Goal: Information Seeking & Learning: Learn about a topic

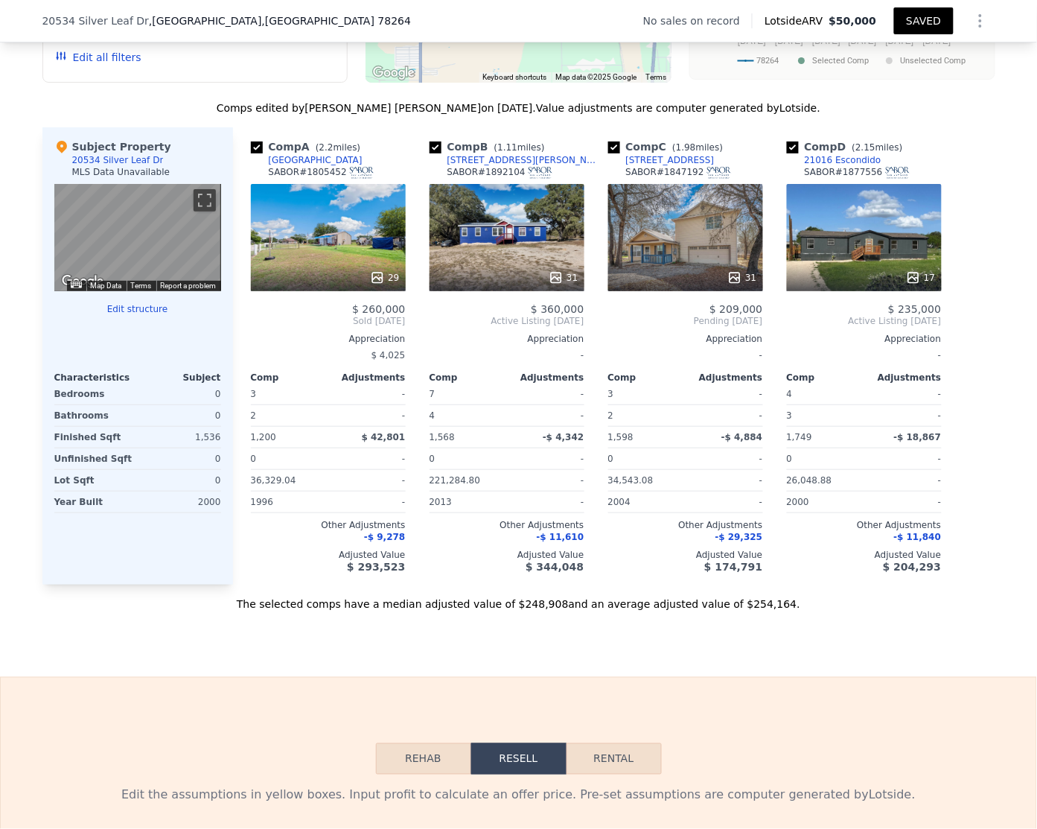
scroll to position [1365, 0]
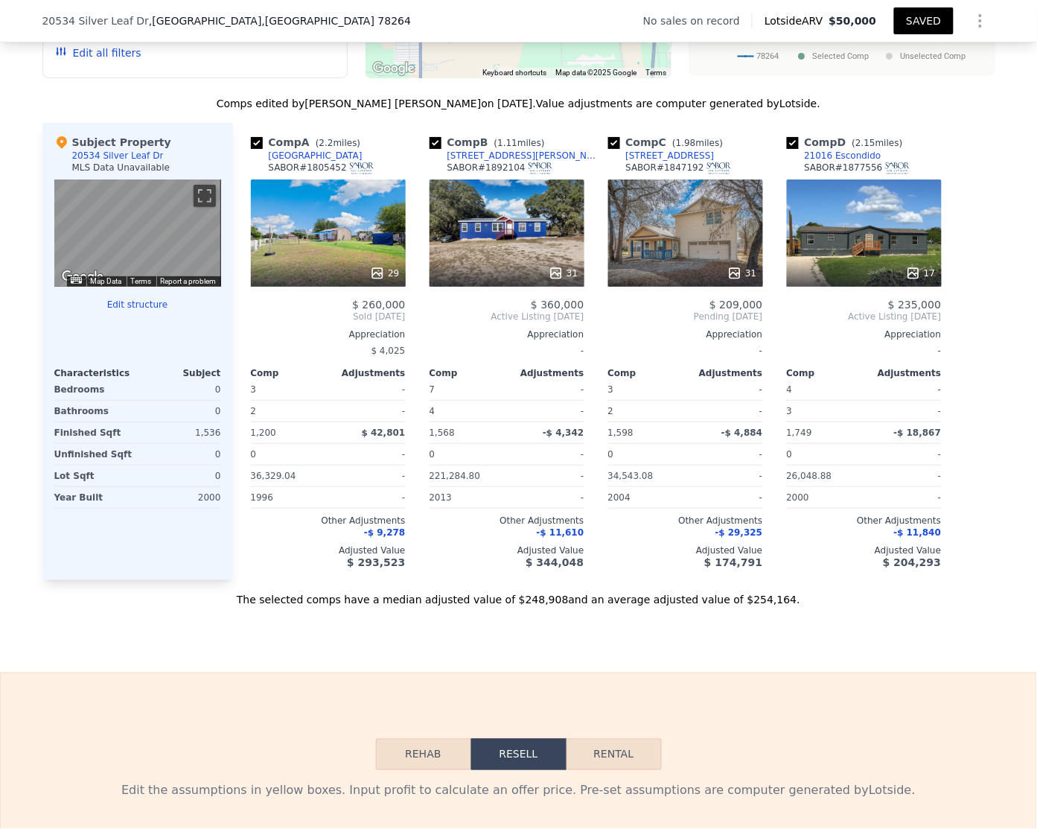
click at [485, 257] on div "31" at bounding box center [507, 232] width 155 height 107
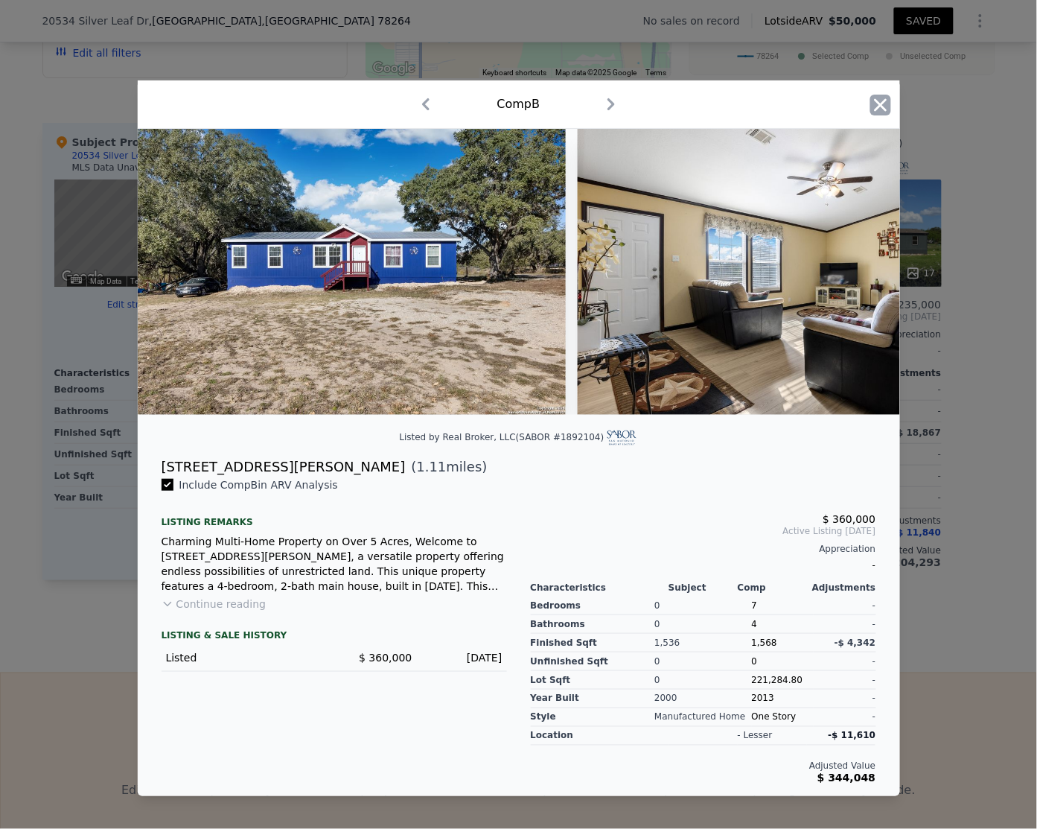
click at [880, 102] on icon "button" at bounding box center [880, 105] width 21 height 21
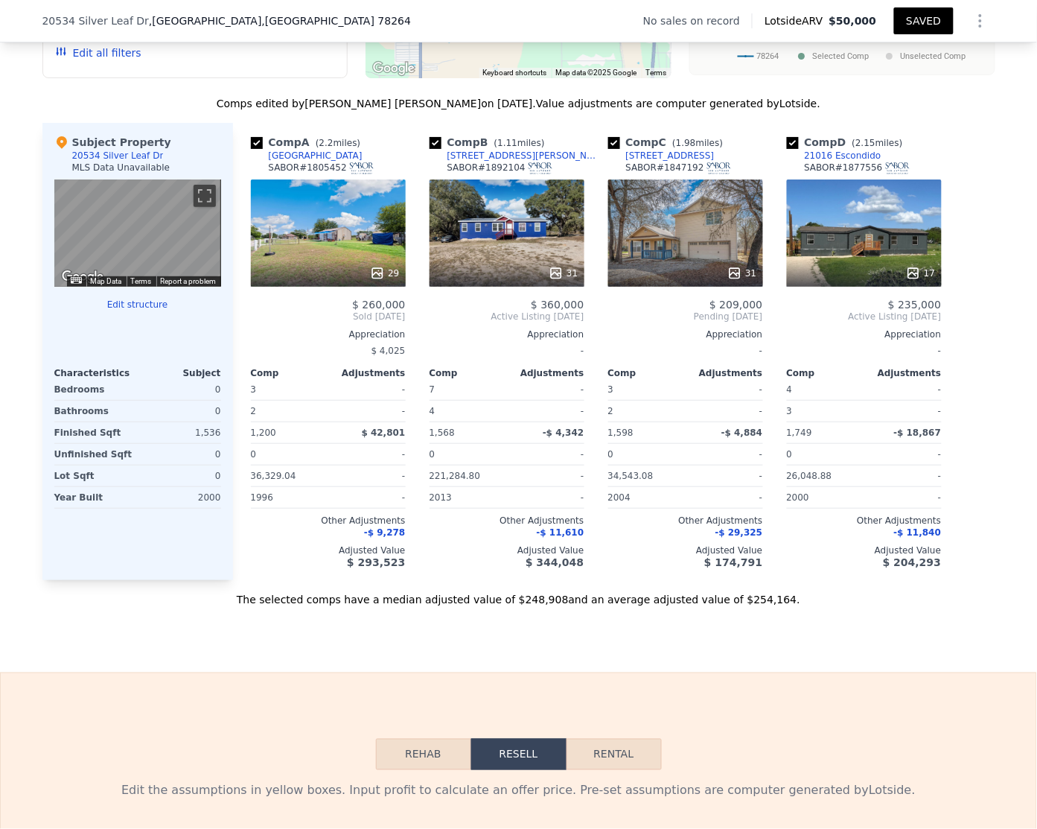
click at [508, 253] on div "31" at bounding box center [507, 232] width 155 height 107
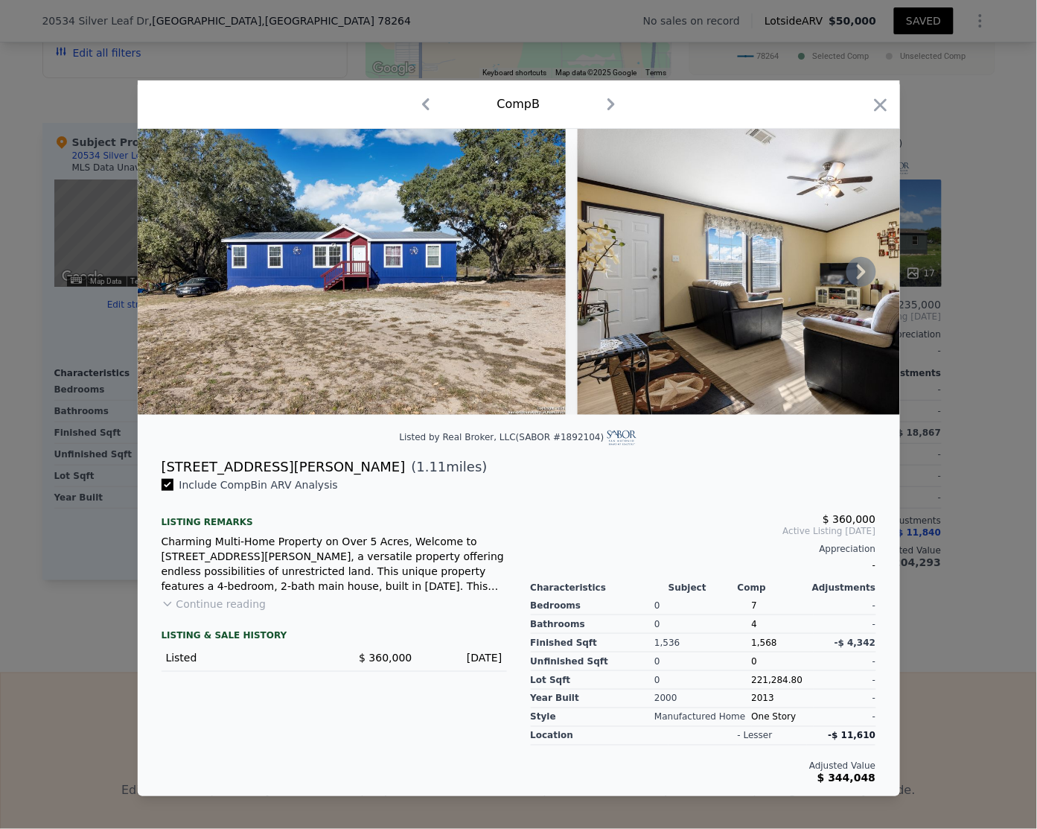
click at [861, 276] on icon at bounding box center [861, 272] width 30 height 30
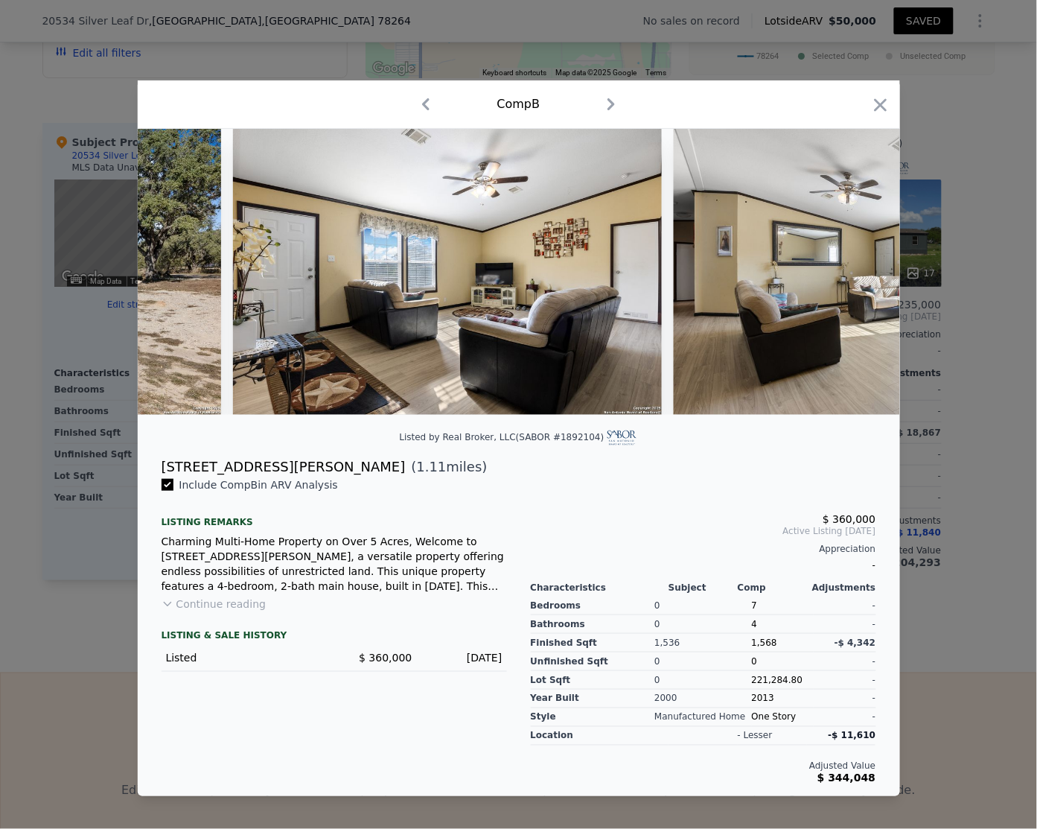
scroll to position [0, 357]
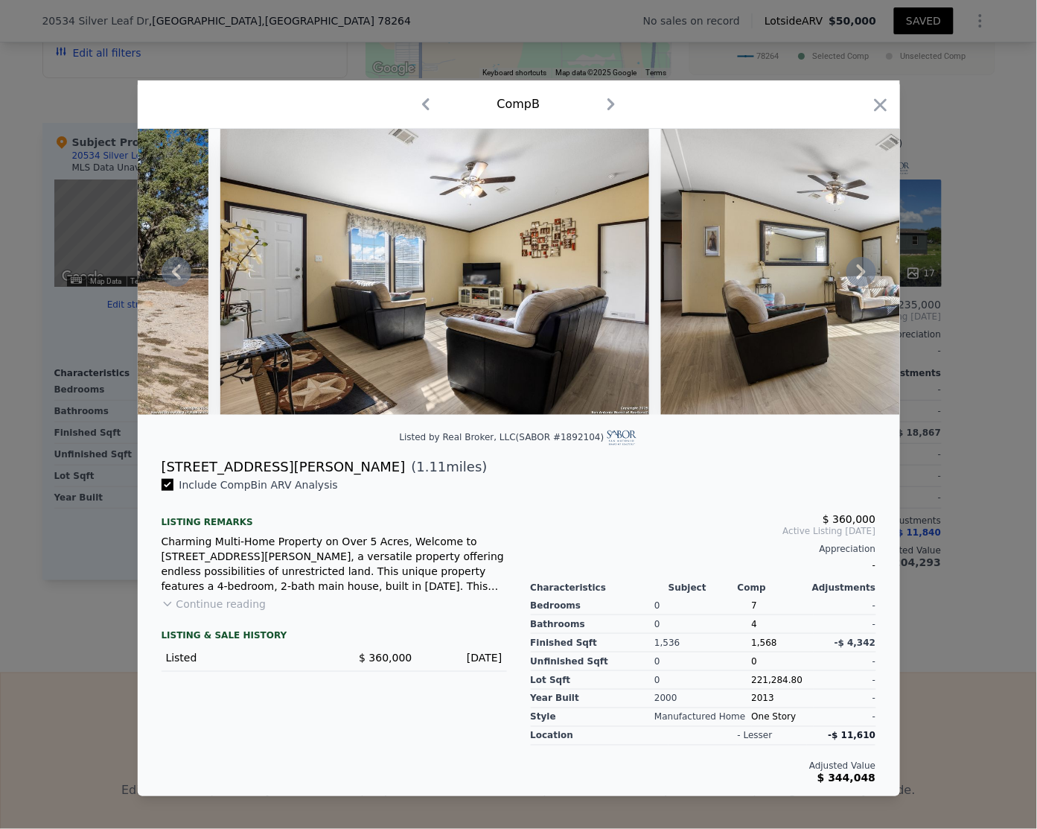
click at [861, 276] on icon at bounding box center [861, 271] width 9 height 15
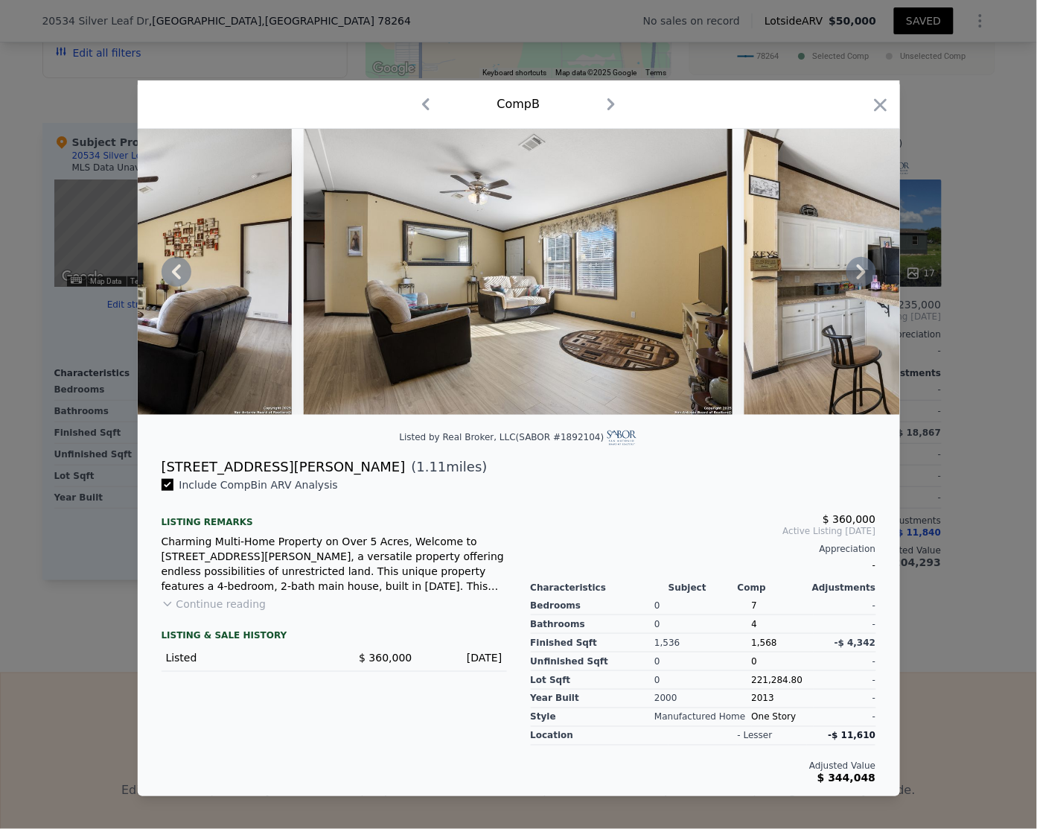
click at [861, 276] on icon at bounding box center [861, 271] width 9 height 15
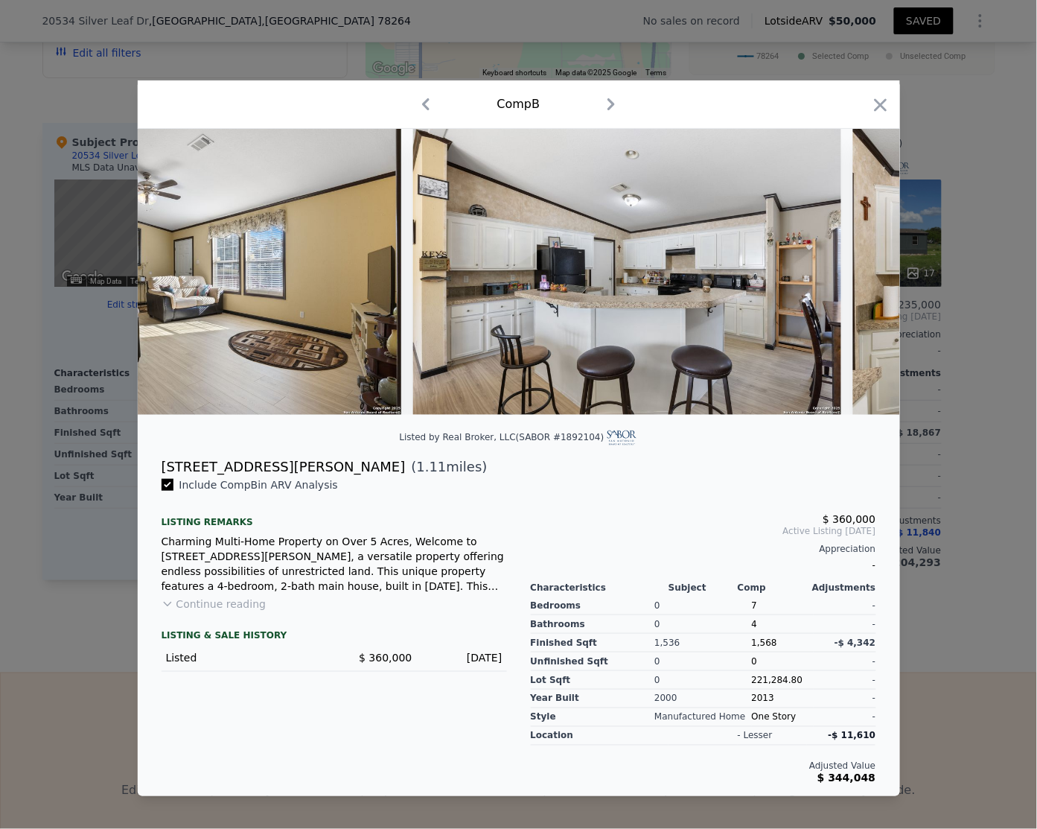
scroll to position [0, 1072]
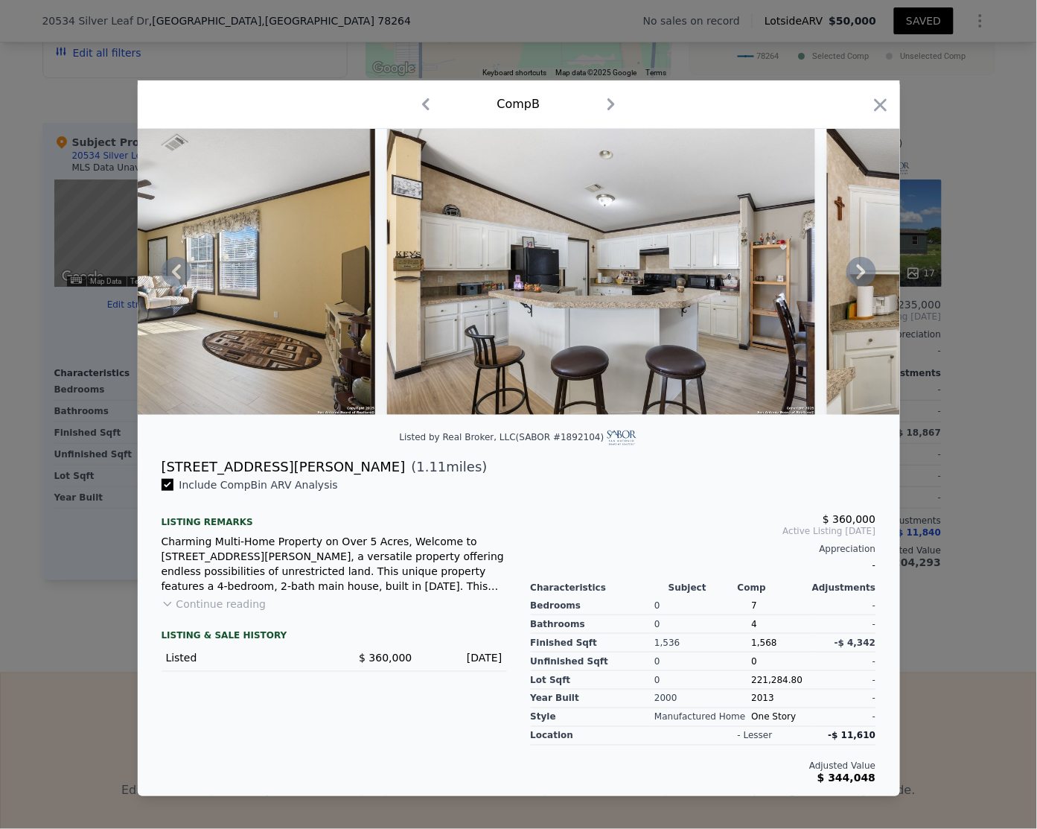
click at [861, 276] on icon at bounding box center [861, 271] width 9 height 15
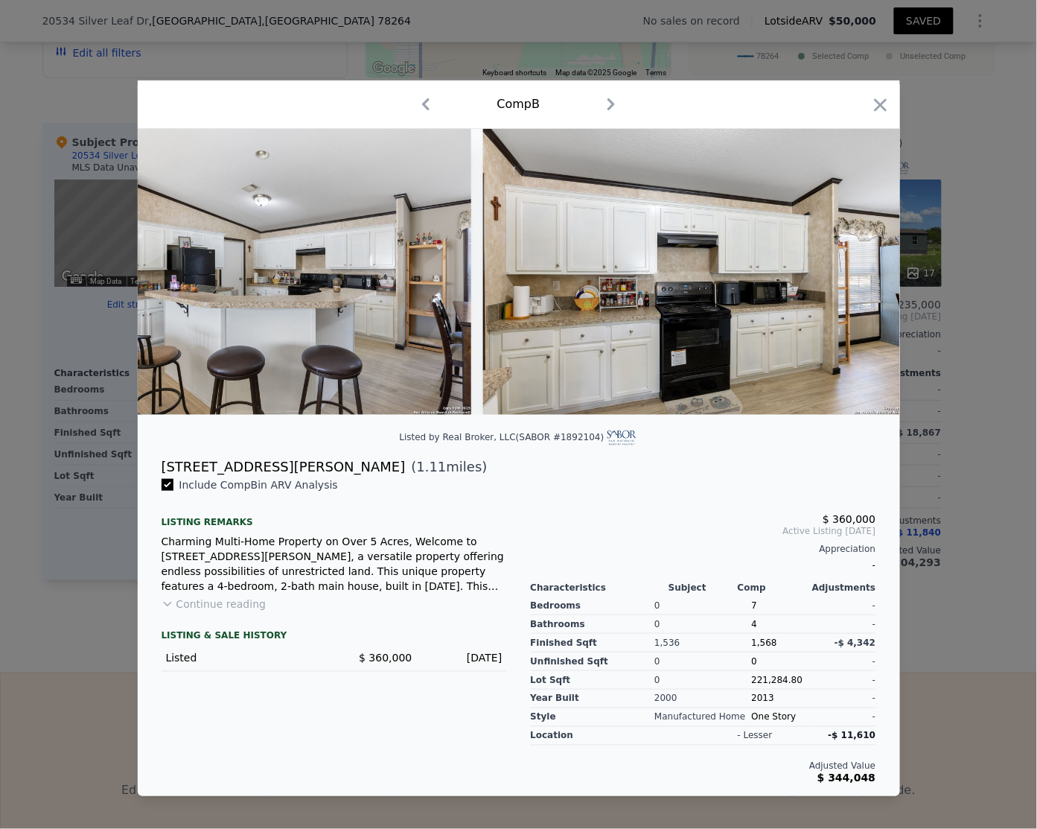
scroll to position [0, 1429]
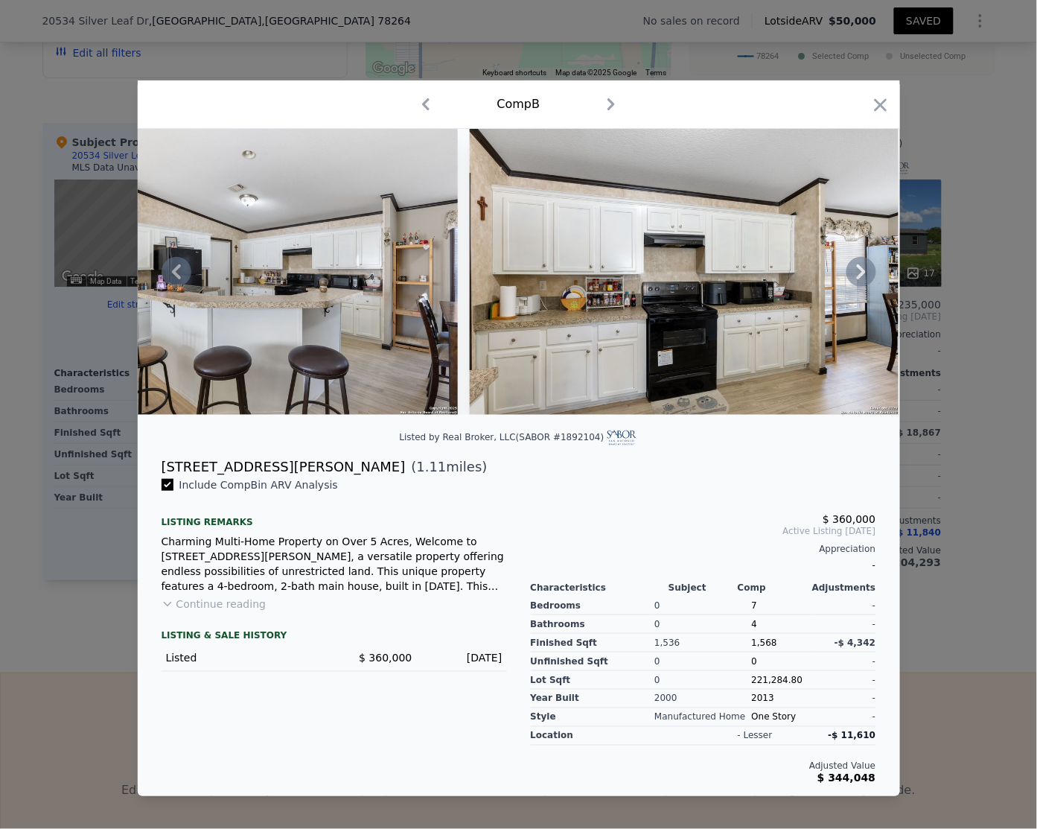
click at [861, 276] on icon at bounding box center [861, 271] width 9 height 15
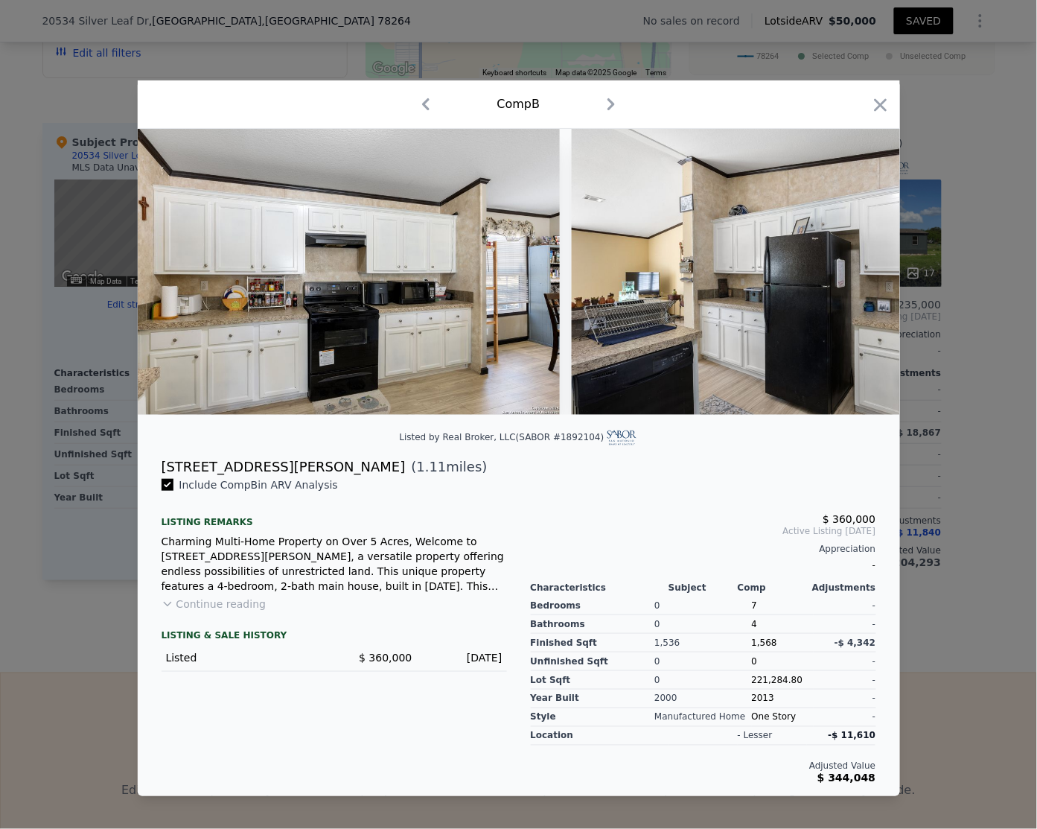
scroll to position [0, 1787]
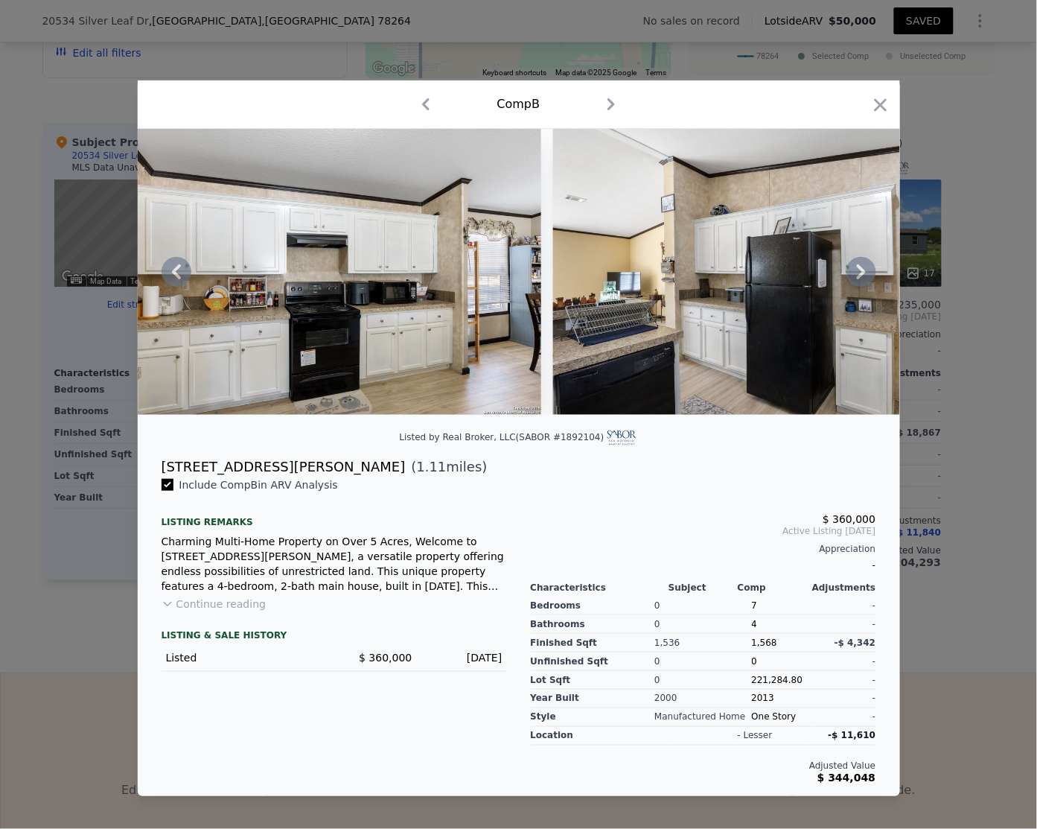
click at [861, 276] on icon at bounding box center [861, 271] width 9 height 15
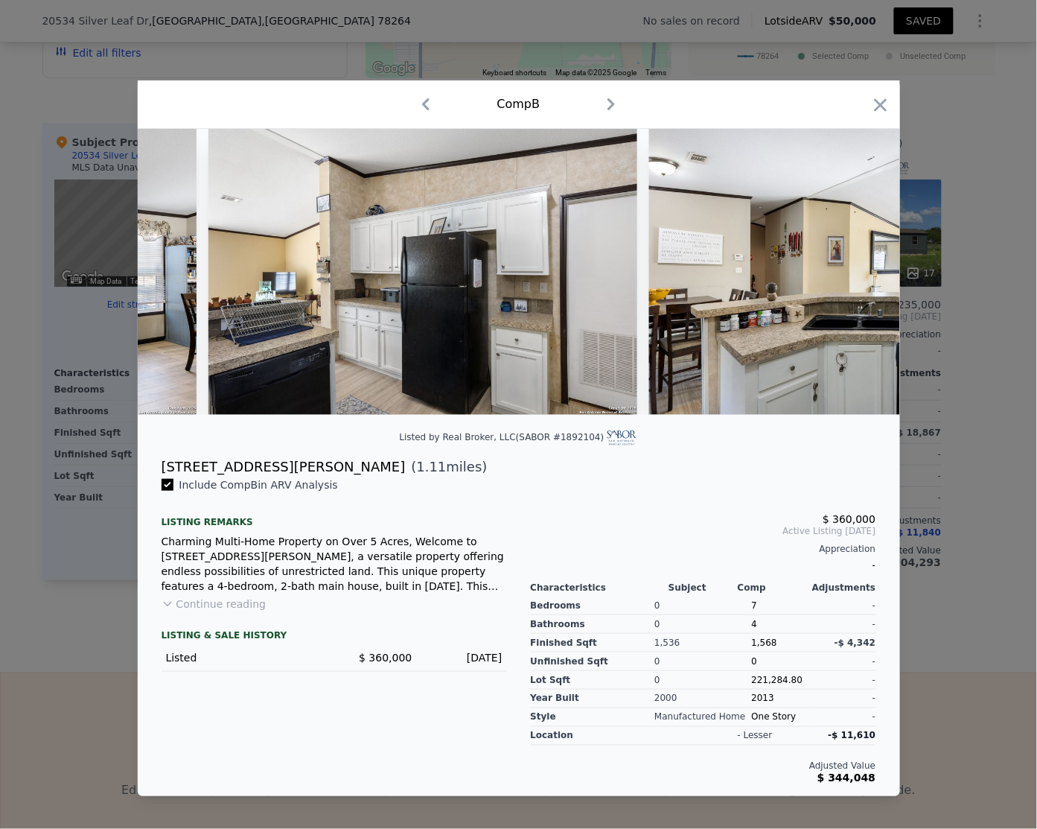
scroll to position [0, 2144]
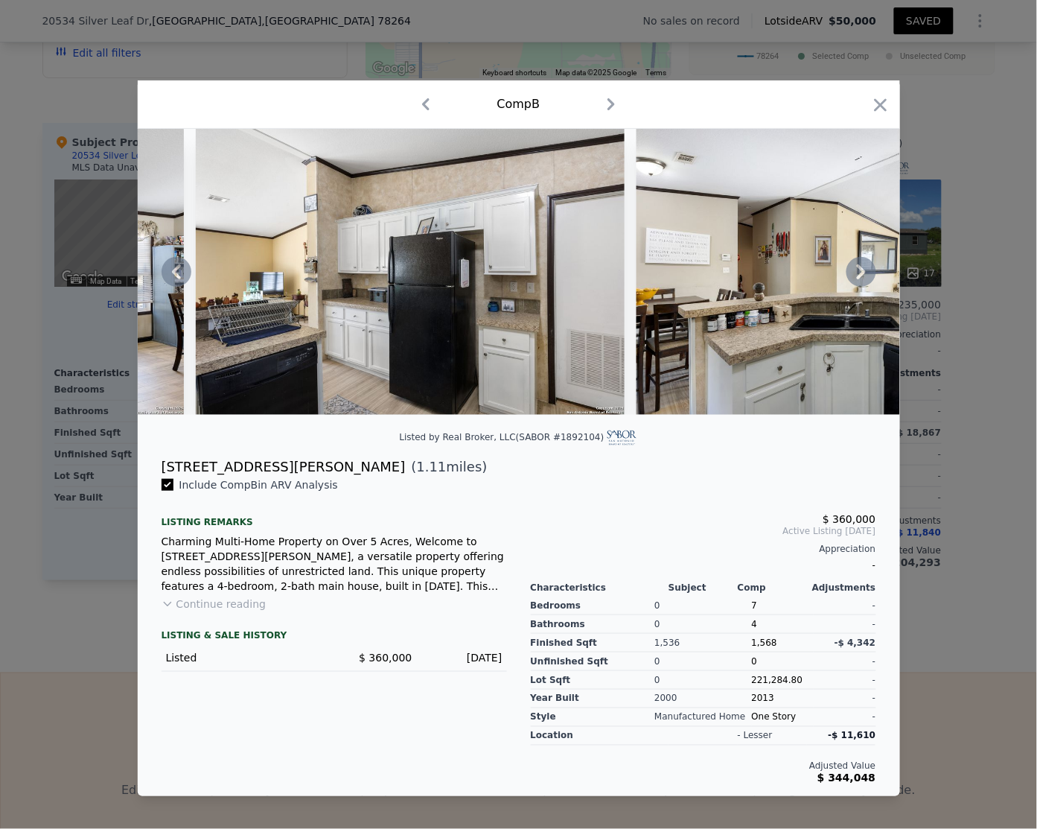
click at [861, 276] on icon at bounding box center [861, 271] width 9 height 15
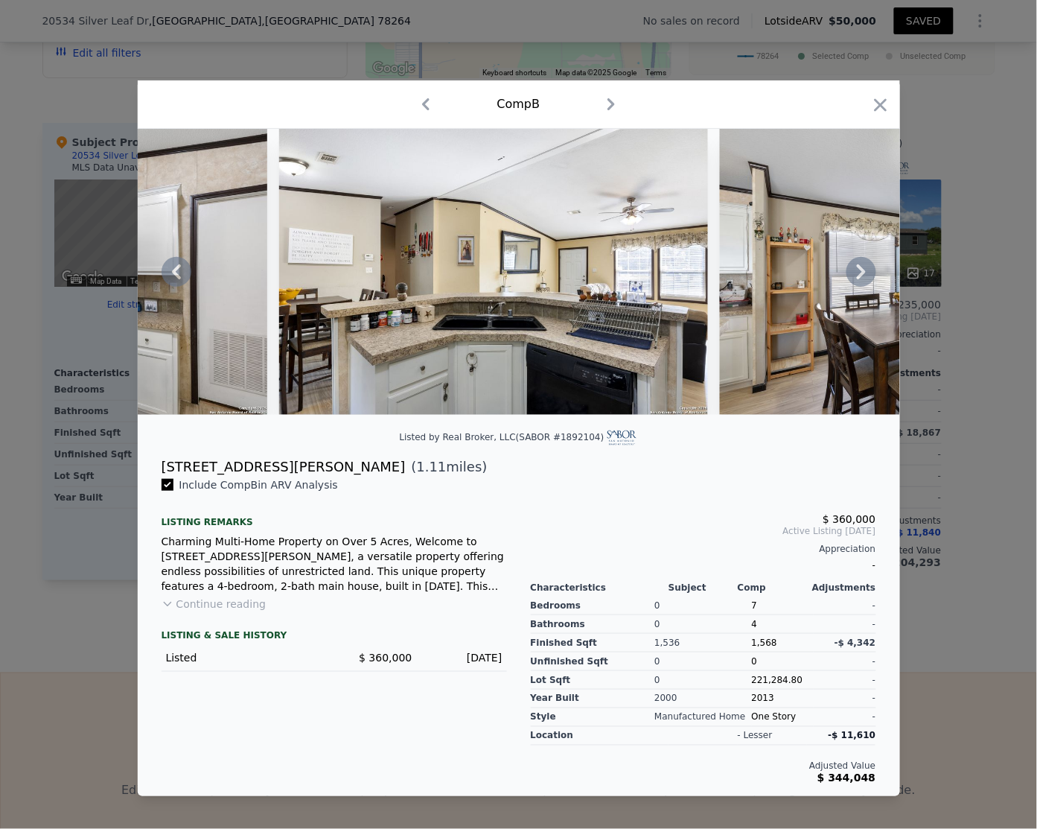
click at [861, 276] on icon at bounding box center [861, 271] width 9 height 15
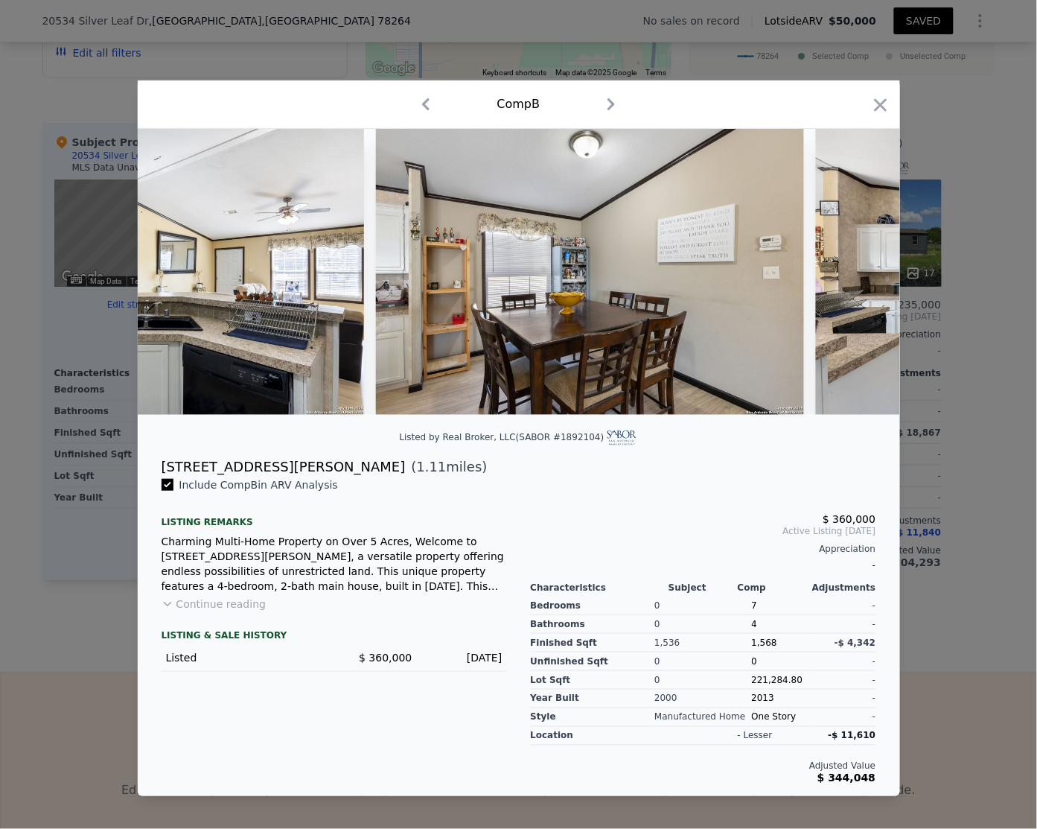
scroll to position [0, 2859]
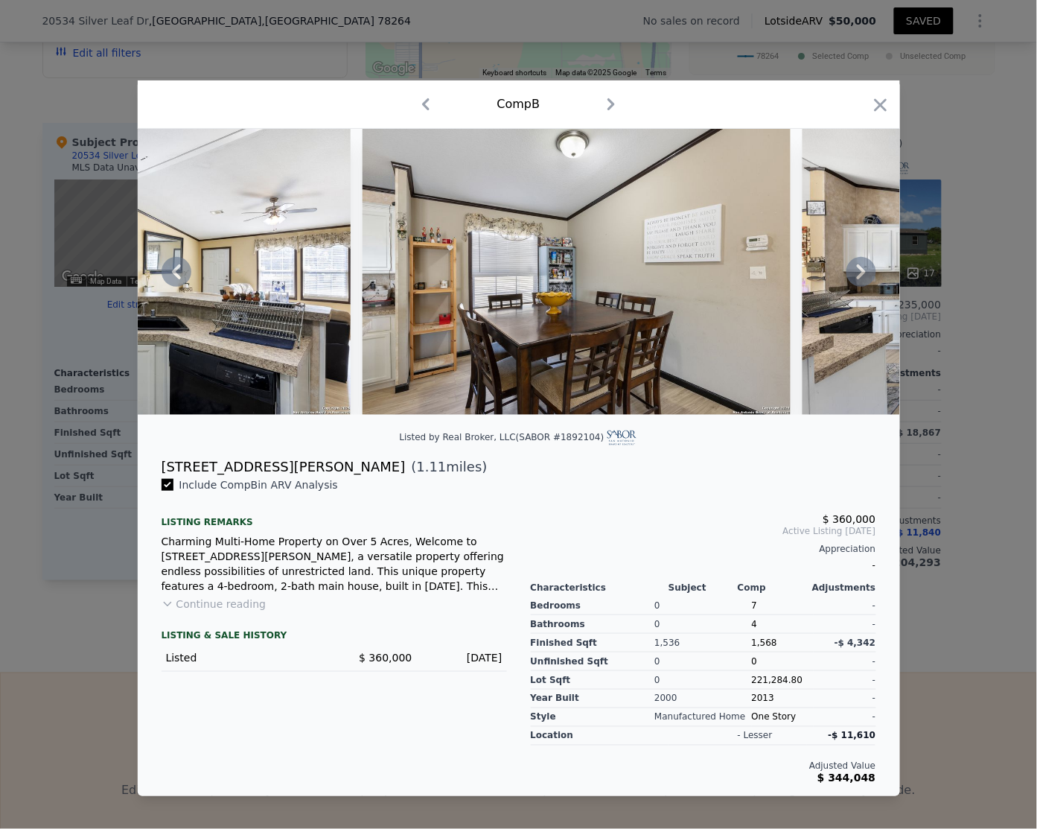
click at [861, 276] on icon at bounding box center [861, 271] width 9 height 15
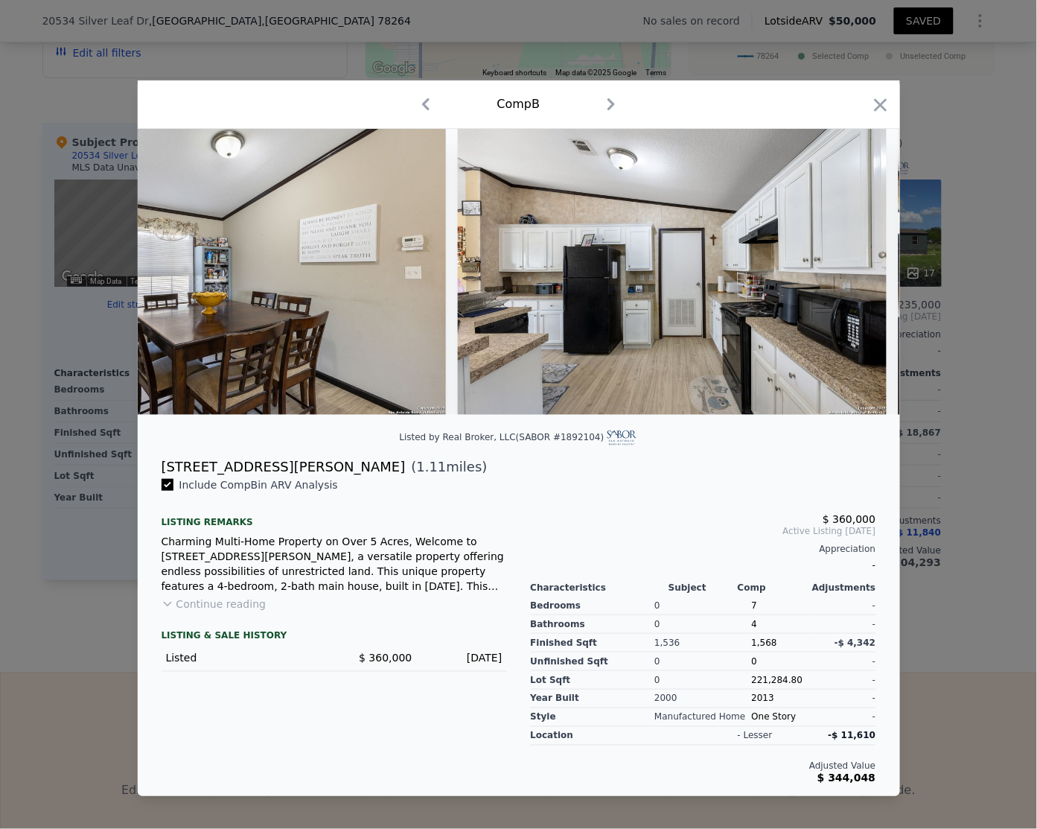
scroll to position [0, 3216]
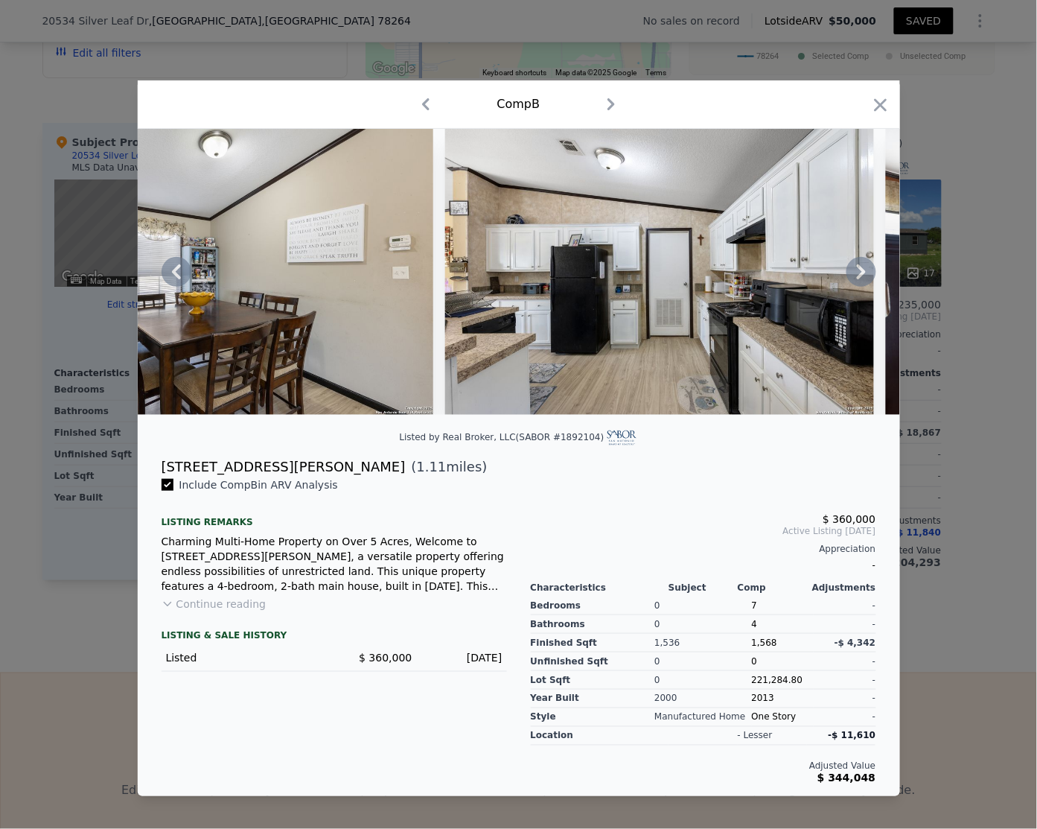
click at [861, 276] on icon at bounding box center [861, 271] width 9 height 15
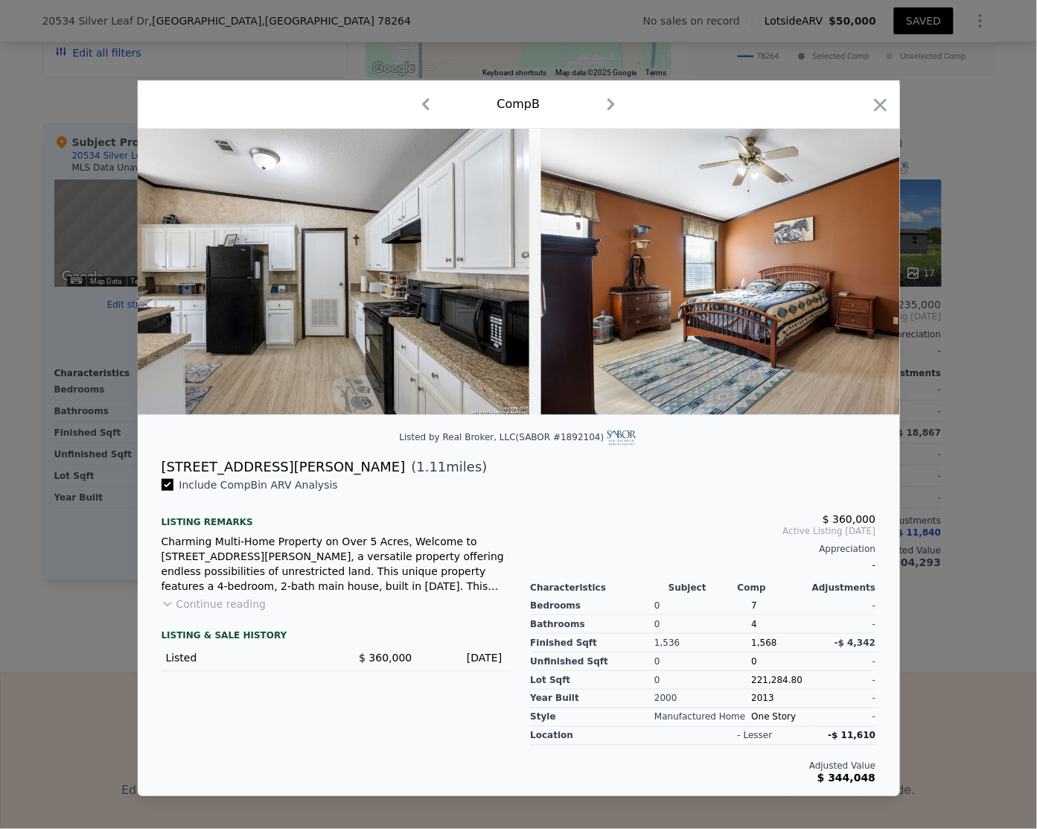
scroll to position [0, 3573]
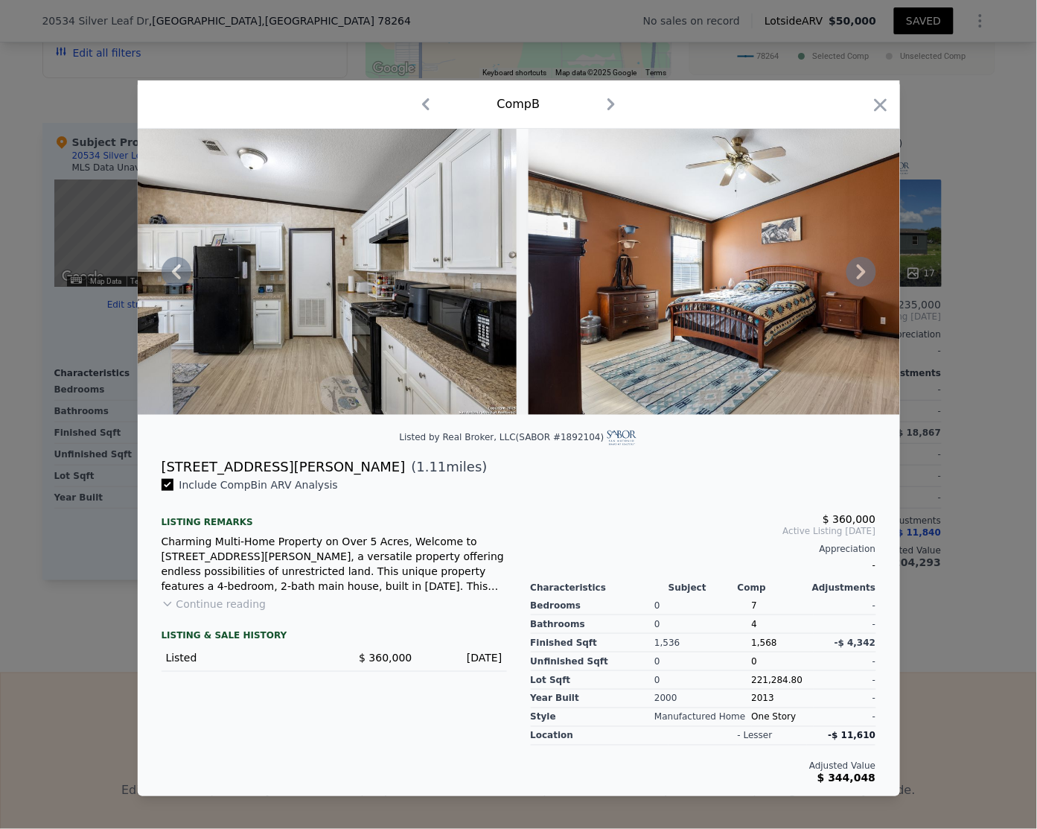
click at [861, 276] on icon at bounding box center [861, 271] width 9 height 15
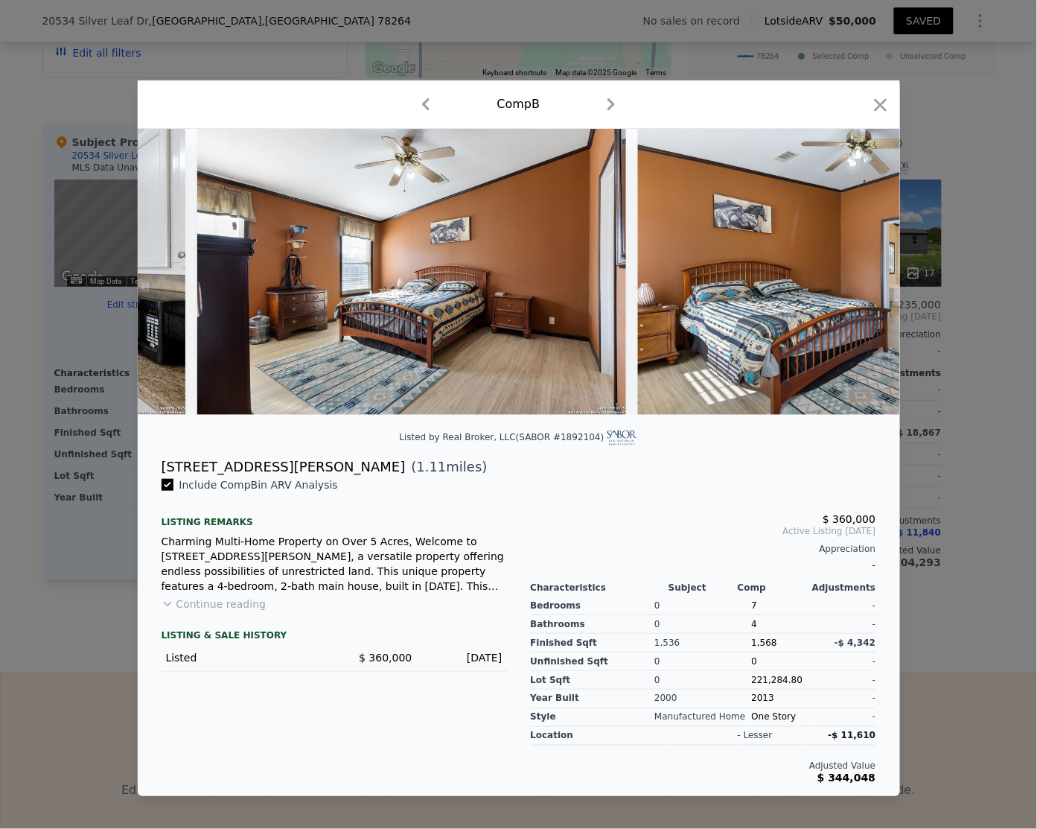
scroll to position [0, 3931]
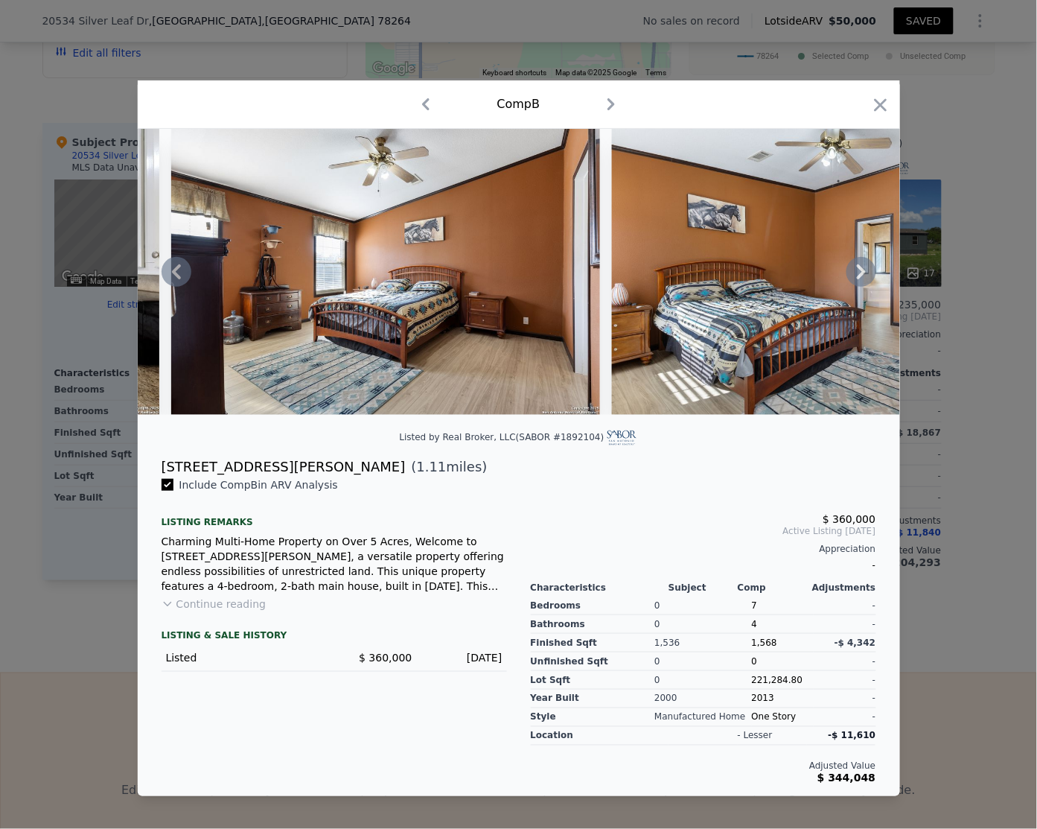
click at [861, 276] on icon at bounding box center [861, 271] width 9 height 15
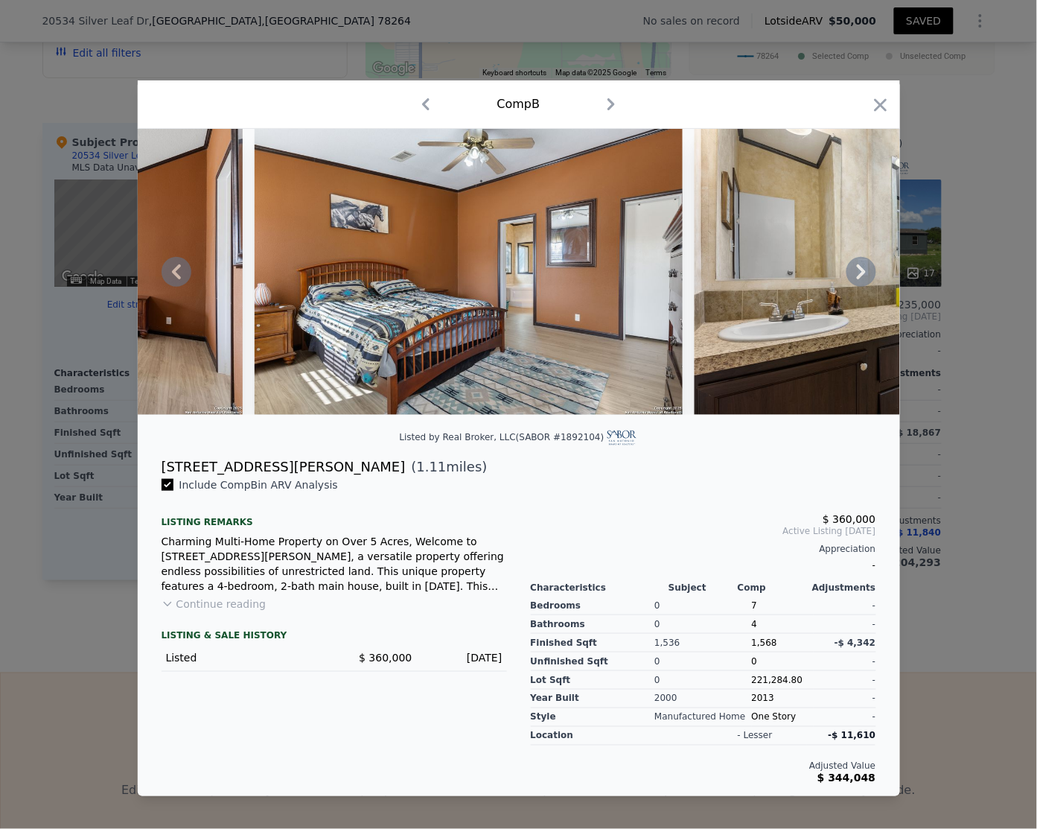
click at [861, 276] on icon at bounding box center [861, 271] width 9 height 15
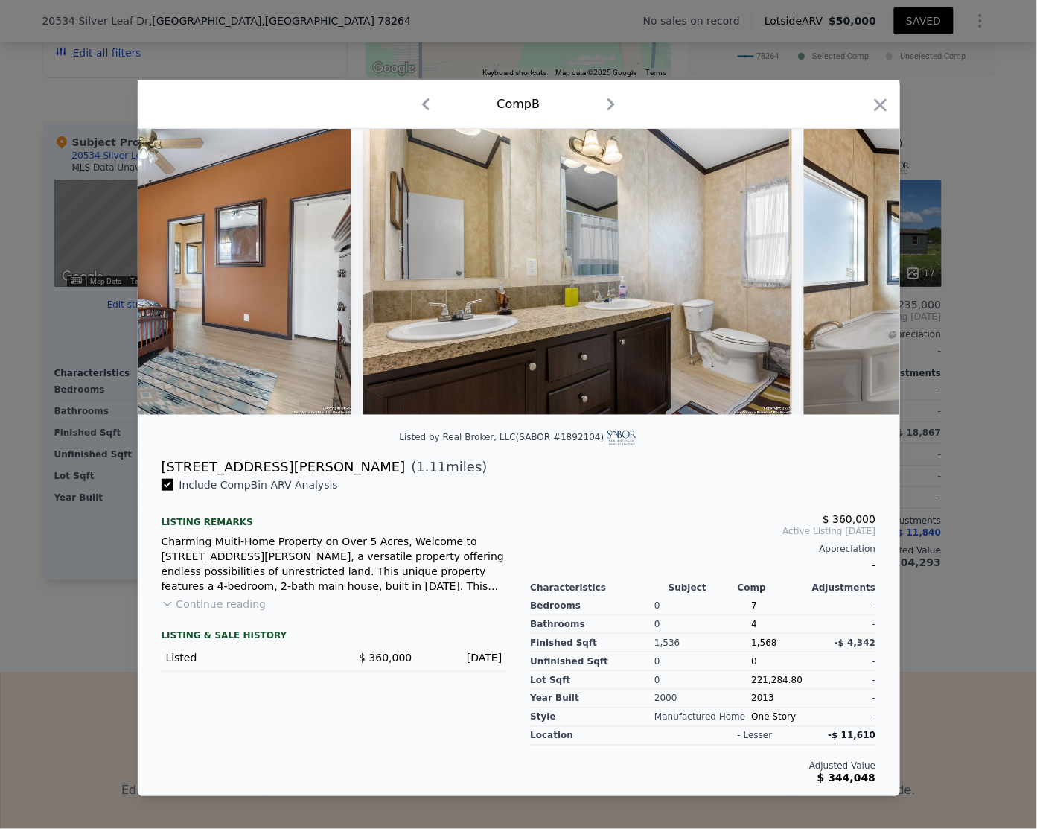
scroll to position [0, 4645]
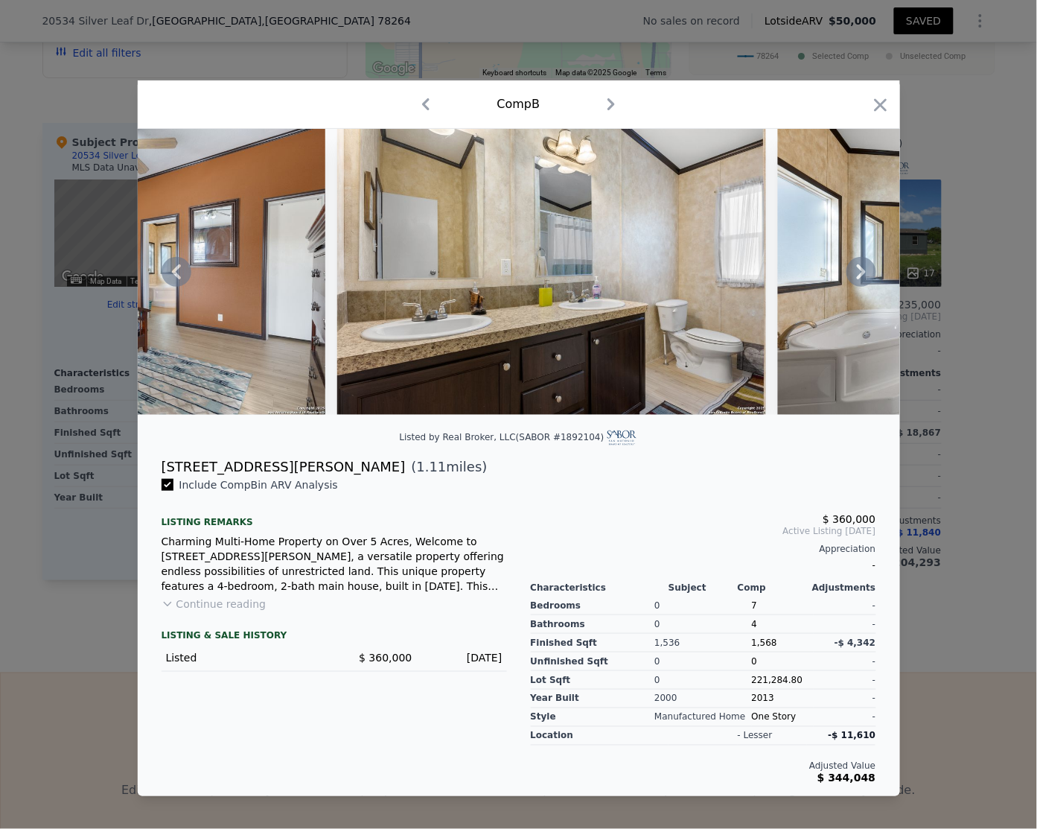
click at [861, 276] on icon at bounding box center [861, 271] width 9 height 15
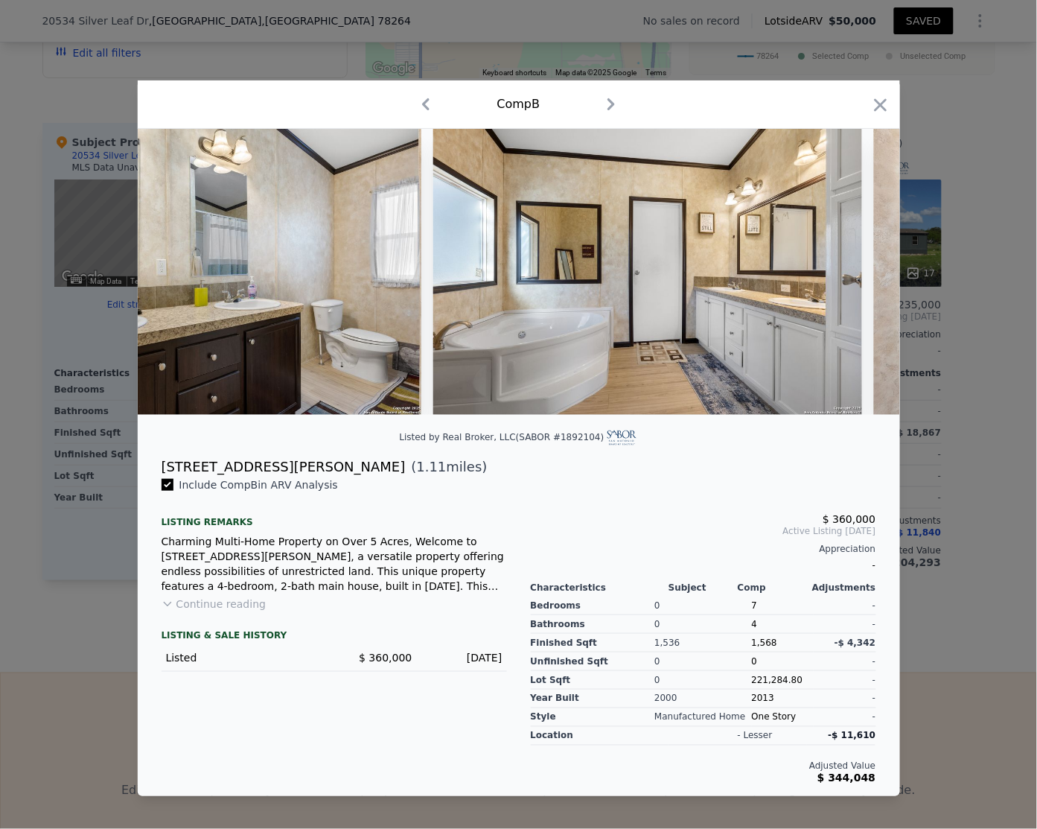
scroll to position [0, 5003]
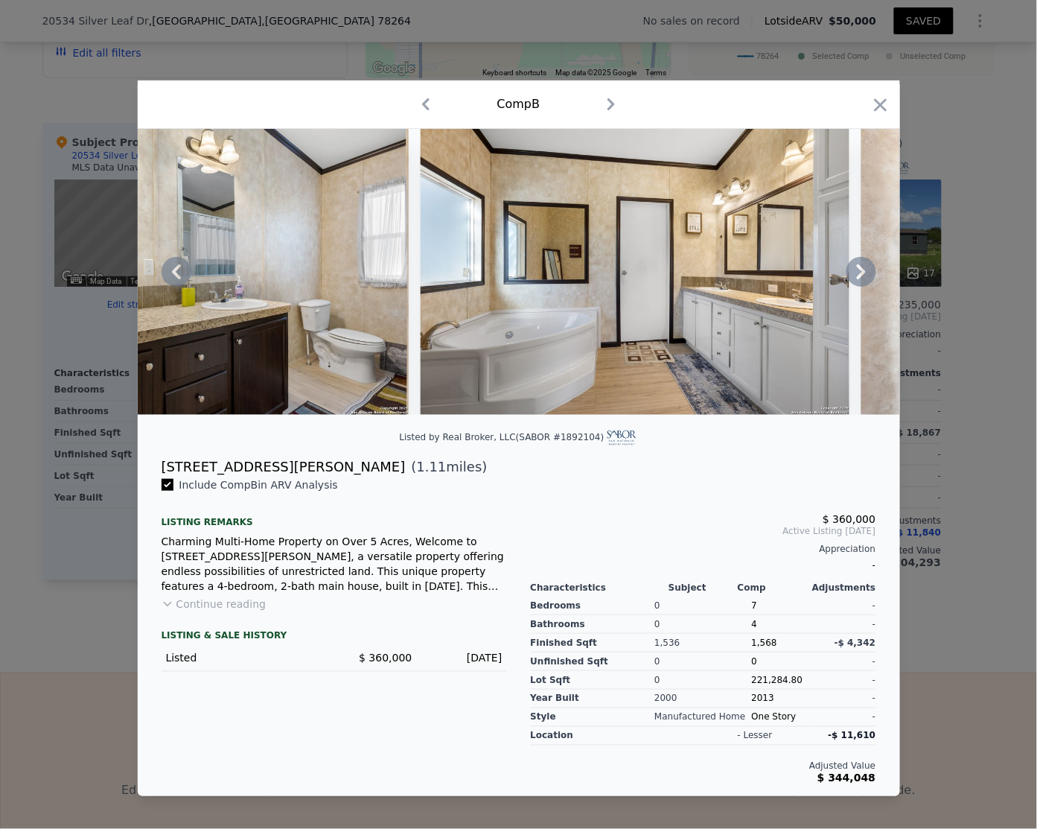
click at [861, 276] on icon at bounding box center [861, 271] width 9 height 15
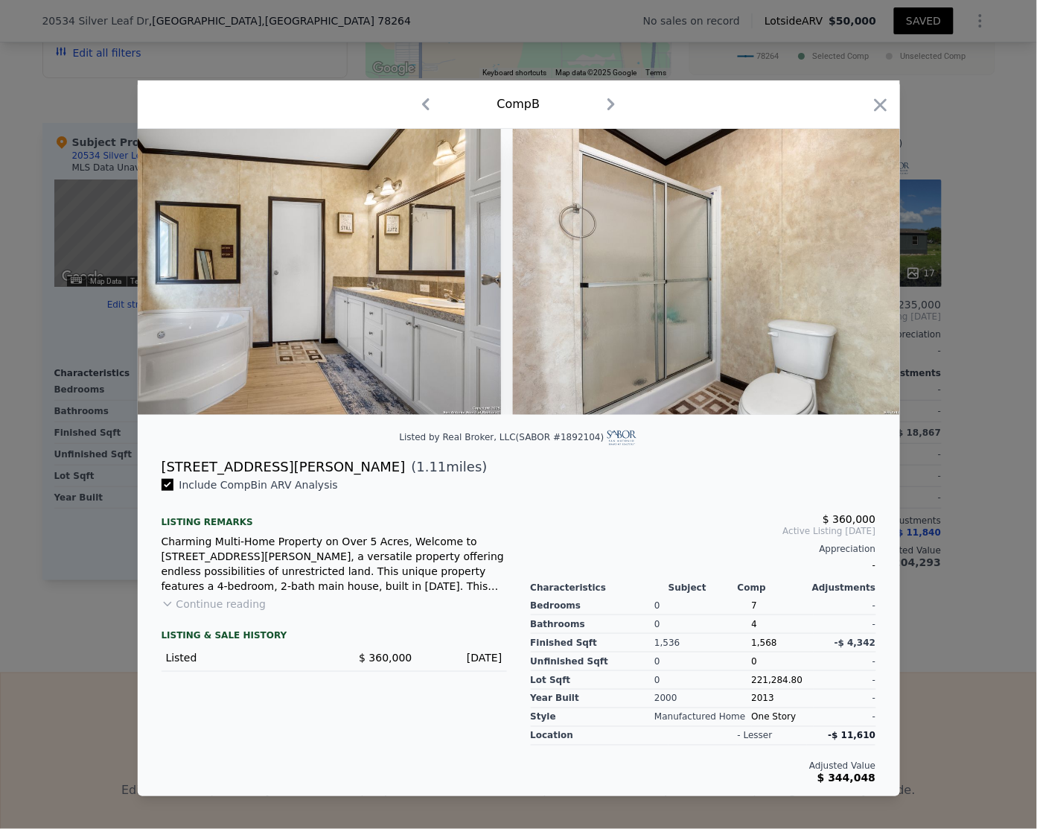
scroll to position [0, 5360]
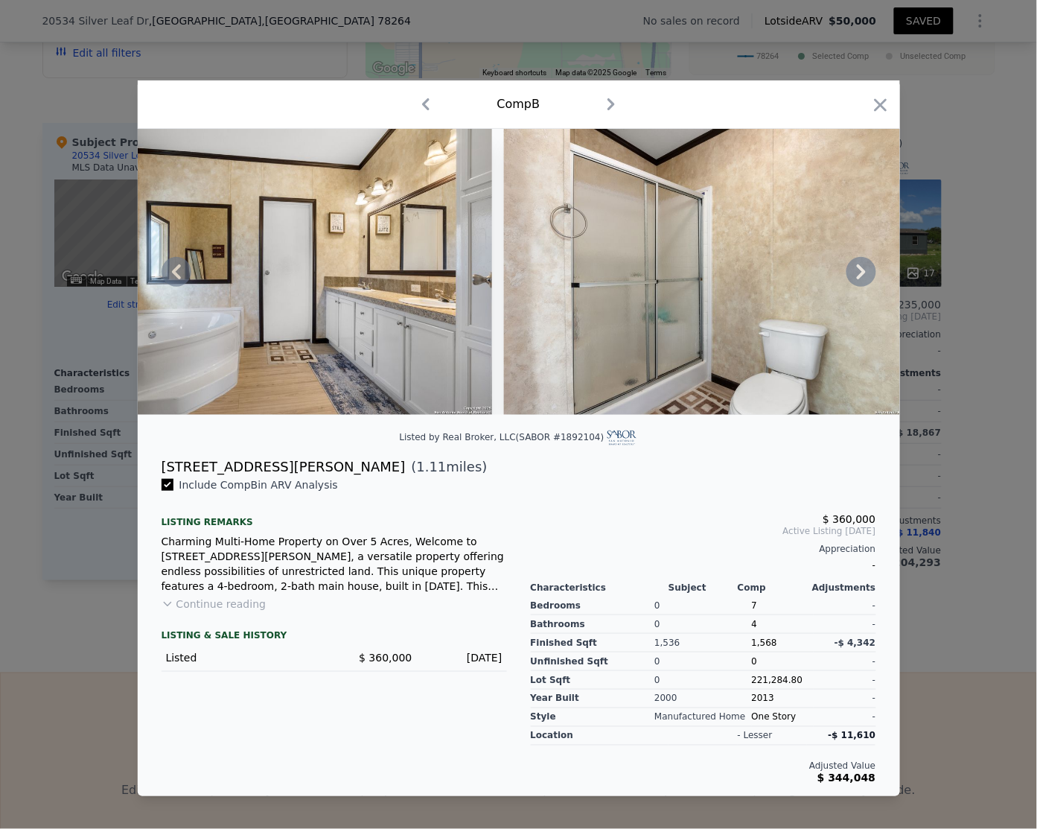
click at [861, 276] on icon at bounding box center [861, 271] width 9 height 15
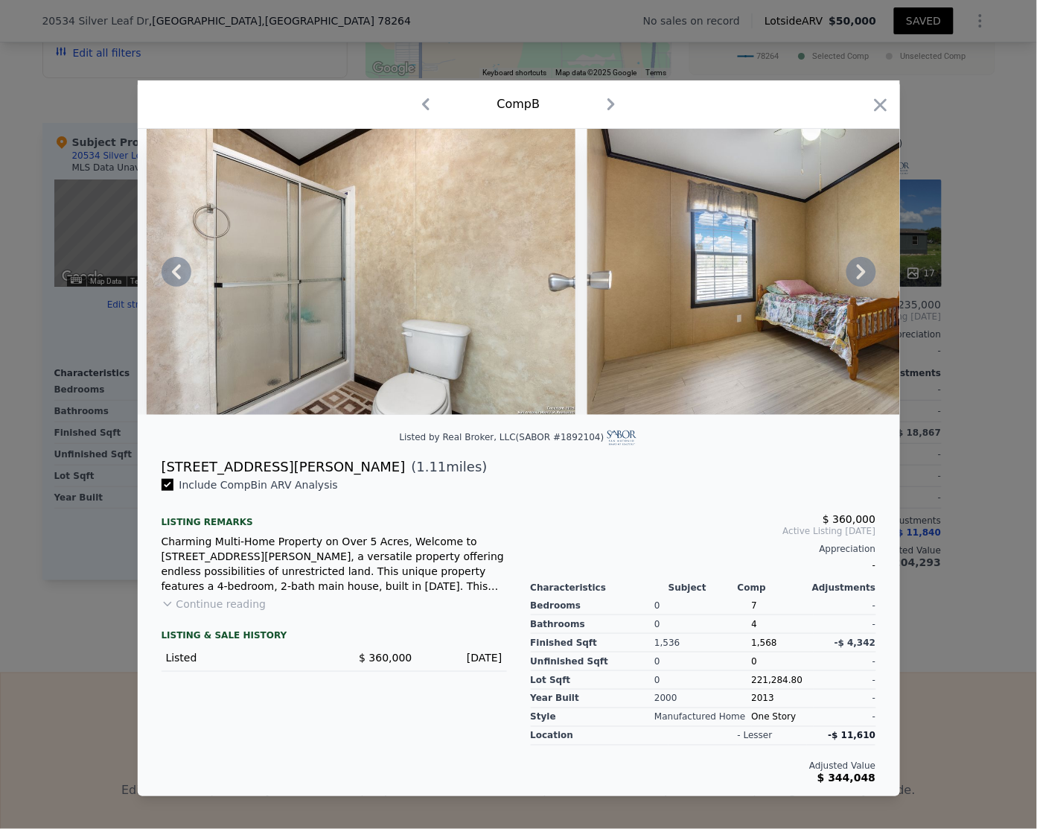
click at [861, 276] on icon at bounding box center [861, 271] width 9 height 15
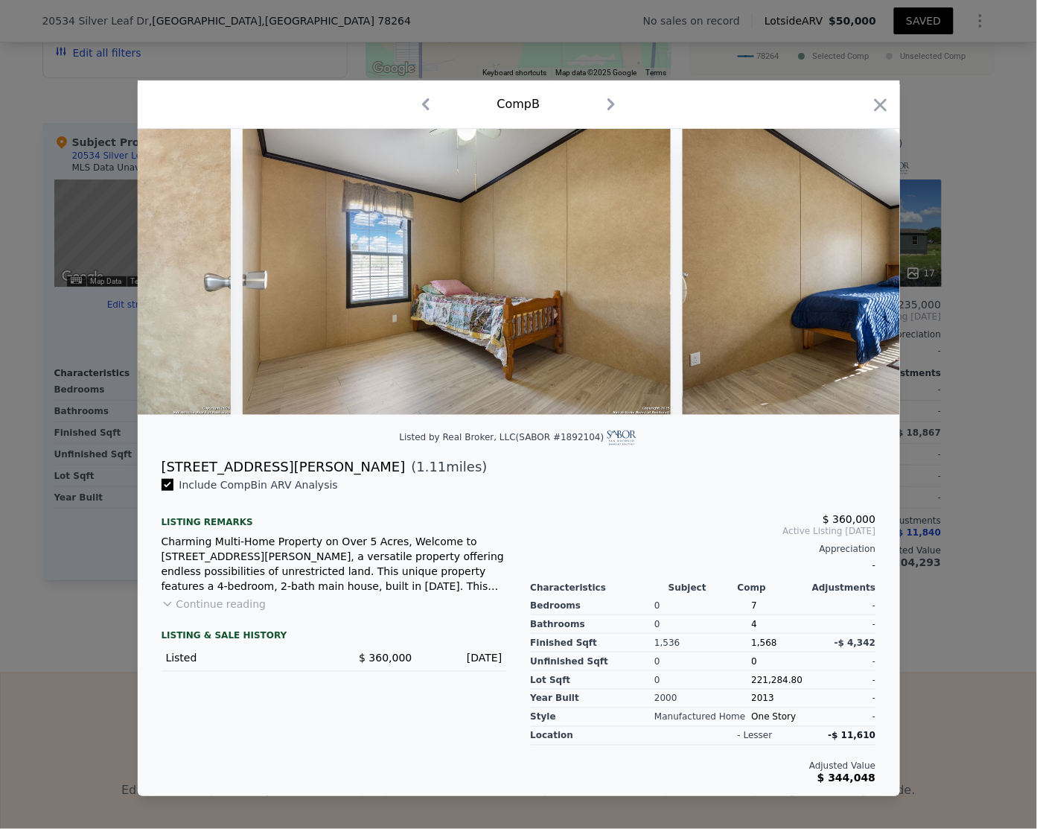
scroll to position [0, 6075]
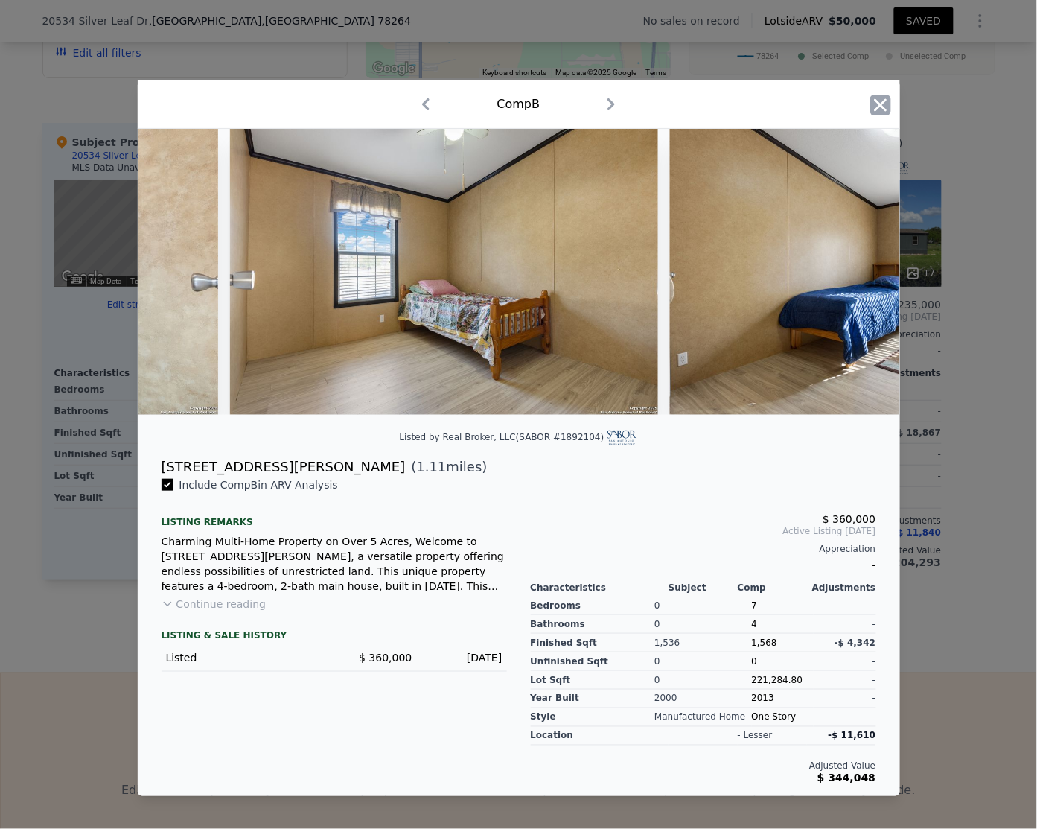
click at [883, 100] on icon "button" at bounding box center [880, 104] width 13 height 13
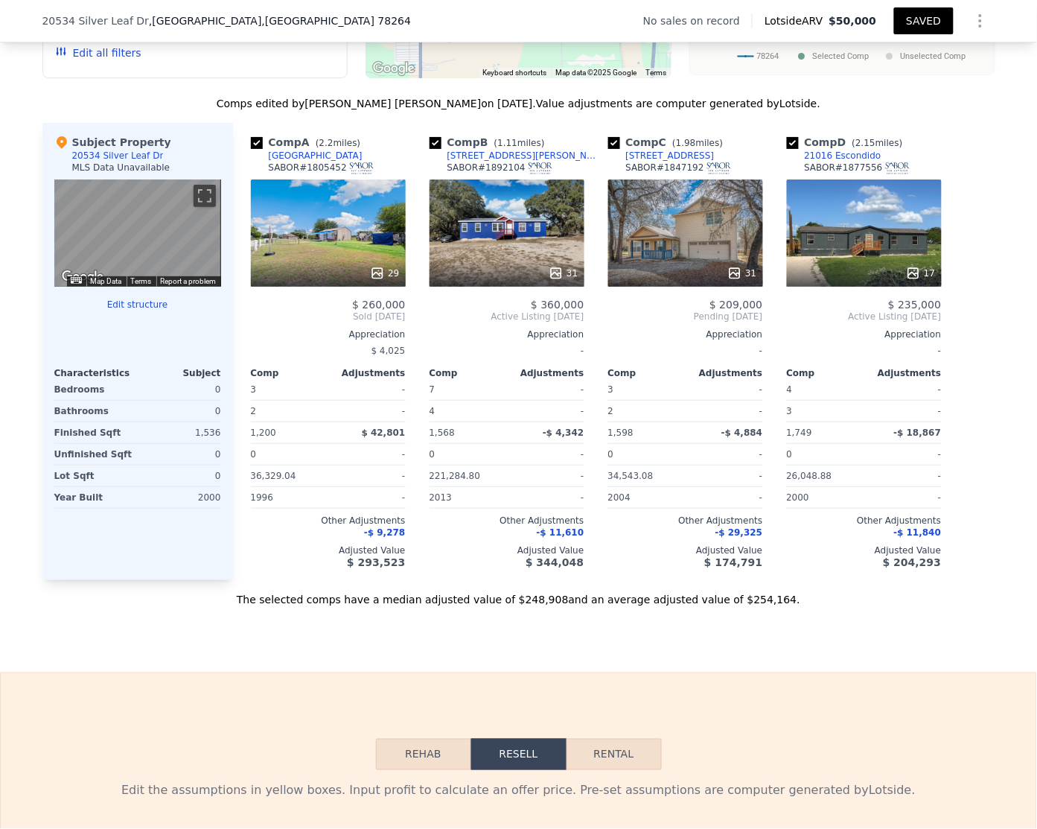
click at [852, 254] on div "17" at bounding box center [864, 232] width 155 height 107
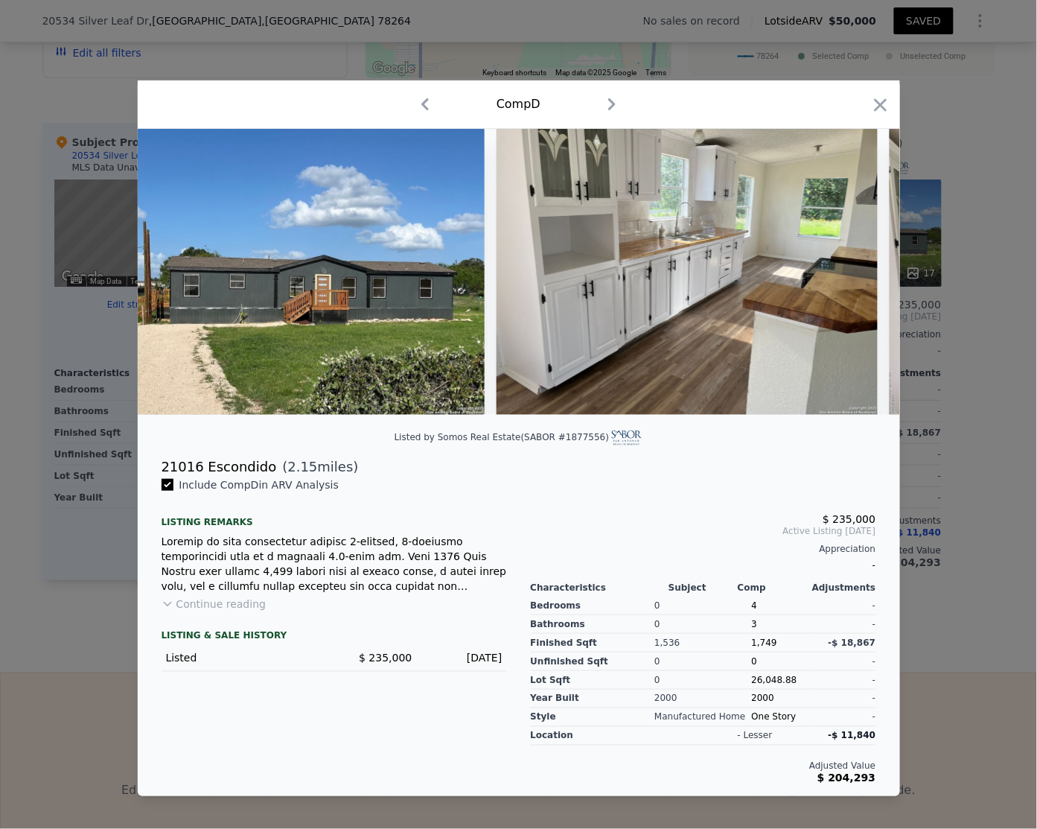
click at [233, 611] on button "Continue reading" at bounding box center [214, 603] width 105 height 15
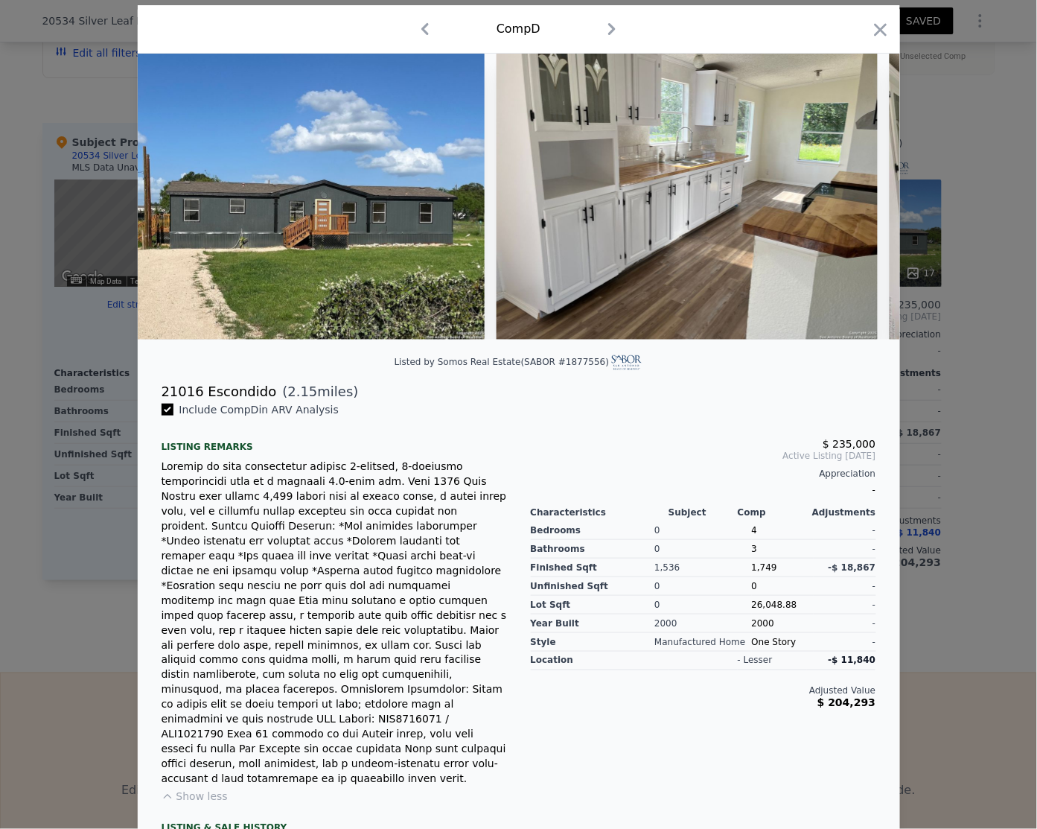
scroll to position [43, 0]
click at [857, 196] on icon at bounding box center [861, 195] width 9 height 15
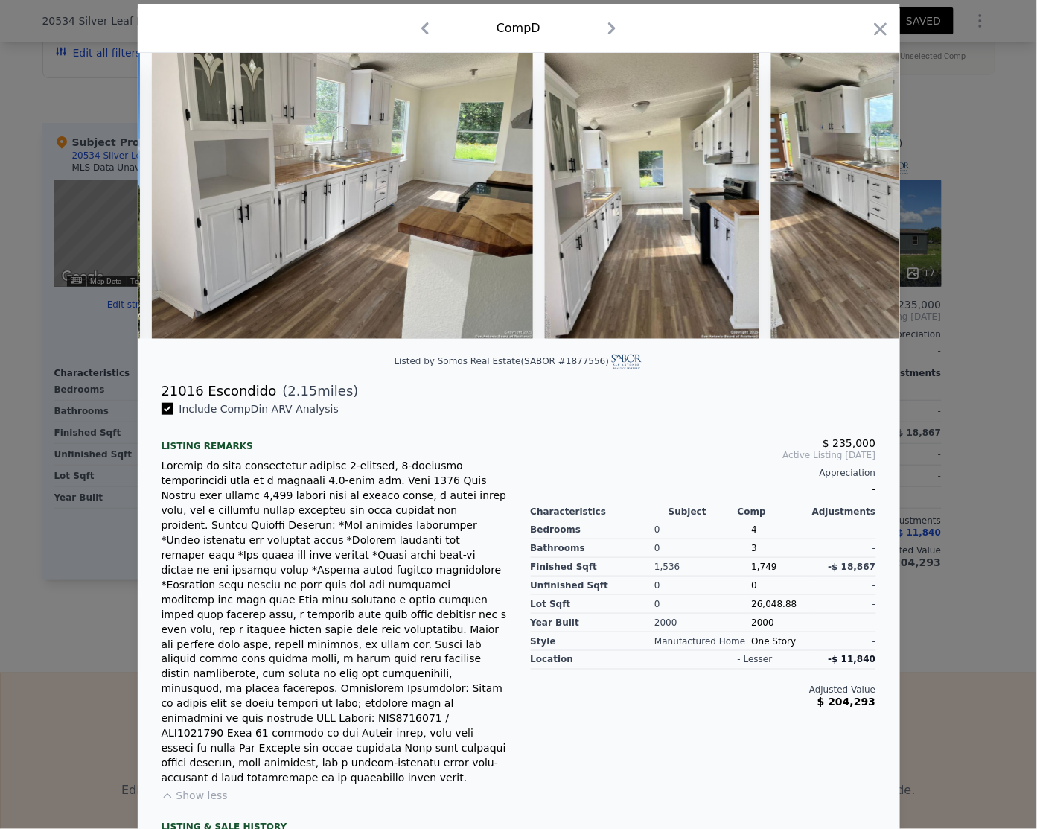
scroll to position [0, 357]
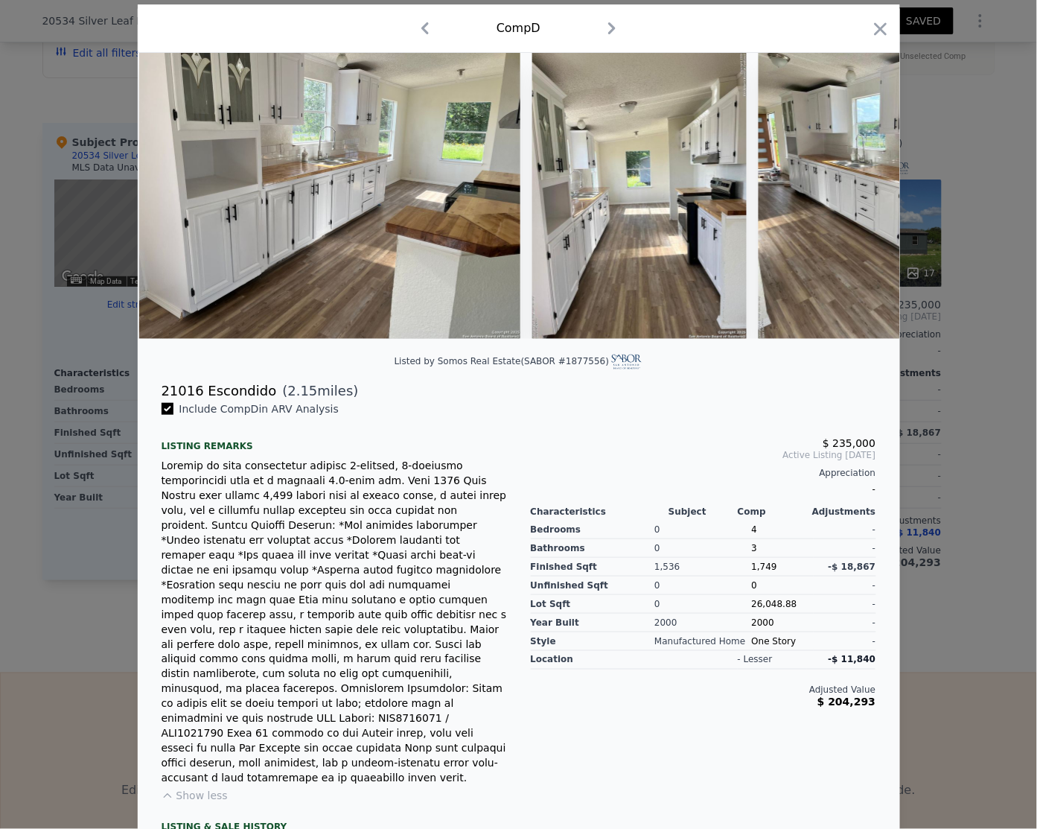
click at [850, 196] on div at bounding box center [519, 196] width 762 height 286
click at [853, 202] on icon at bounding box center [861, 196] width 30 height 30
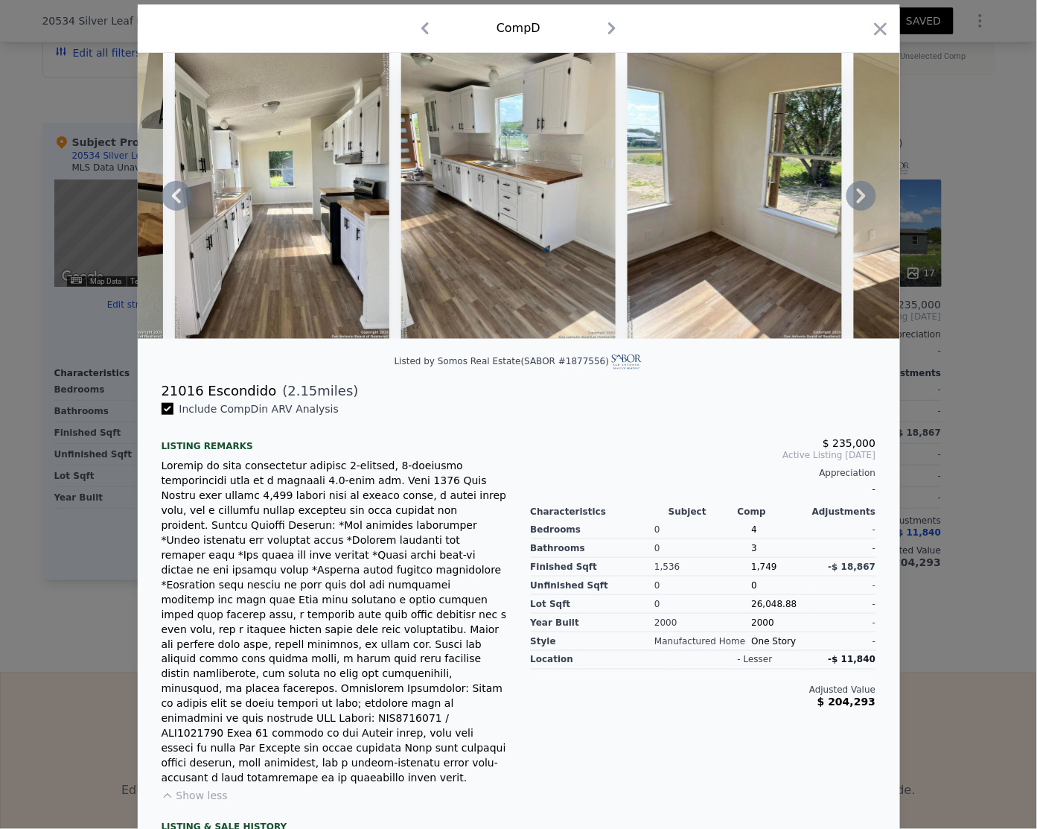
click at [853, 202] on icon at bounding box center [861, 196] width 30 height 30
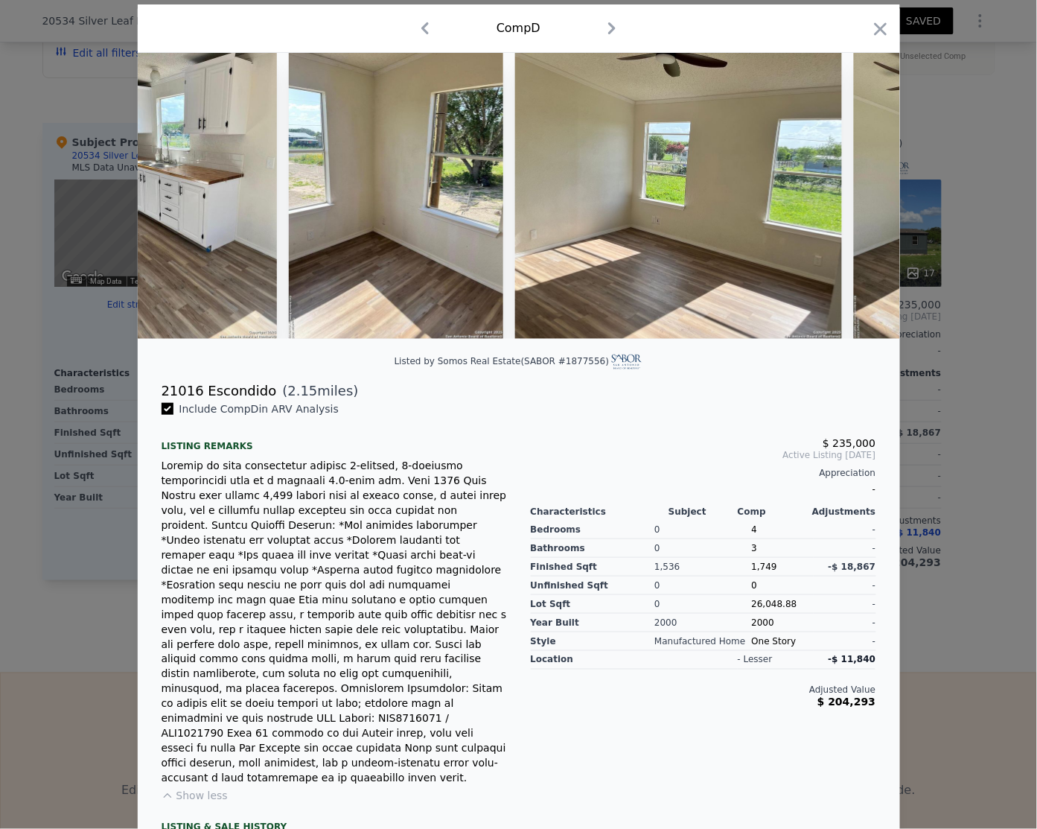
scroll to position [0, 1072]
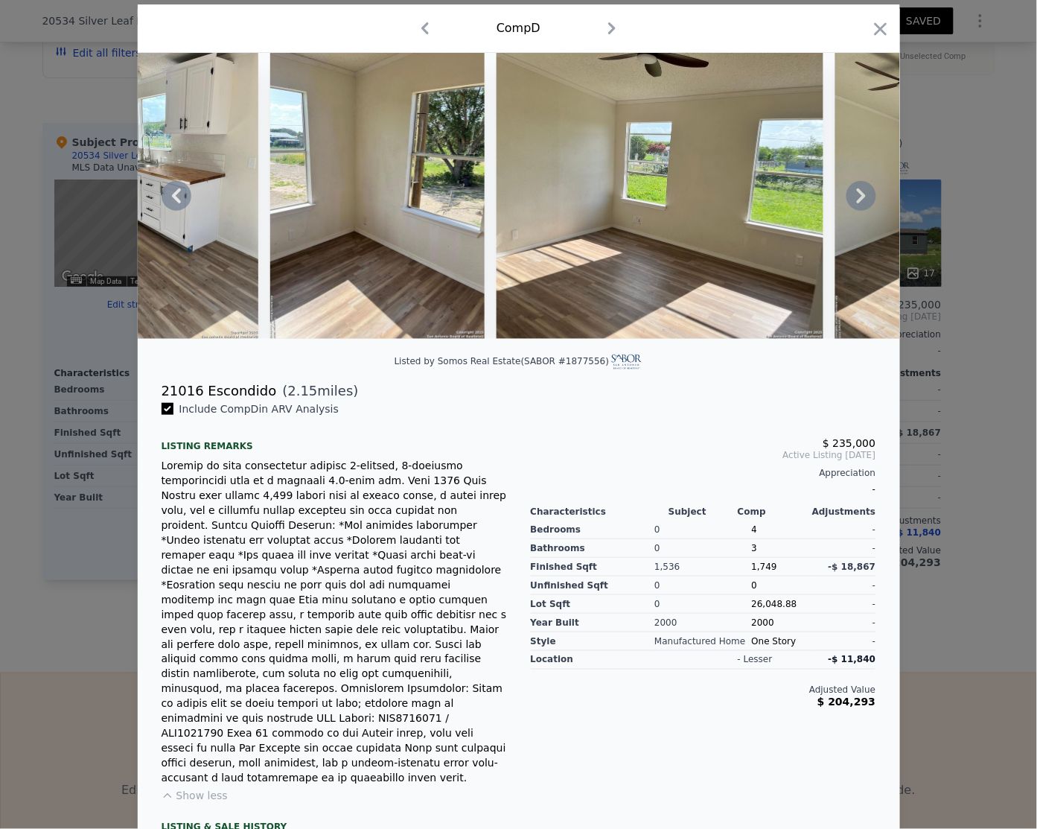
click at [853, 202] on icon at bounding box center [861, 196] width 30 height 30
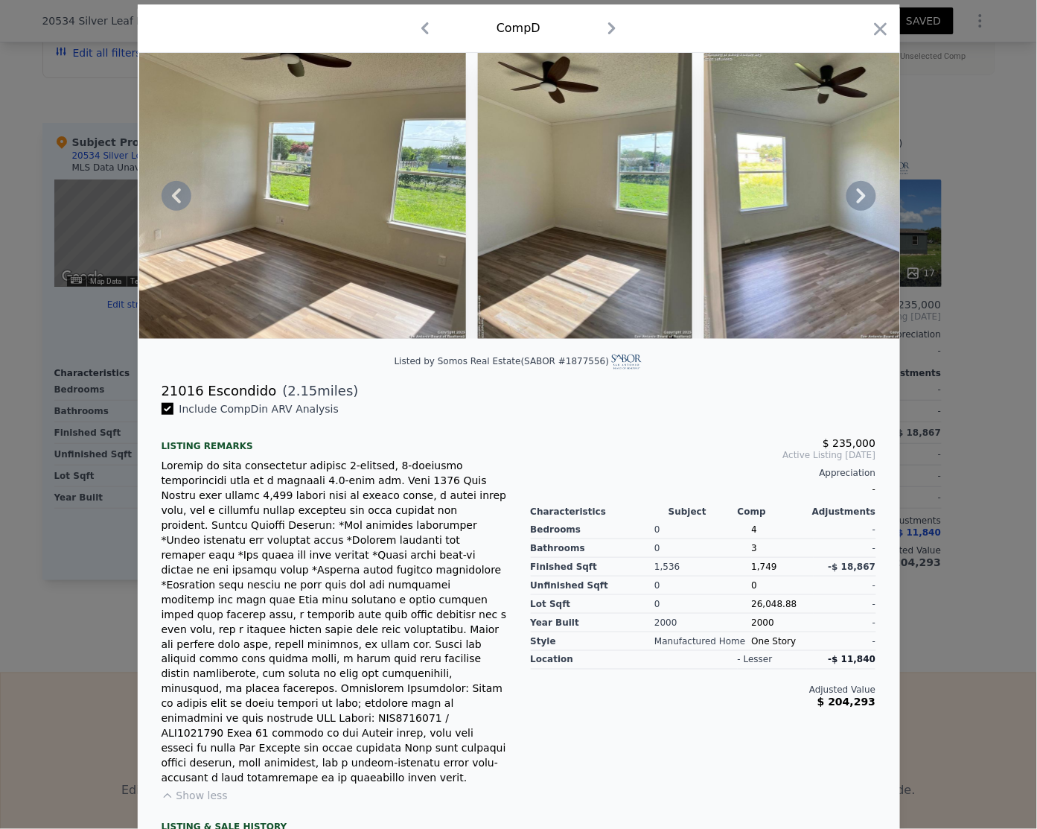
click at [853, 202] on icon at bounding box center [861, 196] width 30 height 30
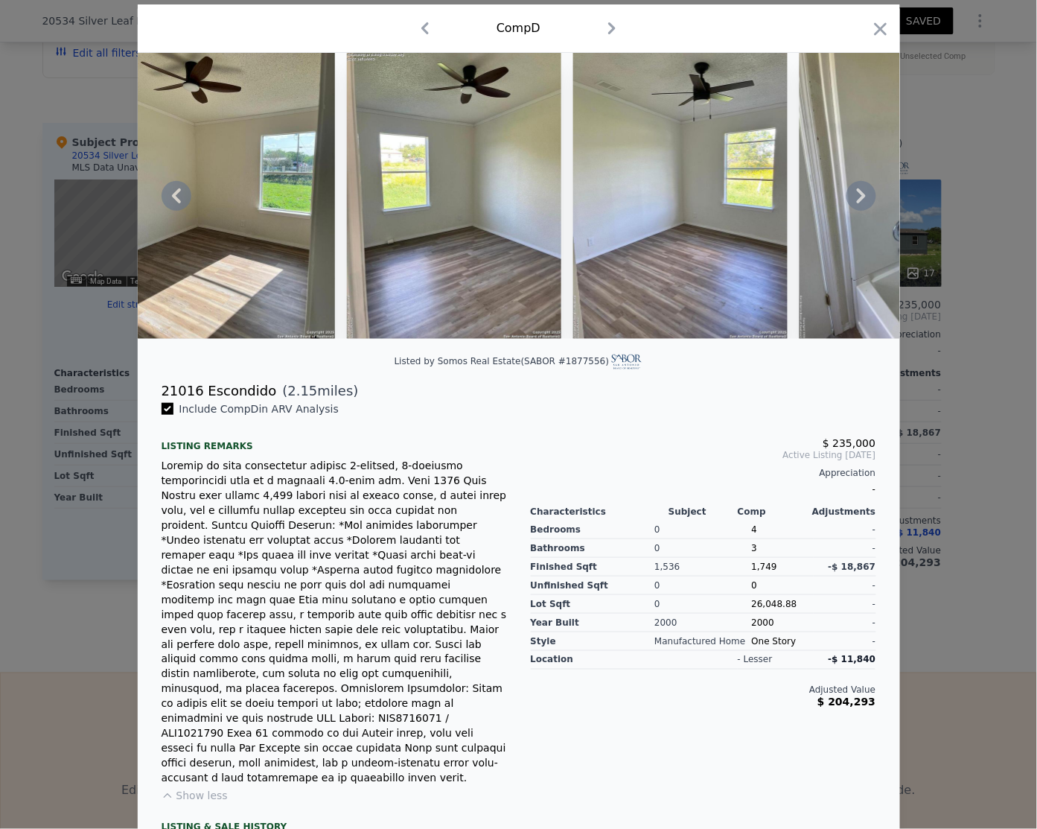
click at [853, 202] on icon at bounding box center [861, 196] width 30 height 30
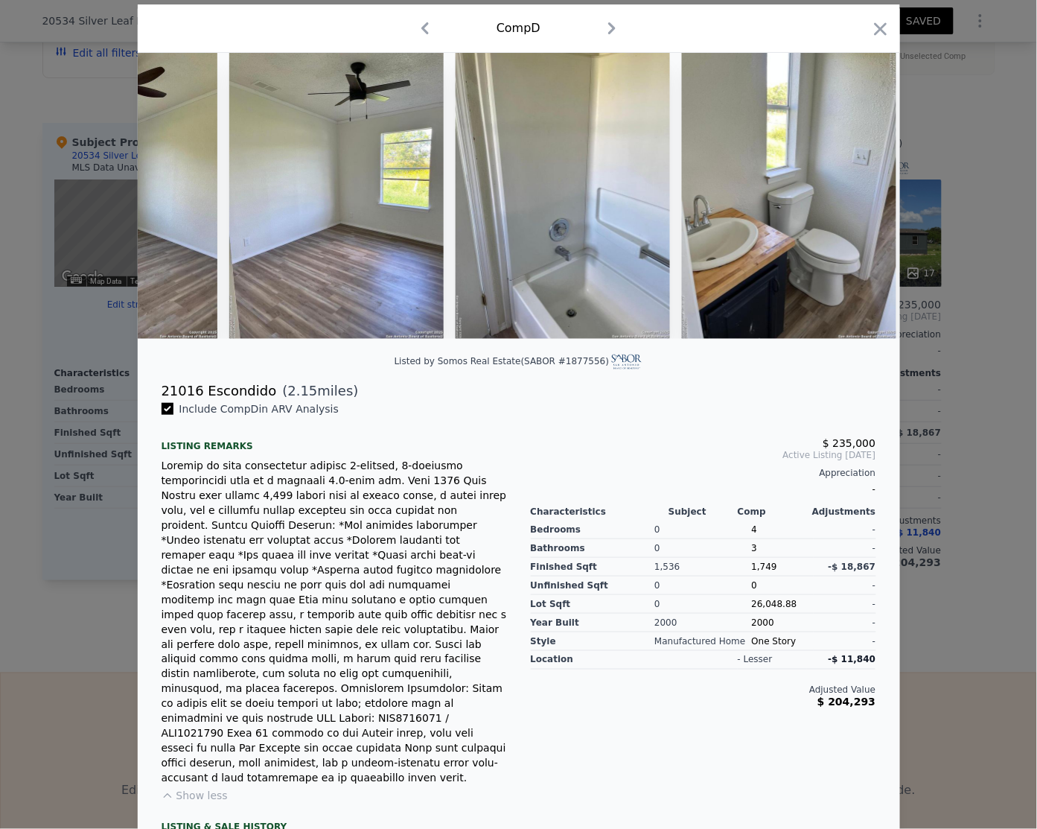
scroll to position [0, 2144]
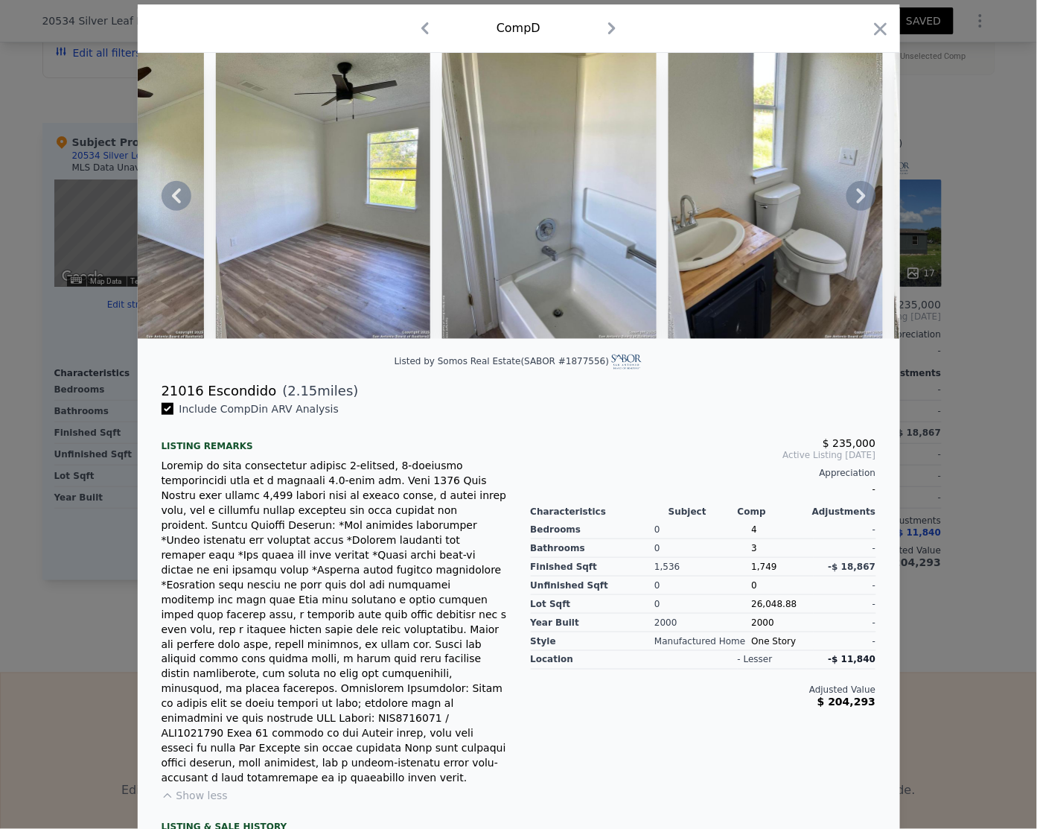
click at [853, 202] on icon at bounding box center [861, 196] width 30 height 30
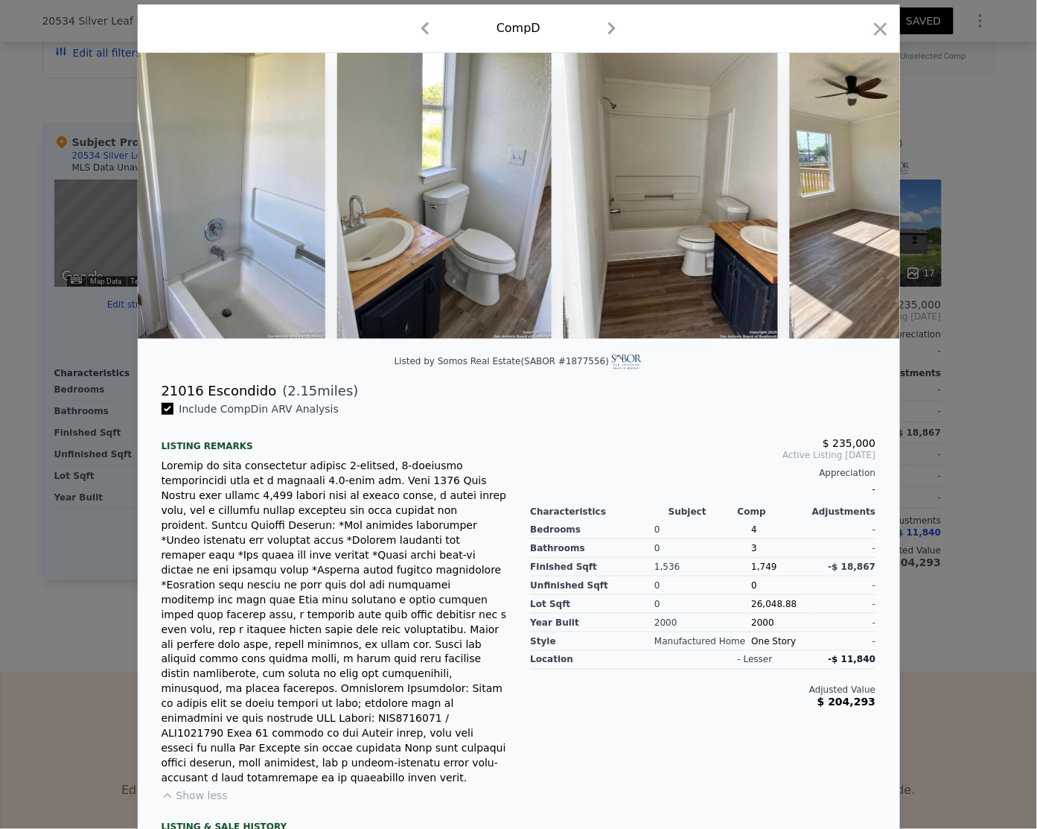
scroll to position [0, 2501]
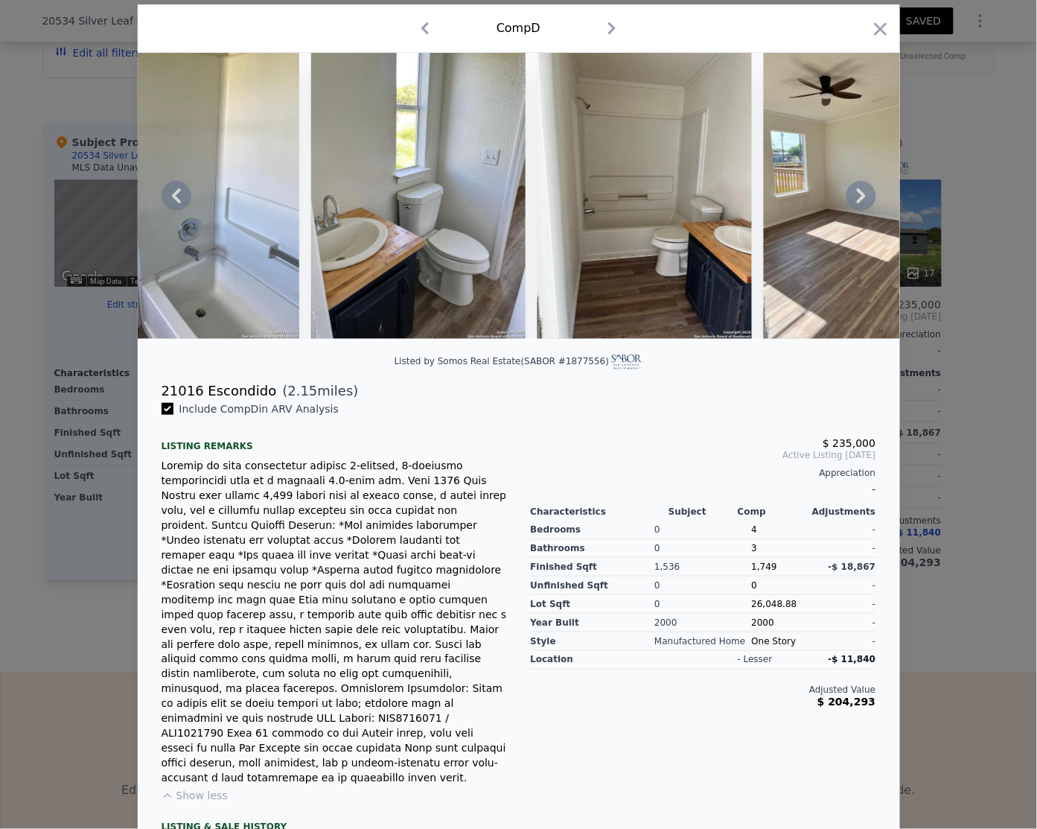
click at [853, 202] on icon at bounding box center [861, 196] width 30 height 30
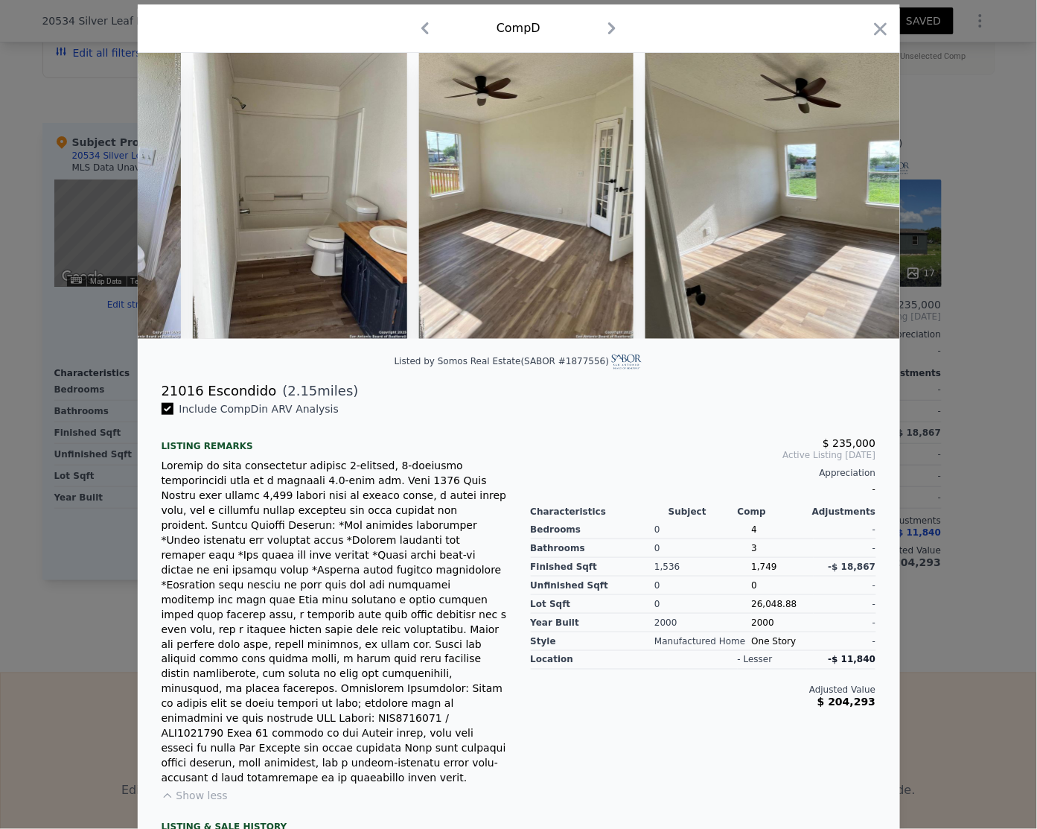
scroll to position [0, 2859]
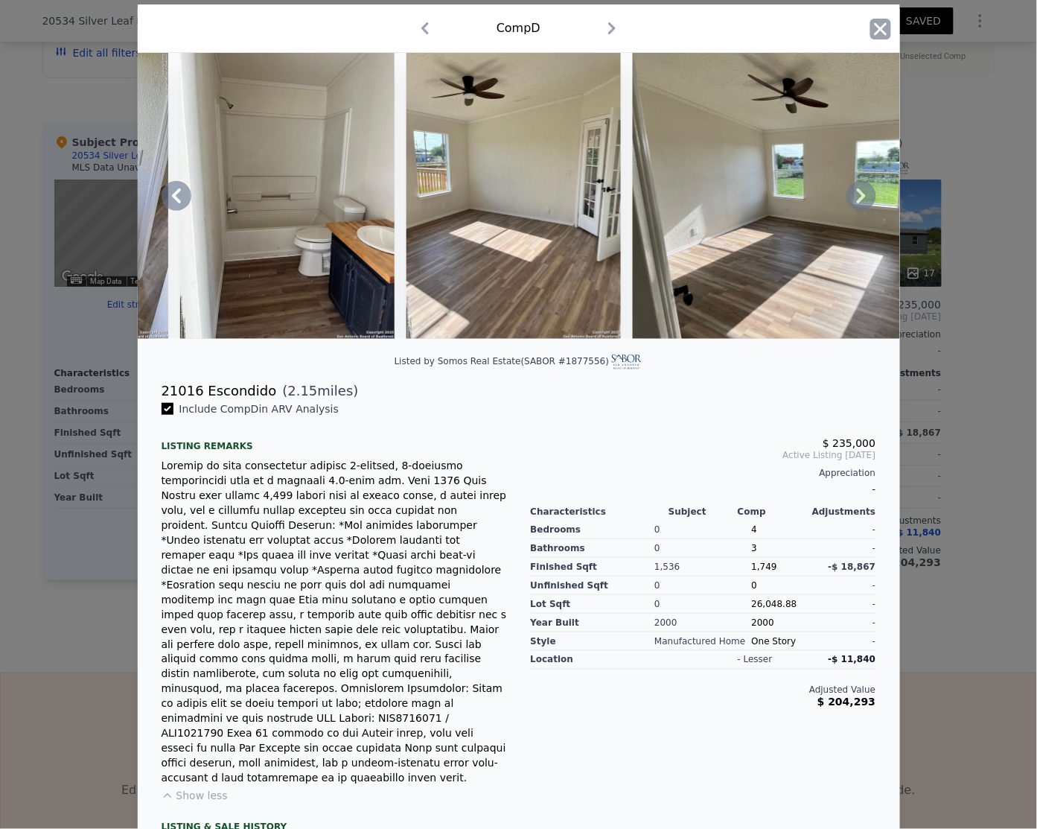
click at [878, 36] on icon "button" at bounding box center [880, 29] width 21 height 21
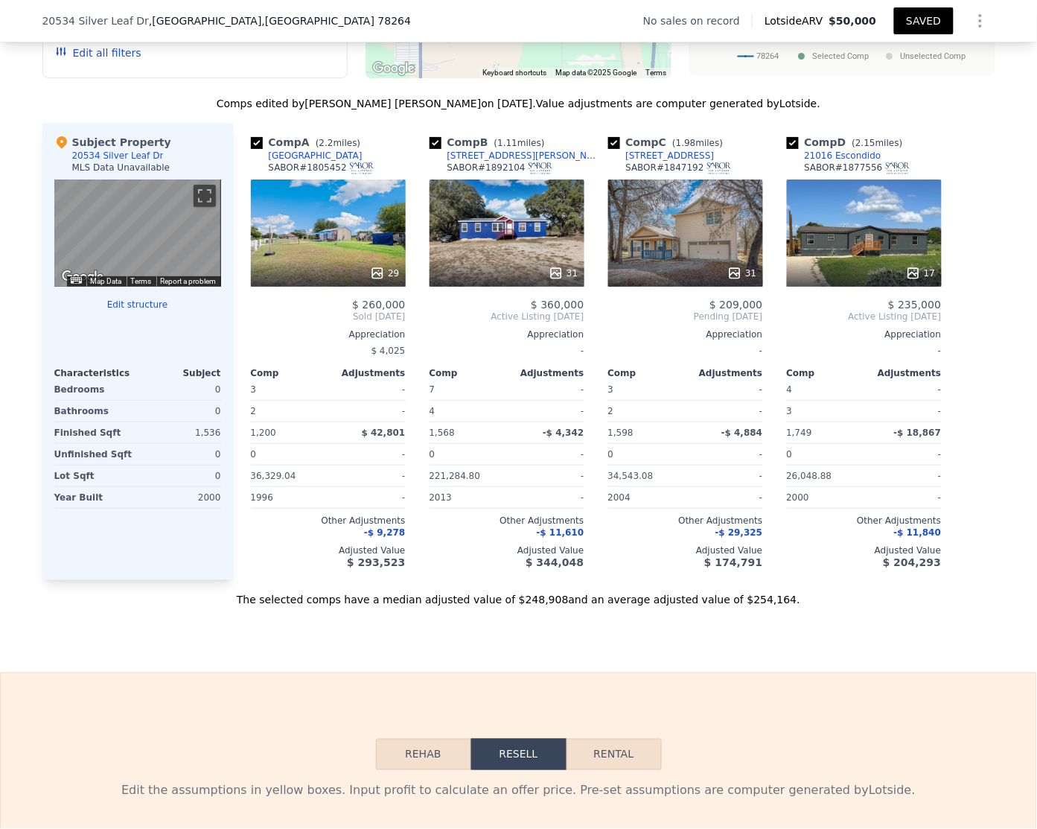
click at [315, 251] on div "29" at bounding box center [328, 232] width 155 height 107
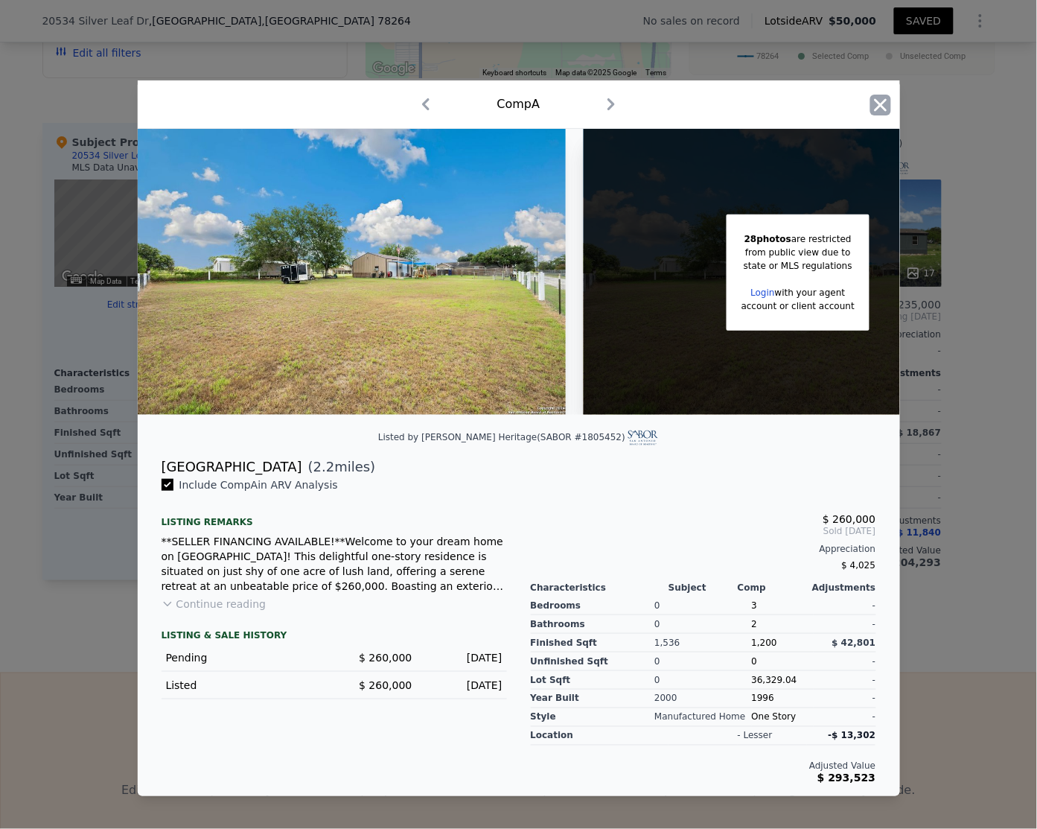
click at [886, 98] on icon "button" at bounding box center [880, 104] width 13 height 13
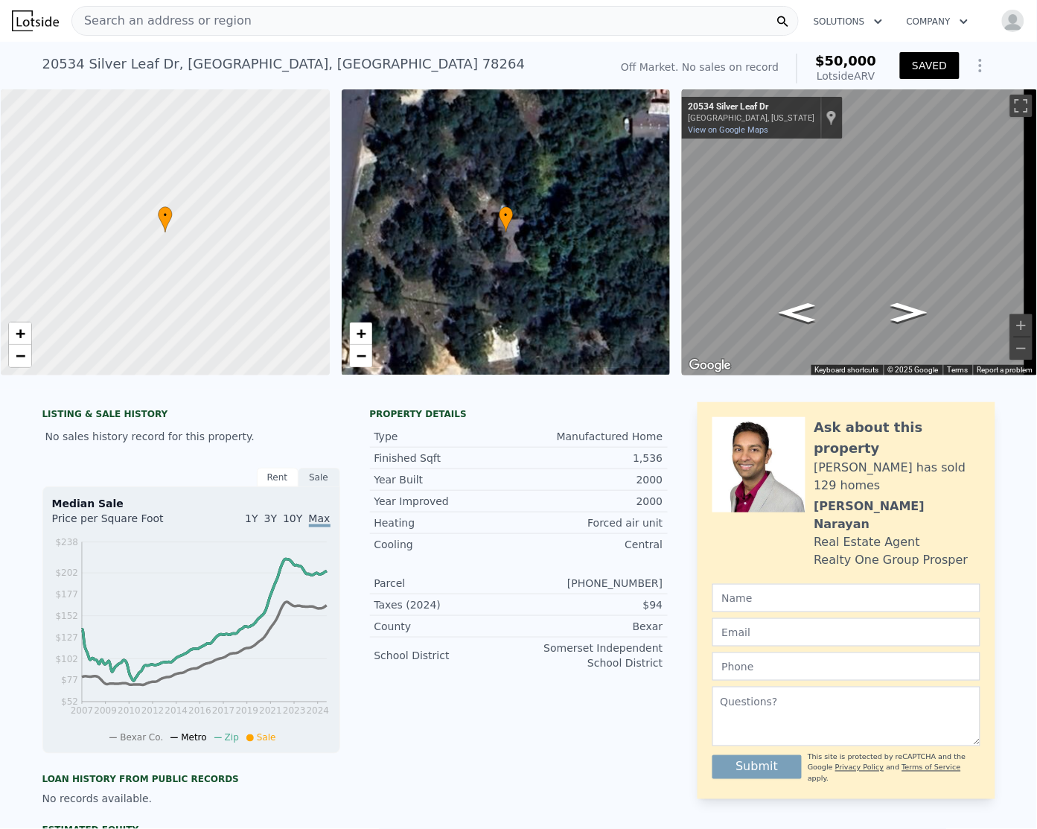
click at [279, 21] on div "Search an address or region" at bounding box center [434, 21] width 727 height 30
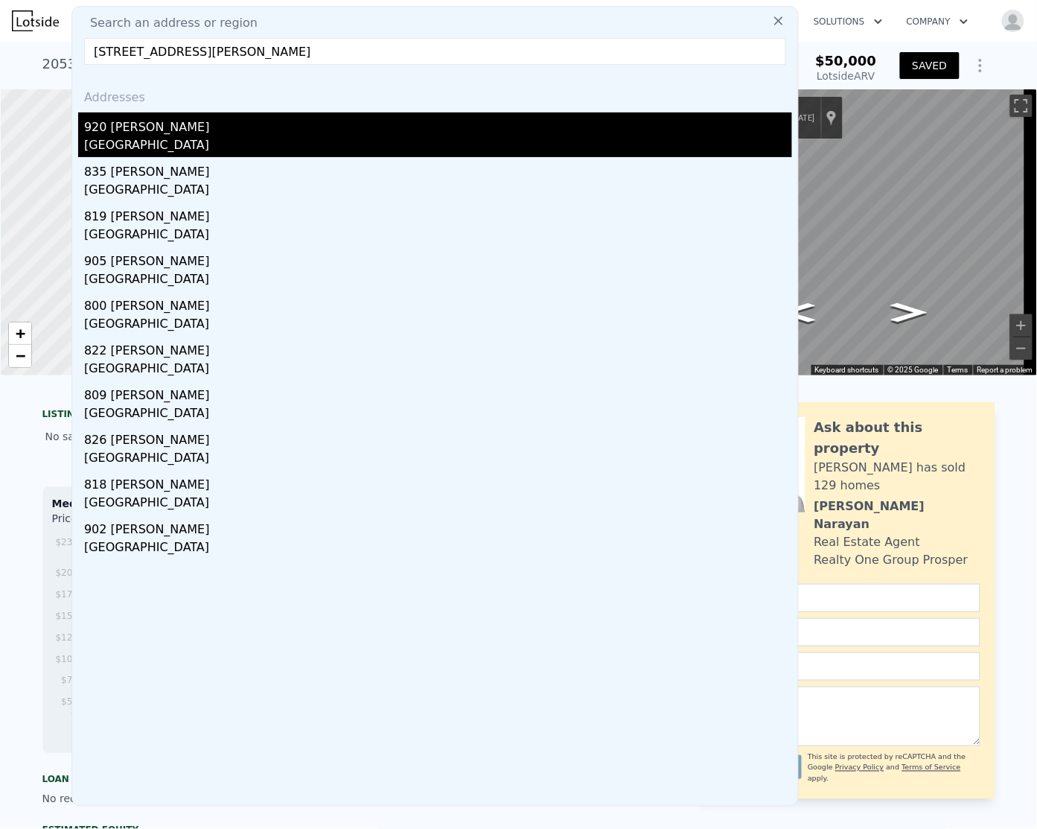
type input "1014 Allende – San Antonio, TX 78237"
click at [123, 138] on div "San Antonio, TX 78237" at bounding box center [438, 146] width 708 height 21
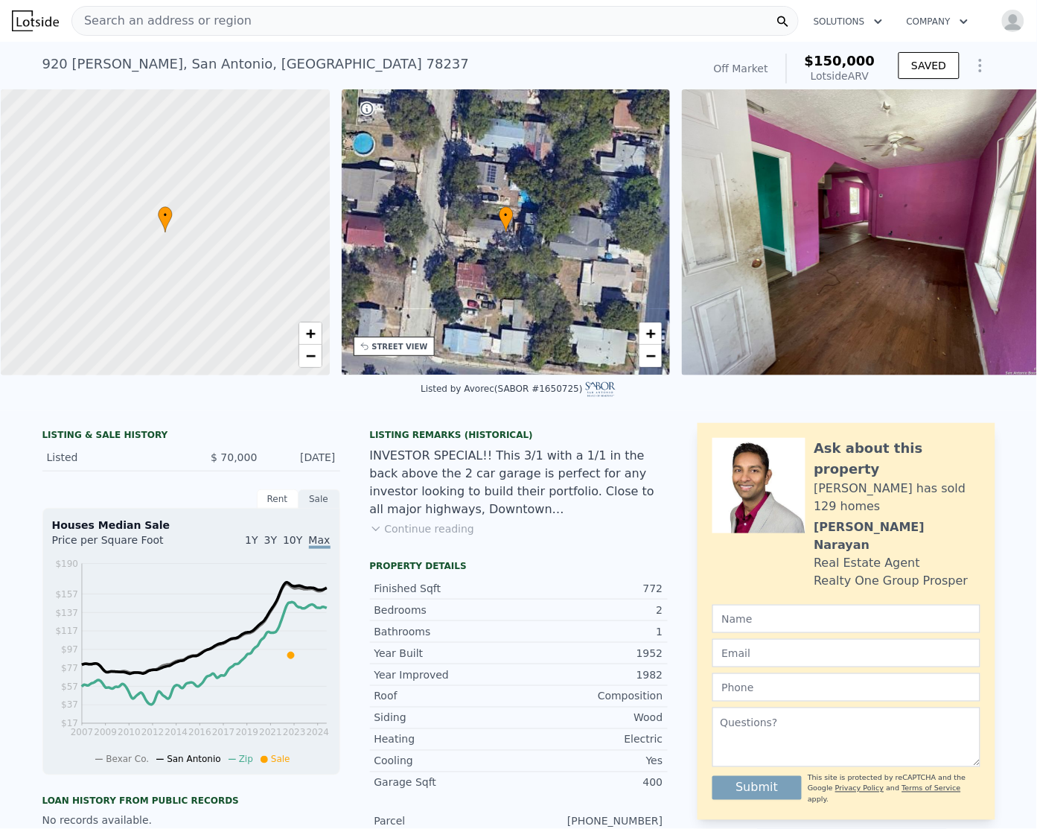
click at [345, 16] on div "Search an address or region" at bounding box center [434, 21] width 727 height 30
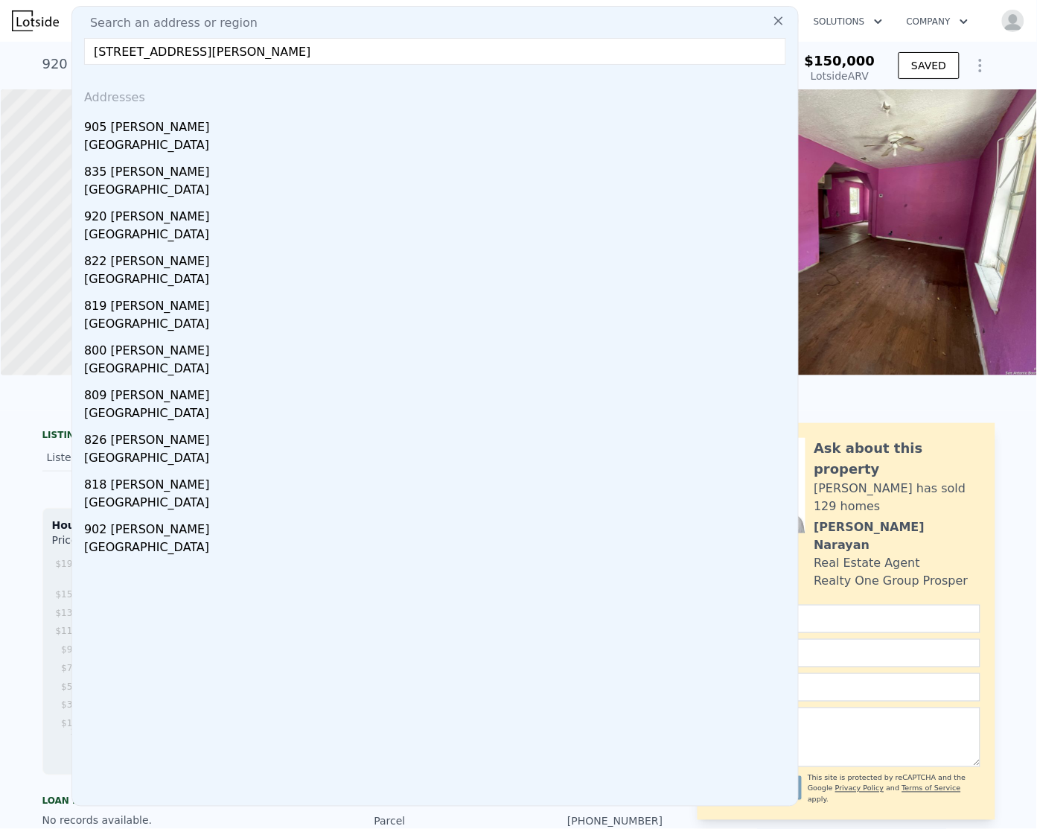
drag, startPoint x: 299, startPoint y: 51, endPoint x: 63, endPoint y: 46, distance: 236.0
paste input "Dr, San Antonio, TX 78237"
click at [336, 56] on input "1014 Allende Dr, San Antonio, TX 78237" at bounding box center [435, 51] width 702 height 27
type input "1014 Allende Dr, San Antonio, TX 78237"
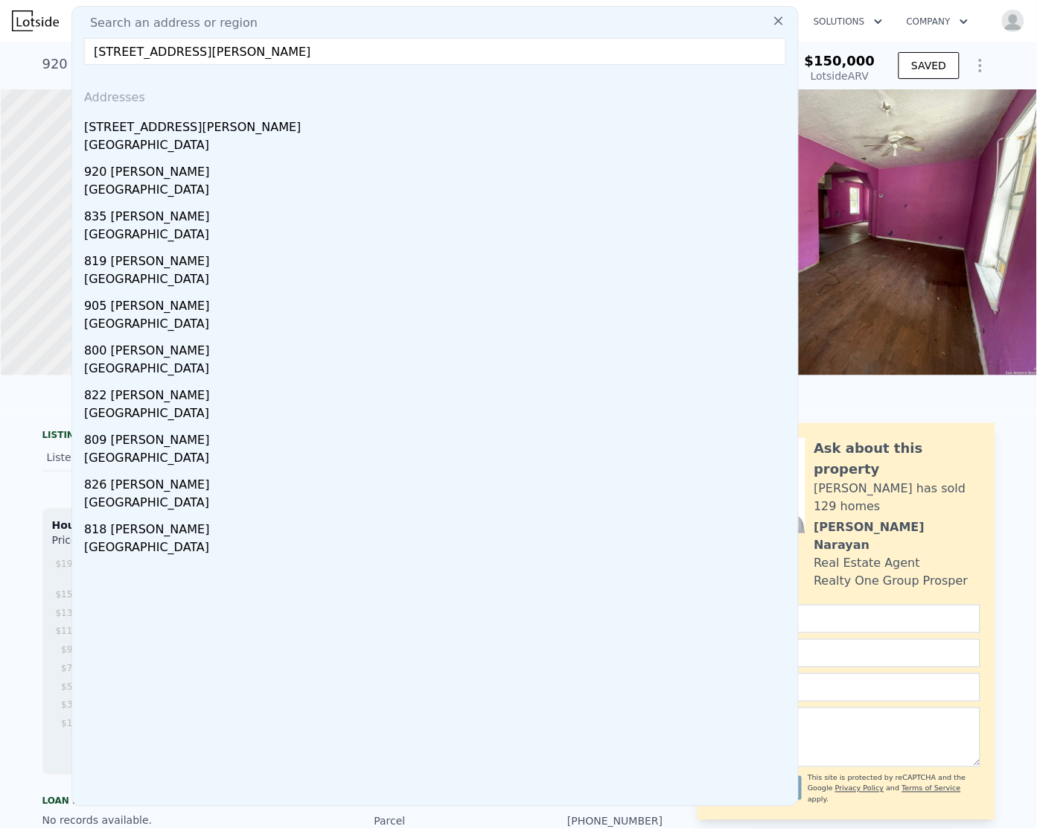
click at [774, 24] on icon at bounding box center [778, 20] width 9 height 9
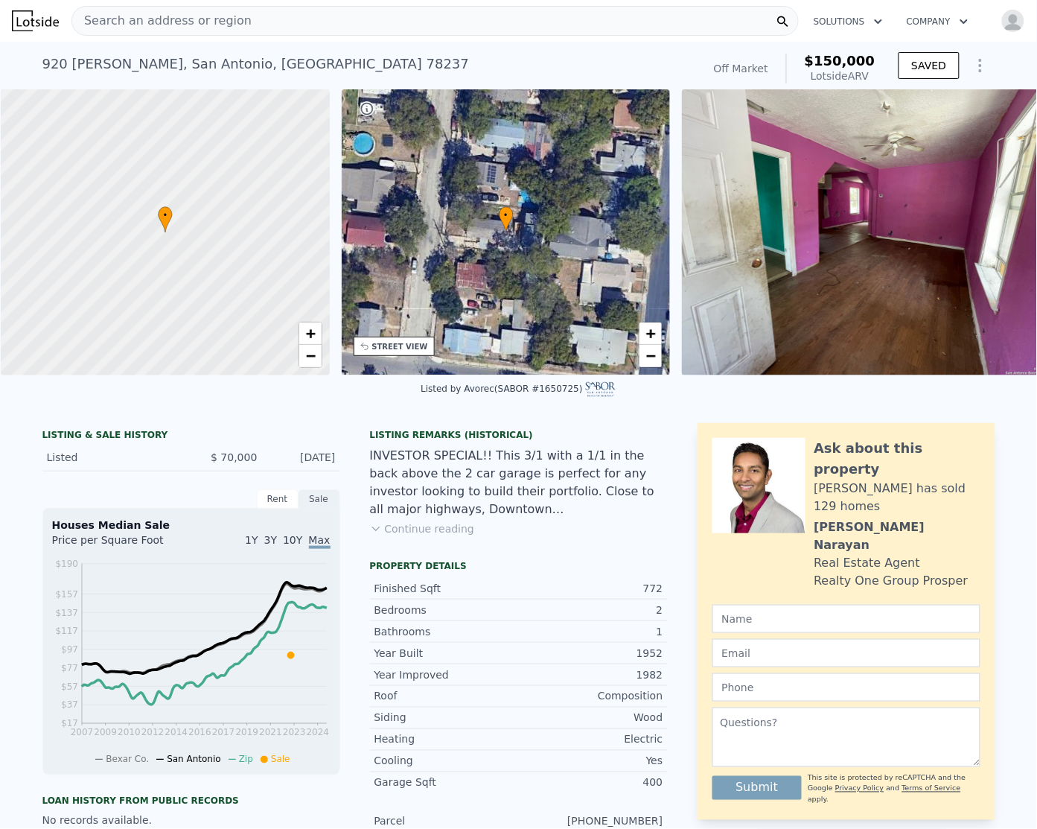
click at [270, 26] on div "Search an address or region" at bounding box center [434, 21] width 727 height 30
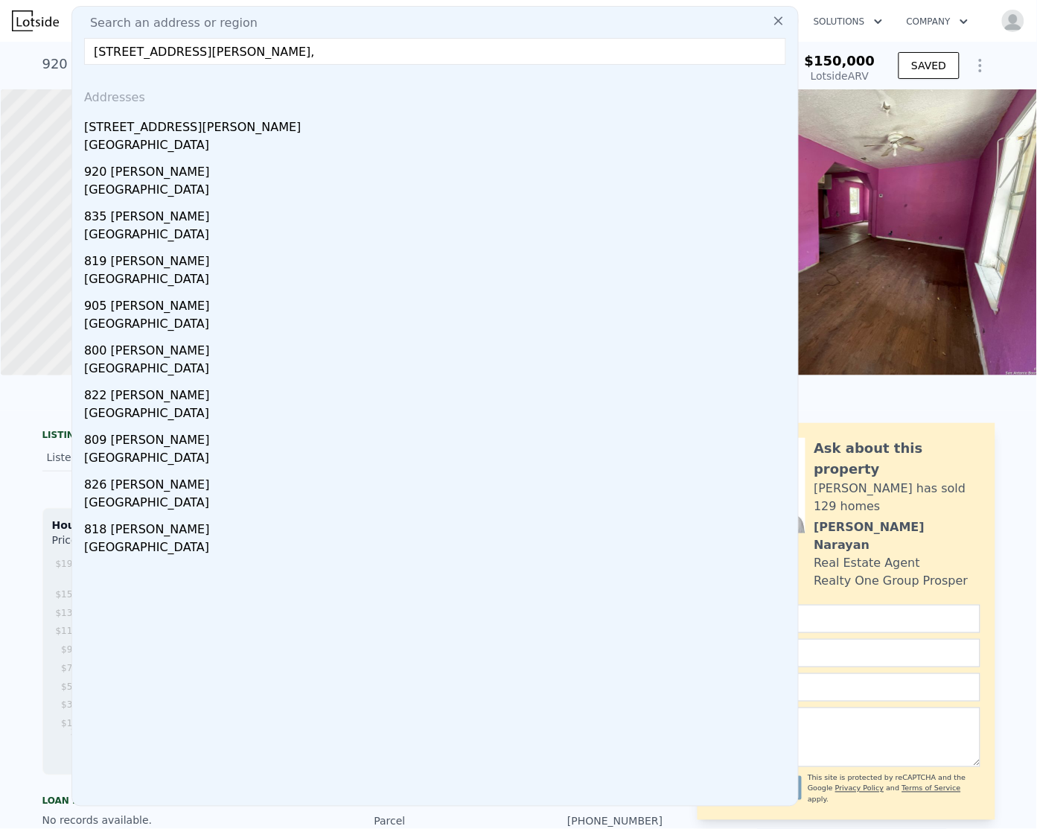
click at [339, 45] on input "1014 Allende Dr, San Antonio, TX 78237," at bounding box center [435, 51] width 702 height 27
type input "1014 Allende Dr, San Antonio, TX 78237"
click at [1001, 16] on img "button" at bounding box center [1013, 21] width 24 height 24
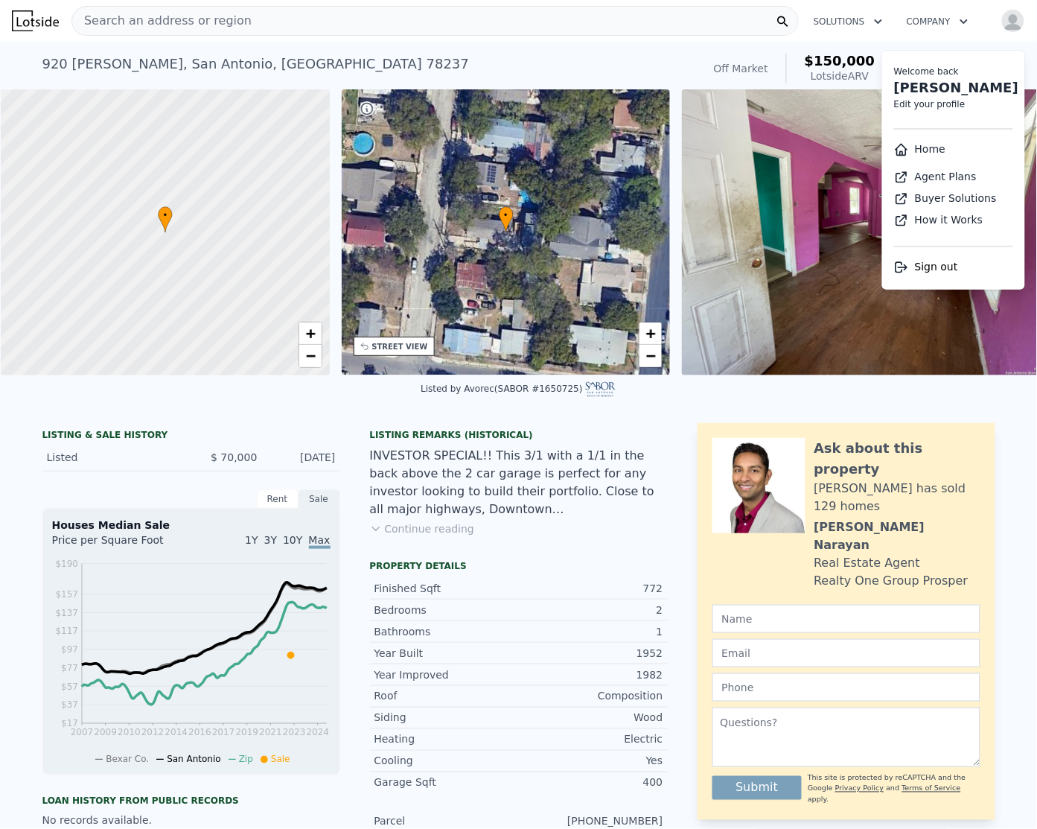
click at [928, 272] on span "Sign out" at bounding box center [936, 267] width 43 height 12
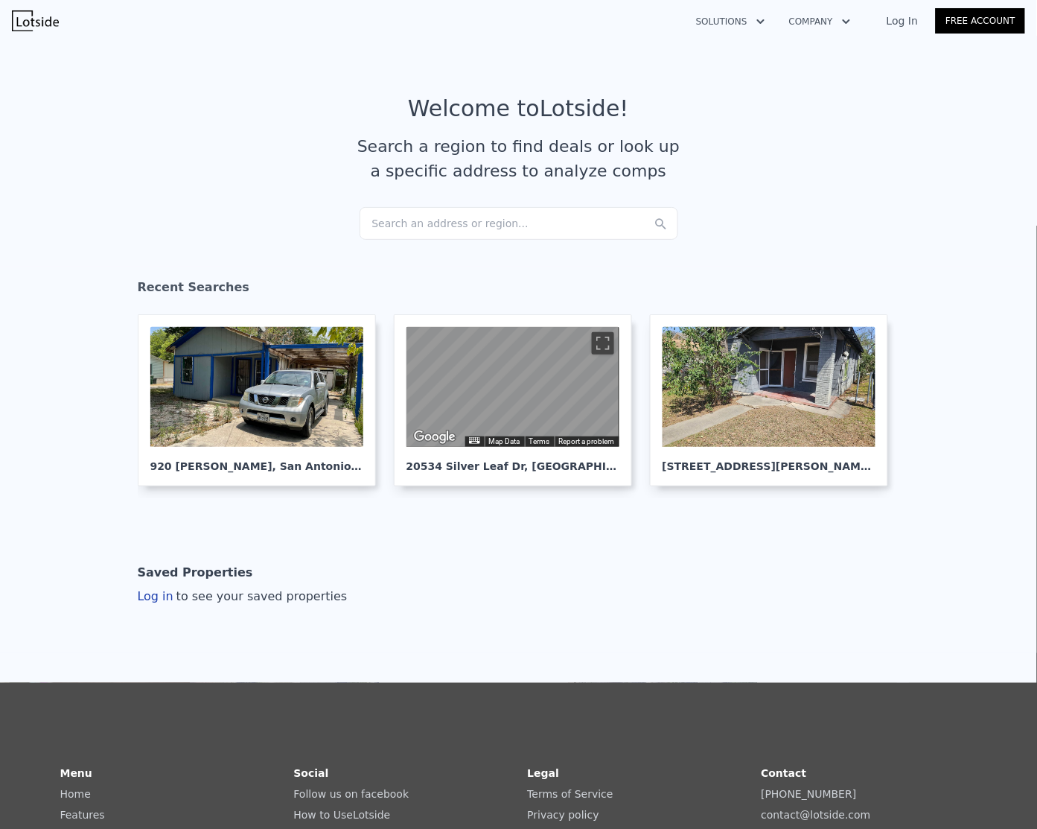
click at [906, 17] on link "Log In" at bounding box center [902, 20] width 67 height 15
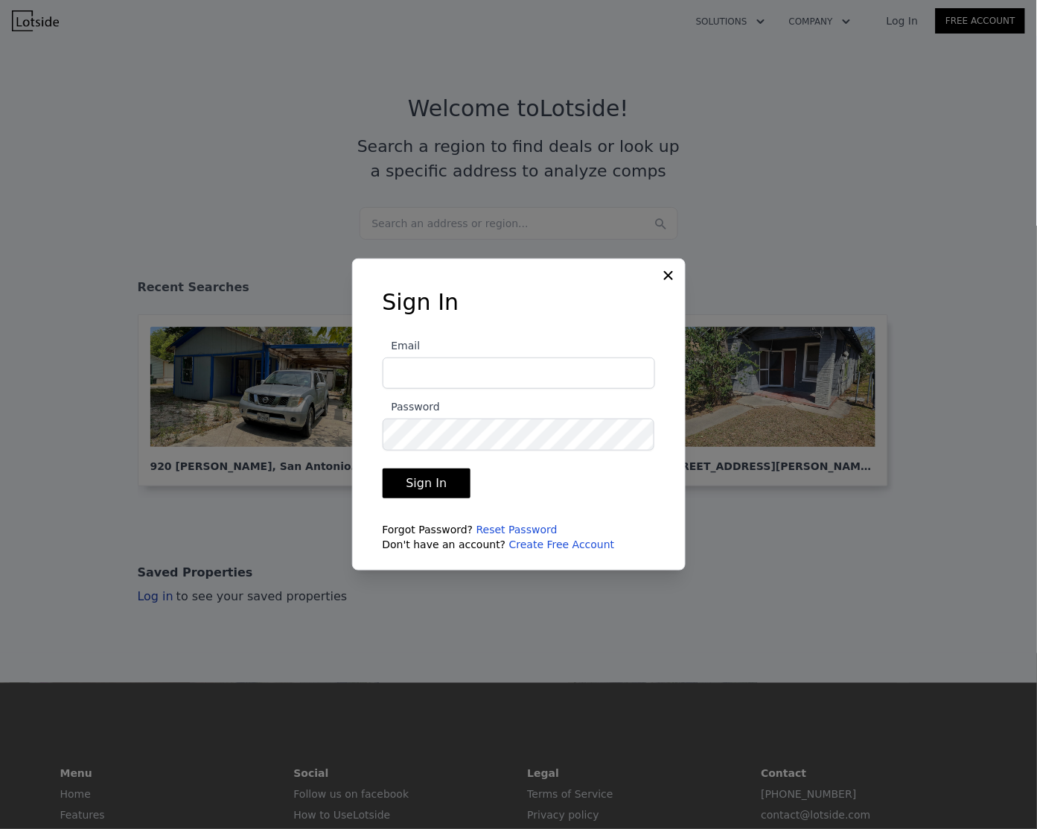
type input "scott@dogwoodhomesolutions.com"
click at [410, 492] on button "Sign In" at bounding box center [427, 483] width 89 height 30
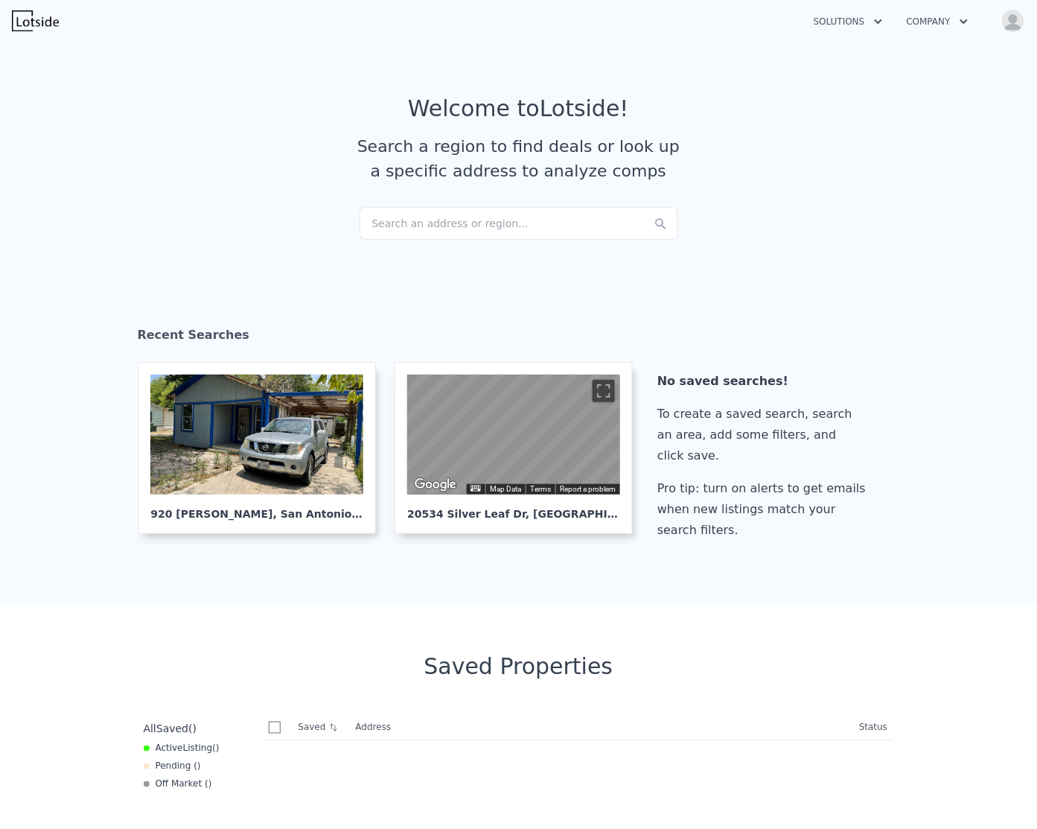
click at [449, 210] on div "Search an address or region..." at bounding box center [519, 223] width 319 height 33
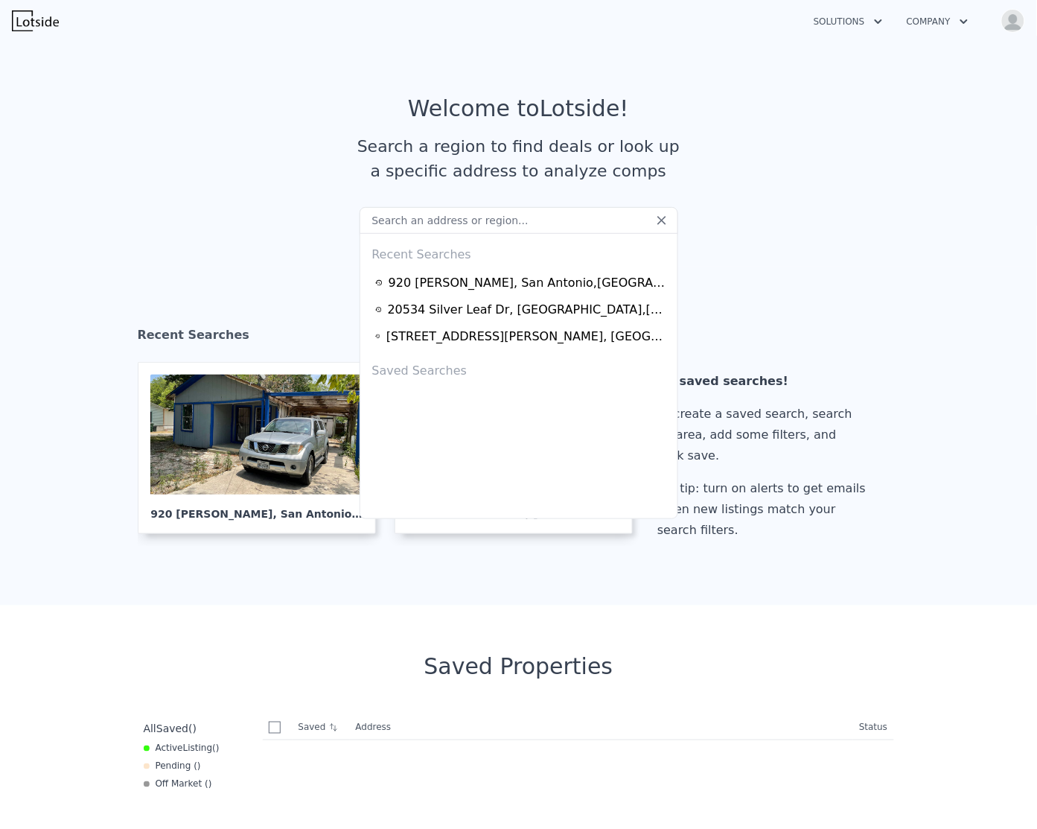
type input "1014 Allende San Antonio, TX 78237"
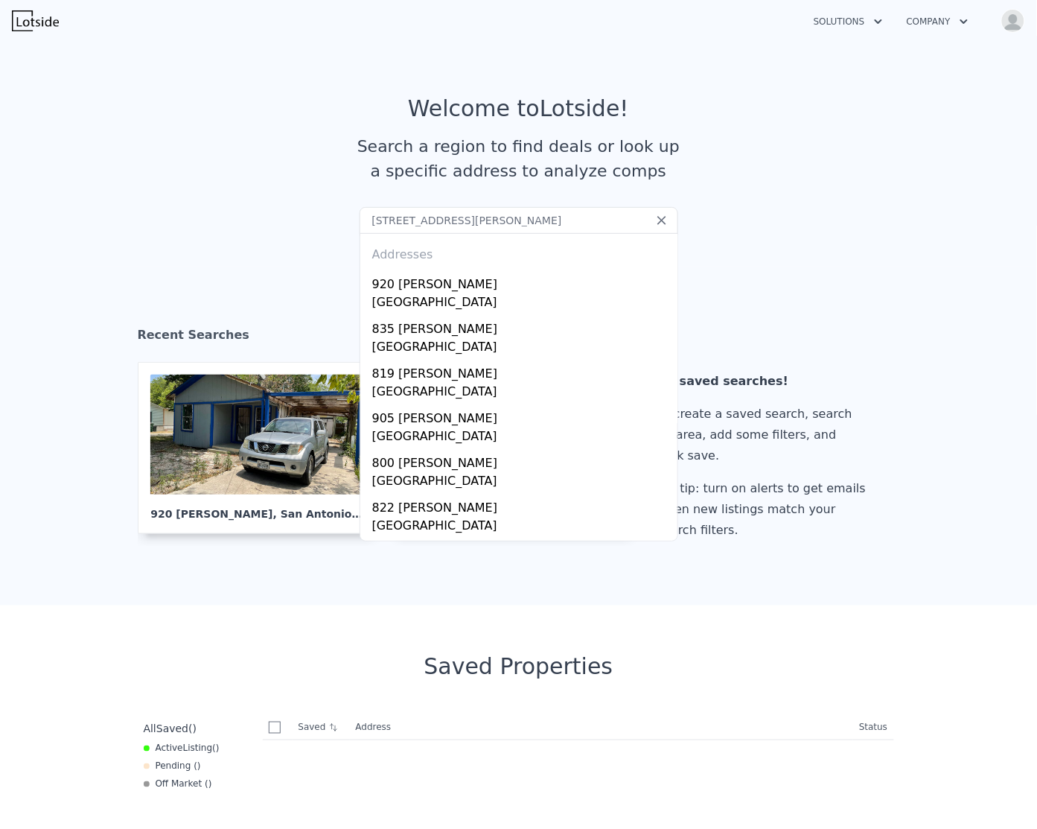
click at [845, 243] on section "Welcome to Lotside ! Search a region to find deals or look up a specific addres…" at bounding box center [518, 151] width 1037 height 231
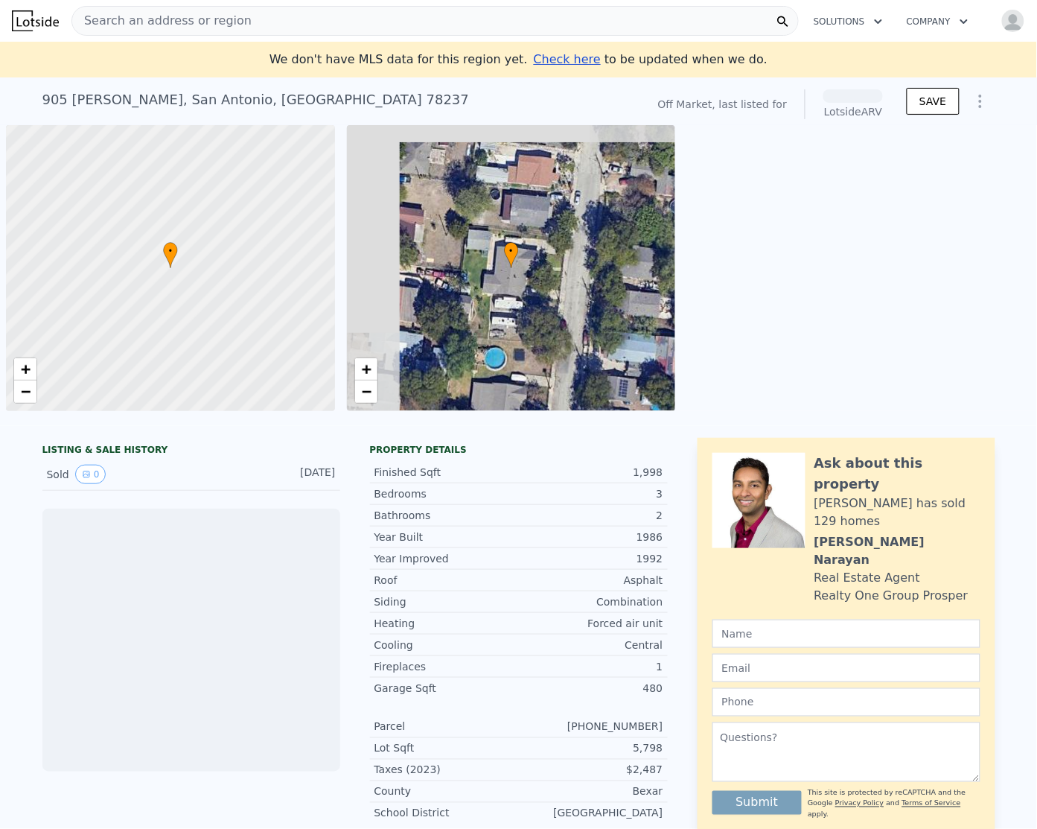
scroll to position [0, 5]
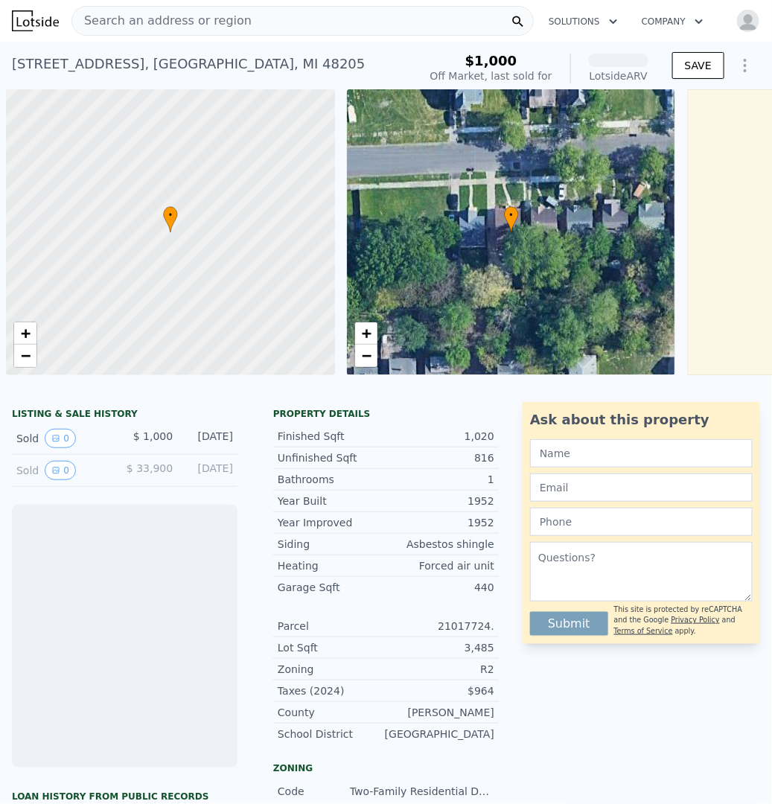
scroll to position [0, 5]
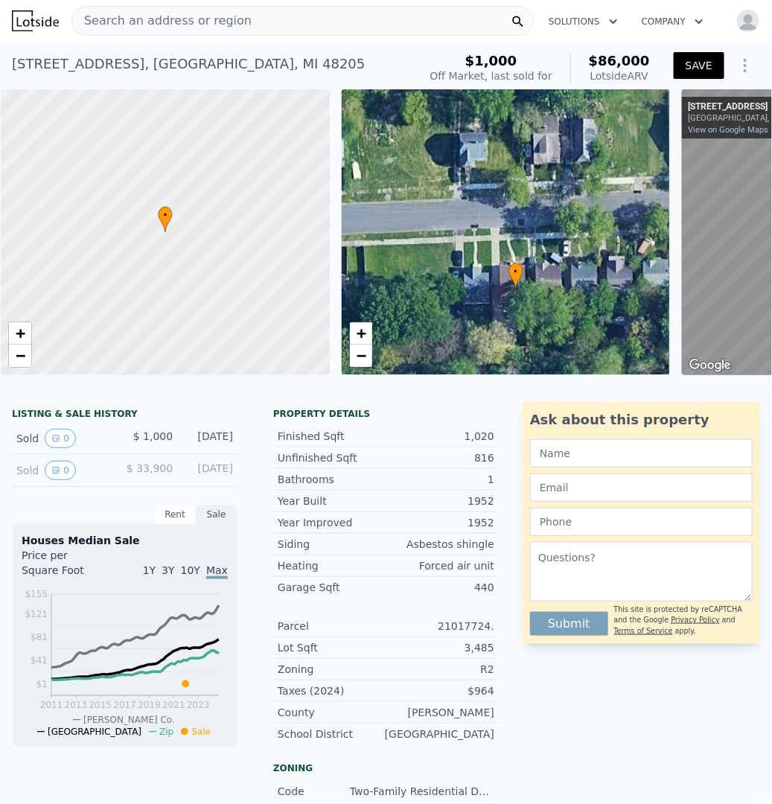
drag, startPoint x: 448, startPoint y: 242, endPoint x: 458, endPoint y: 299, distance: 57.4
click at [458, 299] on div "• + −" at bounding box center [506, 232] width 329 height 286
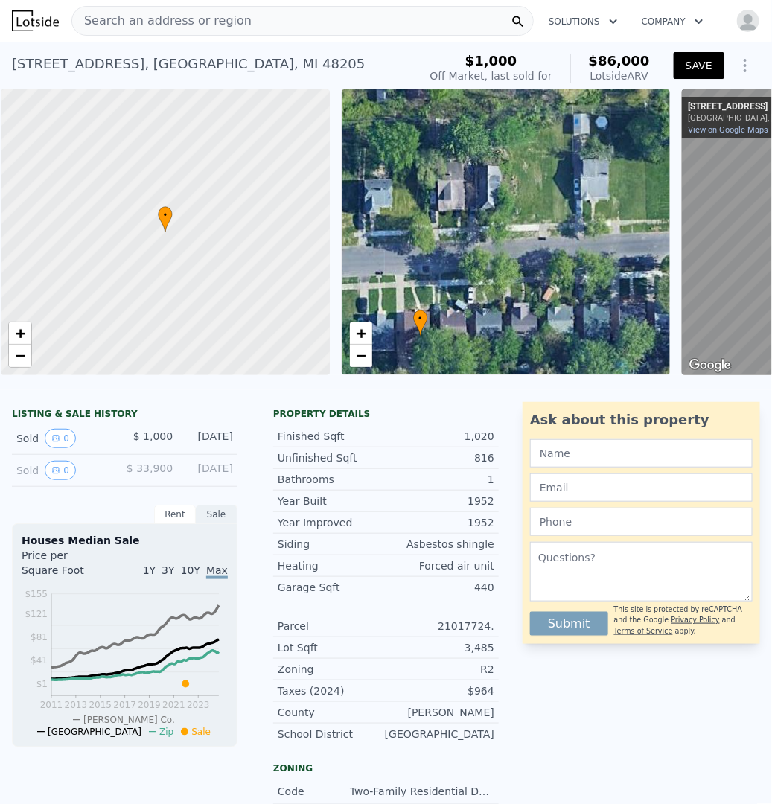
drag, startPoint x: 428, startPoint y: 269, endPoint x: 362, endPoint y: 315, distance: 80.3
click at [350, 316] on div "• + −" at bounding box center [506, 232] width 329 height 286
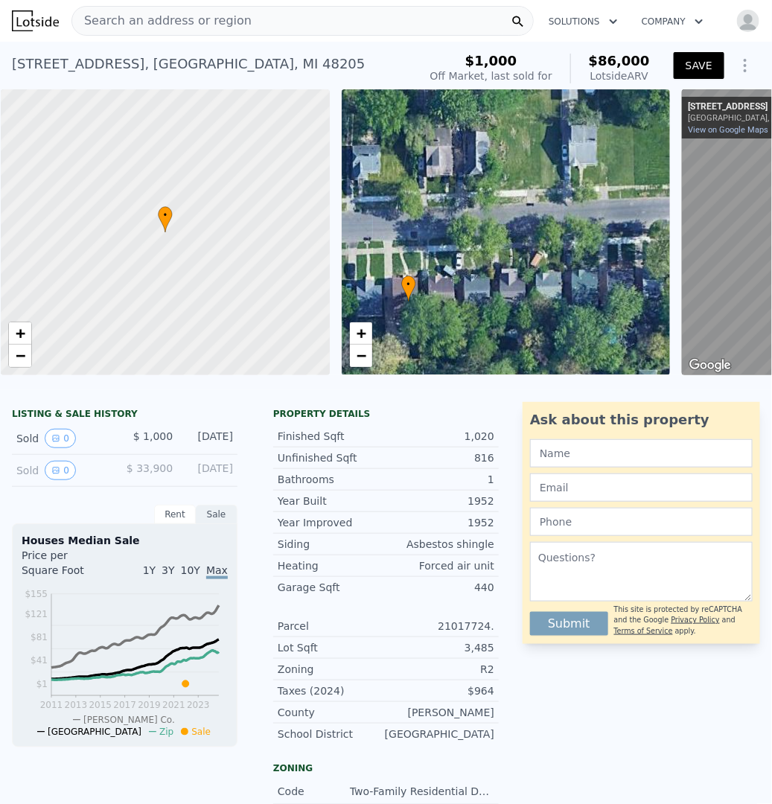
drag, startPoint x: 526, startPoint y: 281, endPoint x: 497, endPoint y: 247, distance: 45.4
click at [497, 247] on div "• + −" at bounding box center [506, 232] width 329 height 286
click at [504, 217] on div "• + −" at bounding box center [506, 232] width 329 height 286
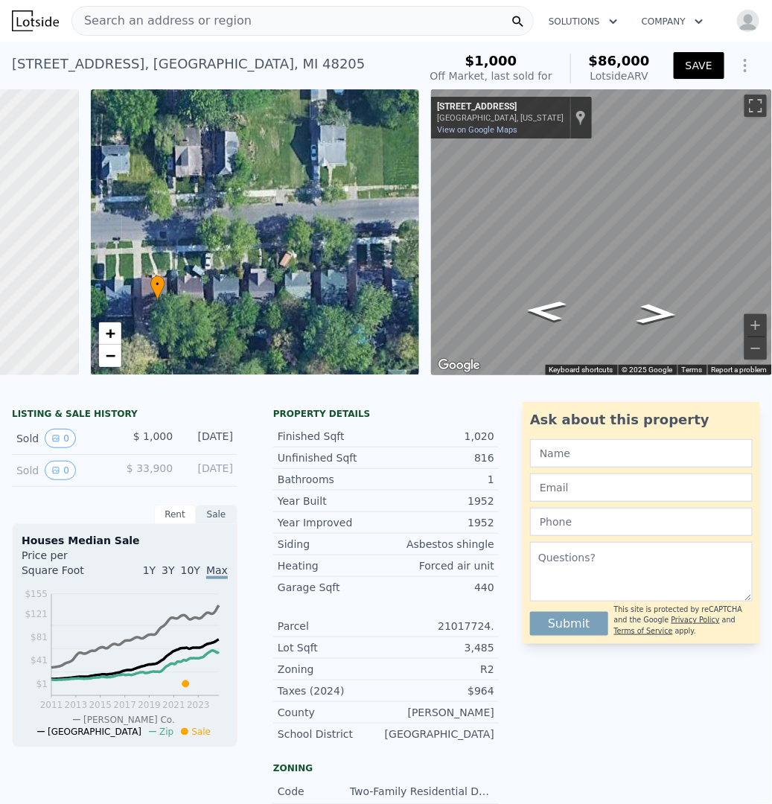
scroll to position [0, 269]
click at [736, 27] on img "button" at bounding box center [748, 21] width 24 height 24
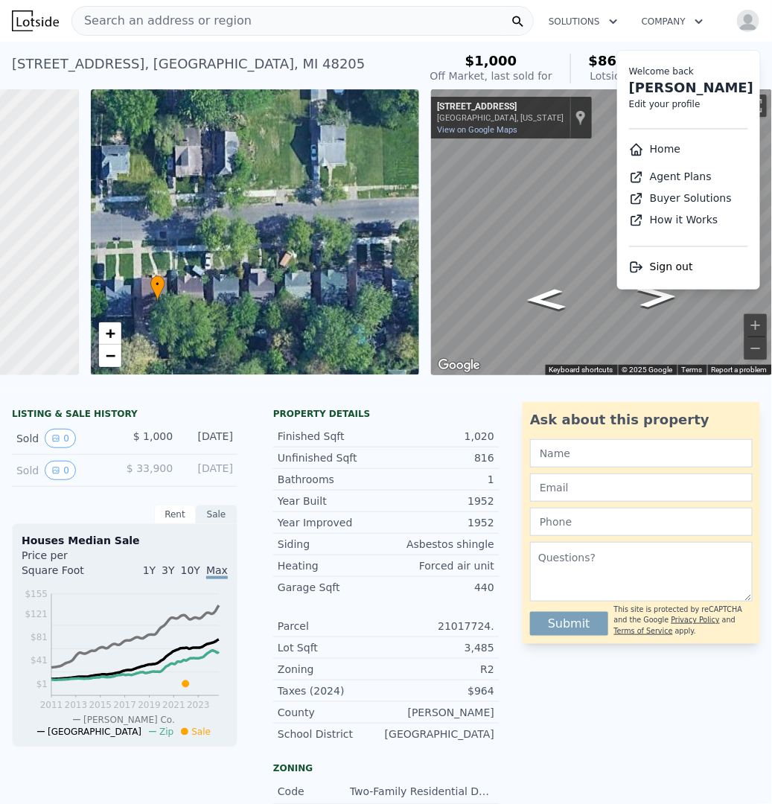
click at [395, 64] on div "[STREET_ADDRESS] Sold [DATE] for $1k (~ARV $86k )" at bounding box center [212, 69] width 401 height 42
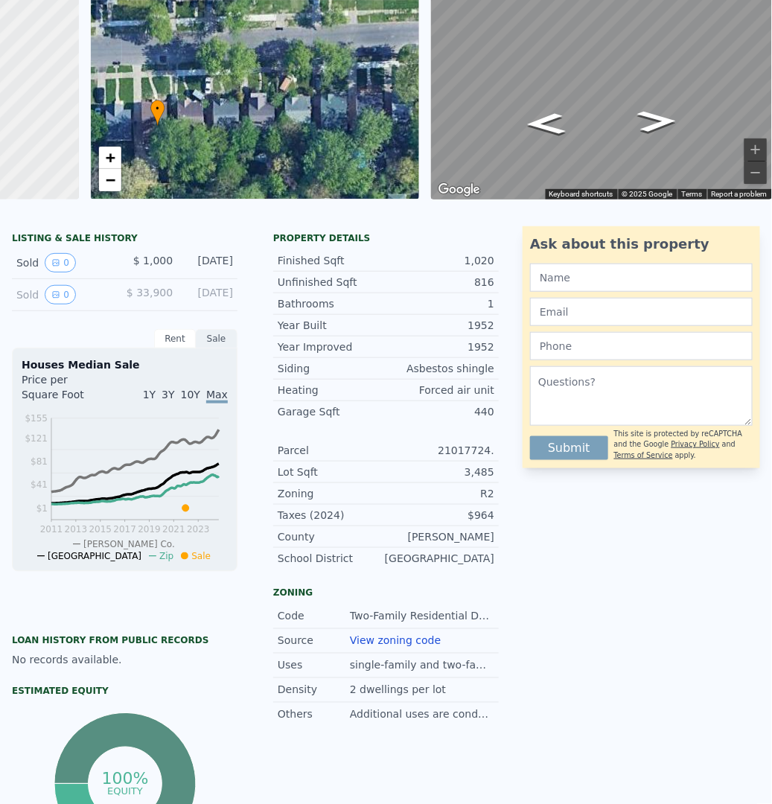
scroll to position [0, 0]
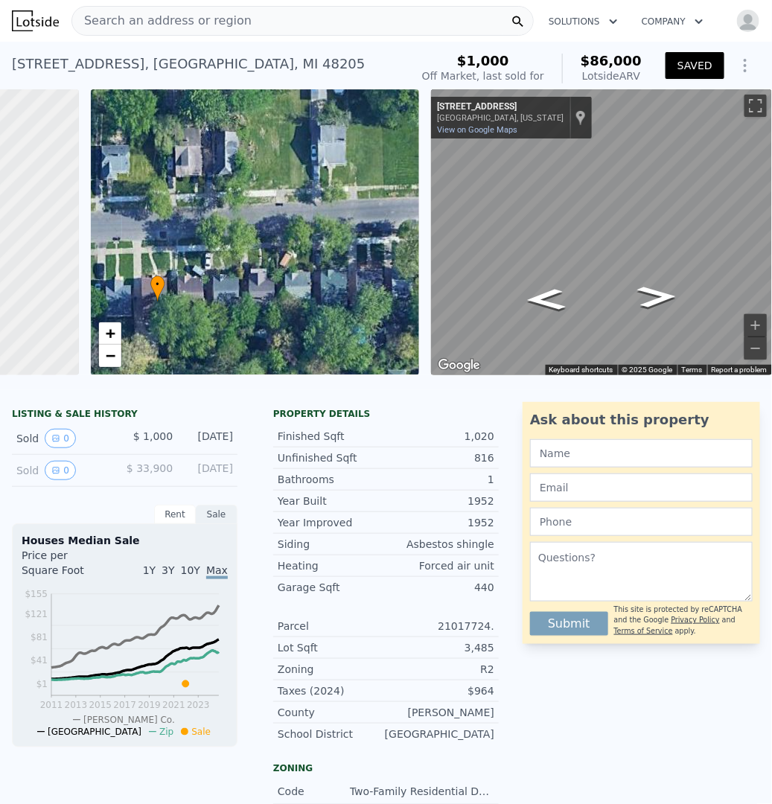
click at [149, 15] on span "Search an address or region" at bounding box center [161, 21] width 179 height 18
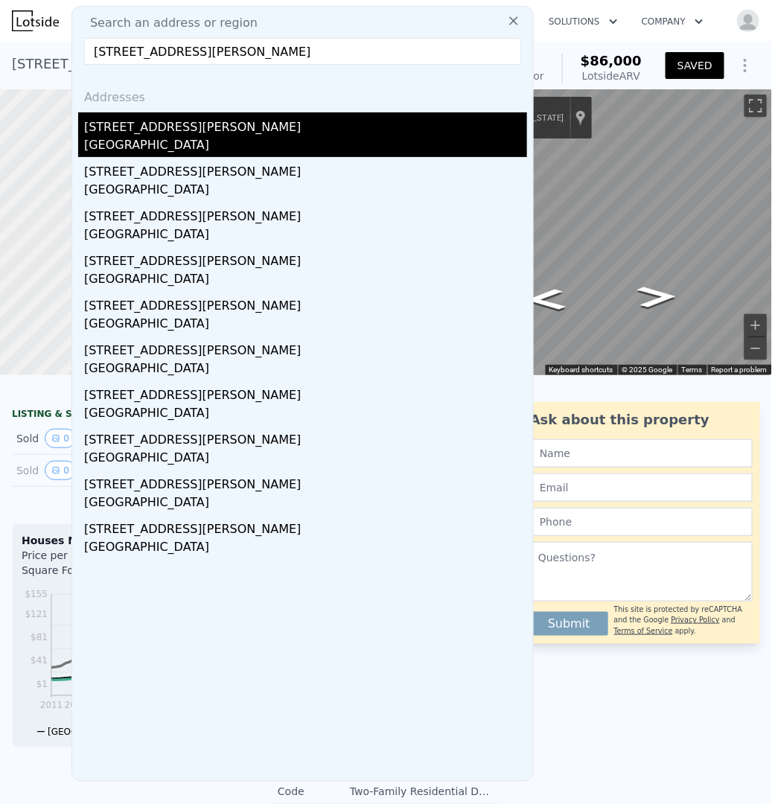
type input "[STREET_ADDRESS][PERSON_NAME]"
click at [147, 135] on div "[STREET_ADDRESS][PERSON_NAME]" at bounding box center [305, 124] width 443 height 24
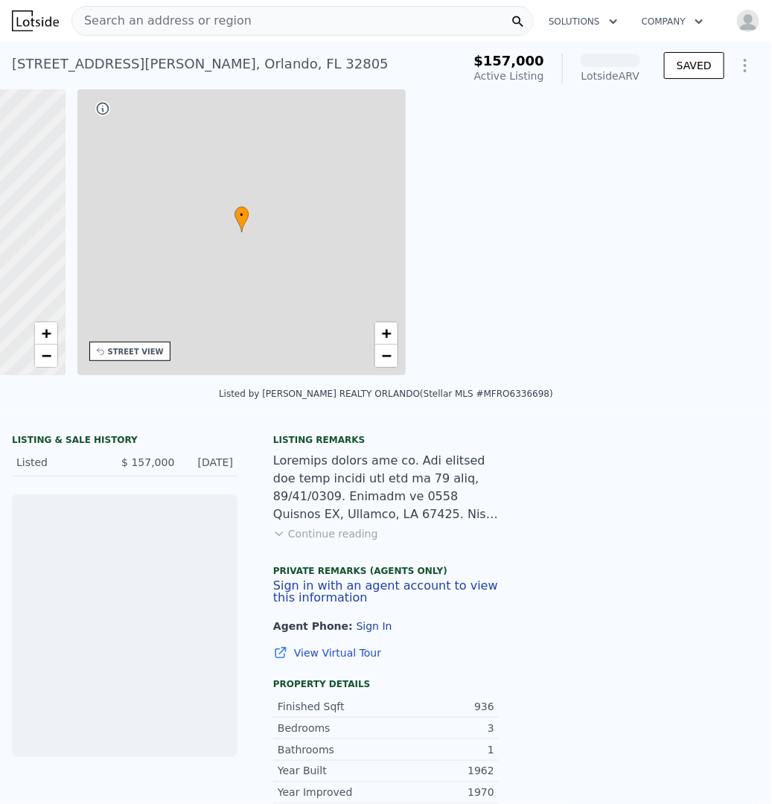
scroll to position [0, 346]
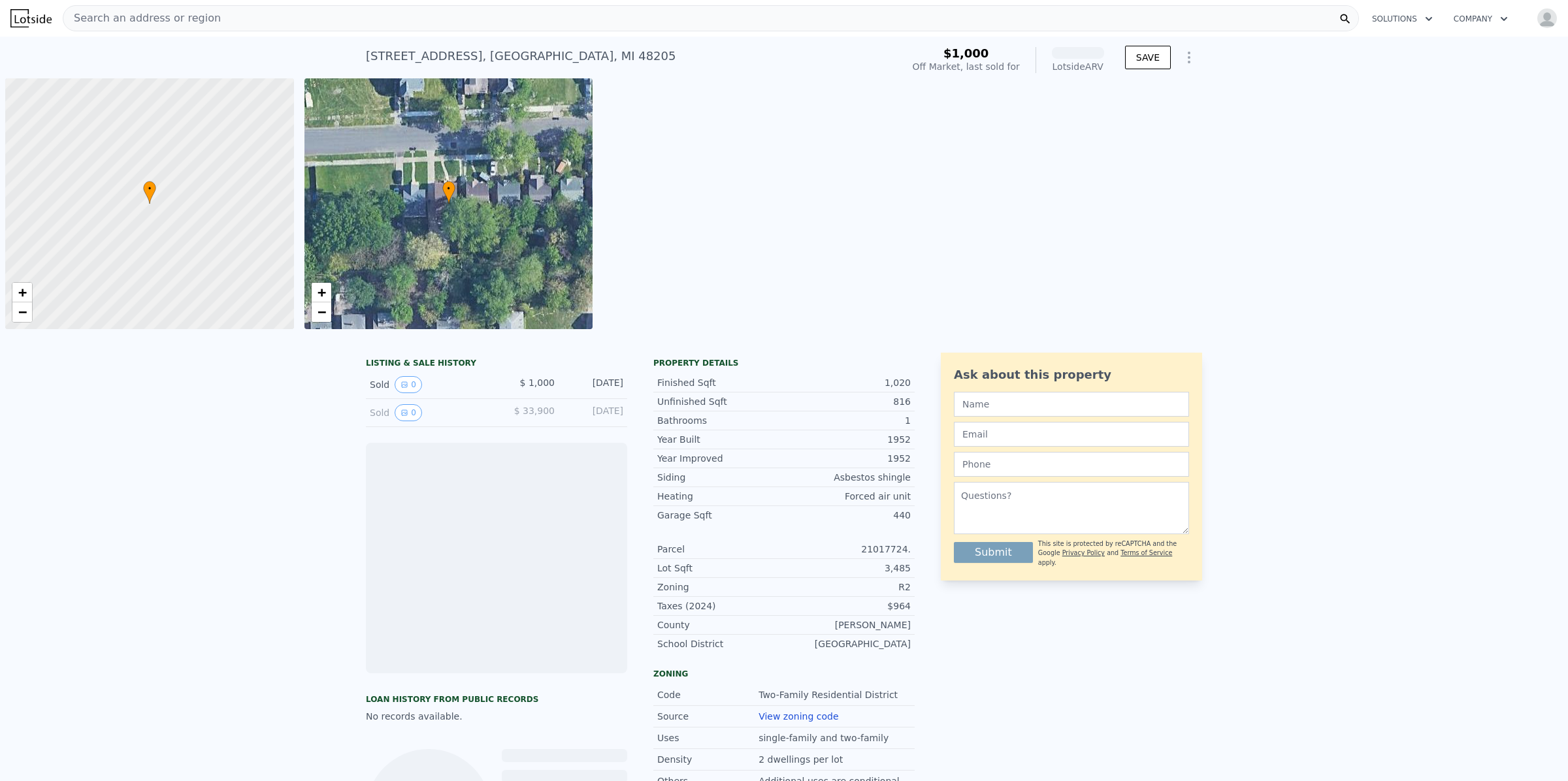
scroll to position [0, 4]
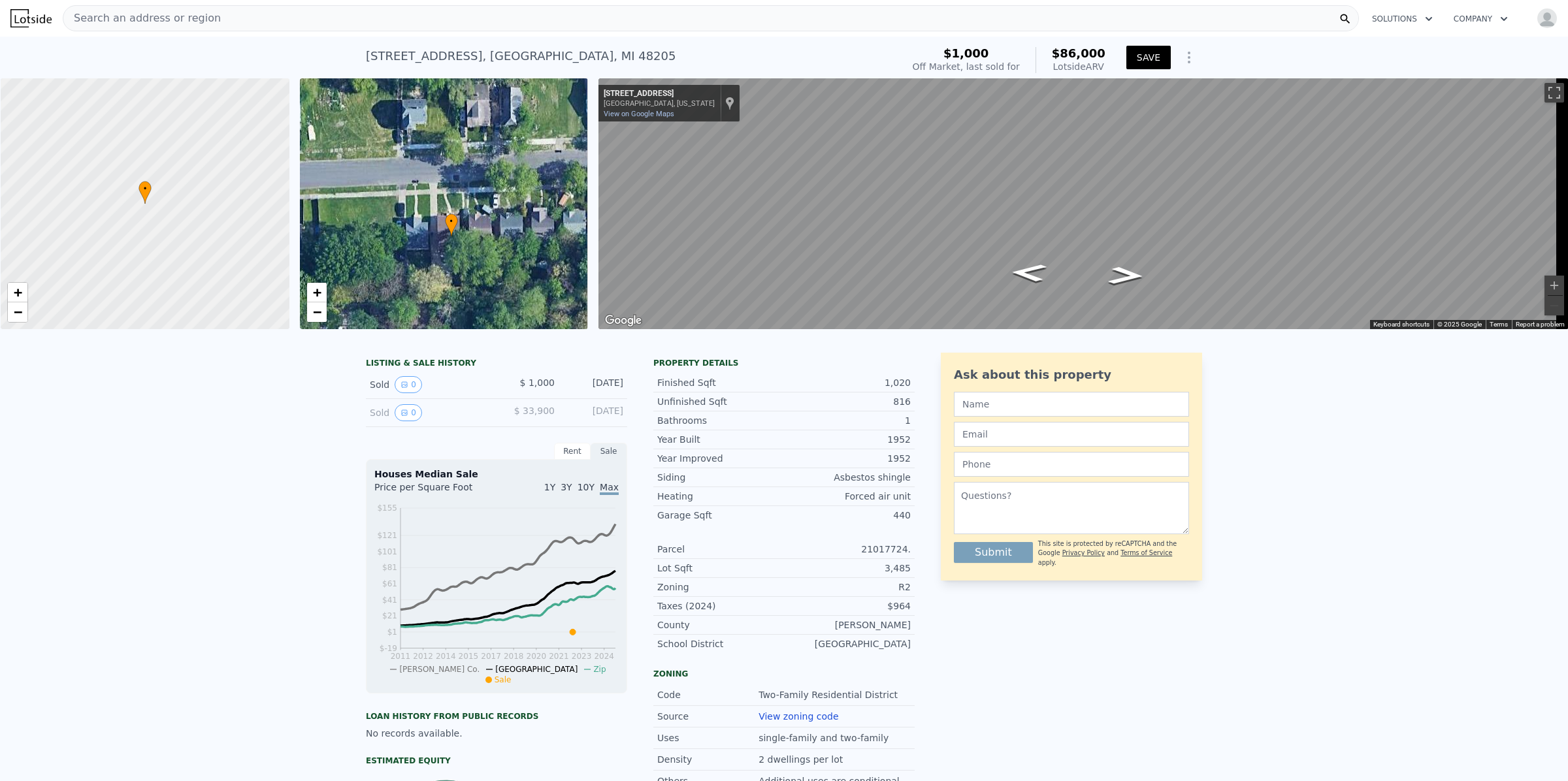
drag, startPoint x: 459, startPoint y: 178, endPoint x: 462, endPoint y: 200, distance: 22.2
click at [462, 200] on div "• + −" at bounding box center [444, 204] width 289 height 251
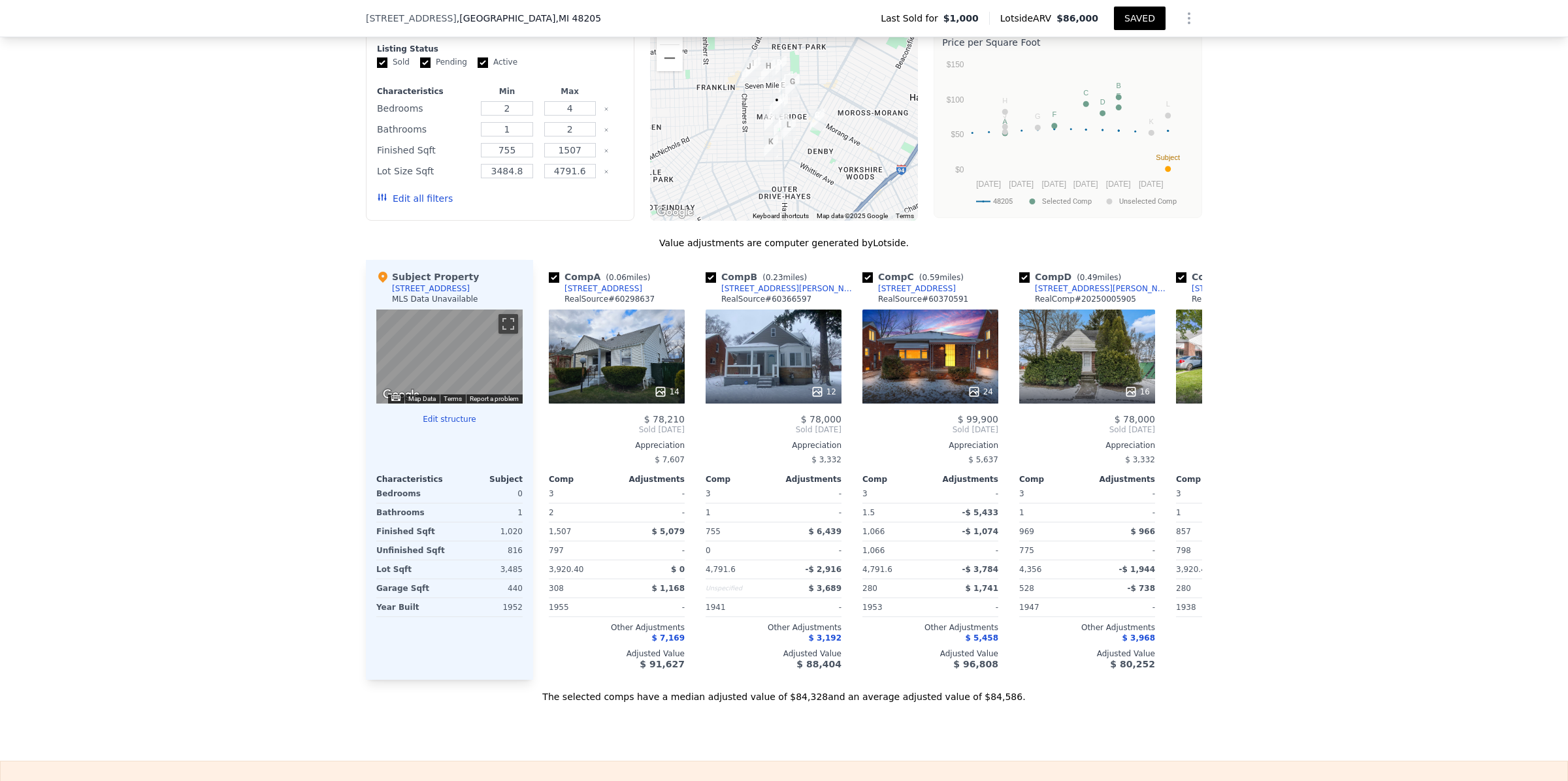
scroll to position [1142, 0]
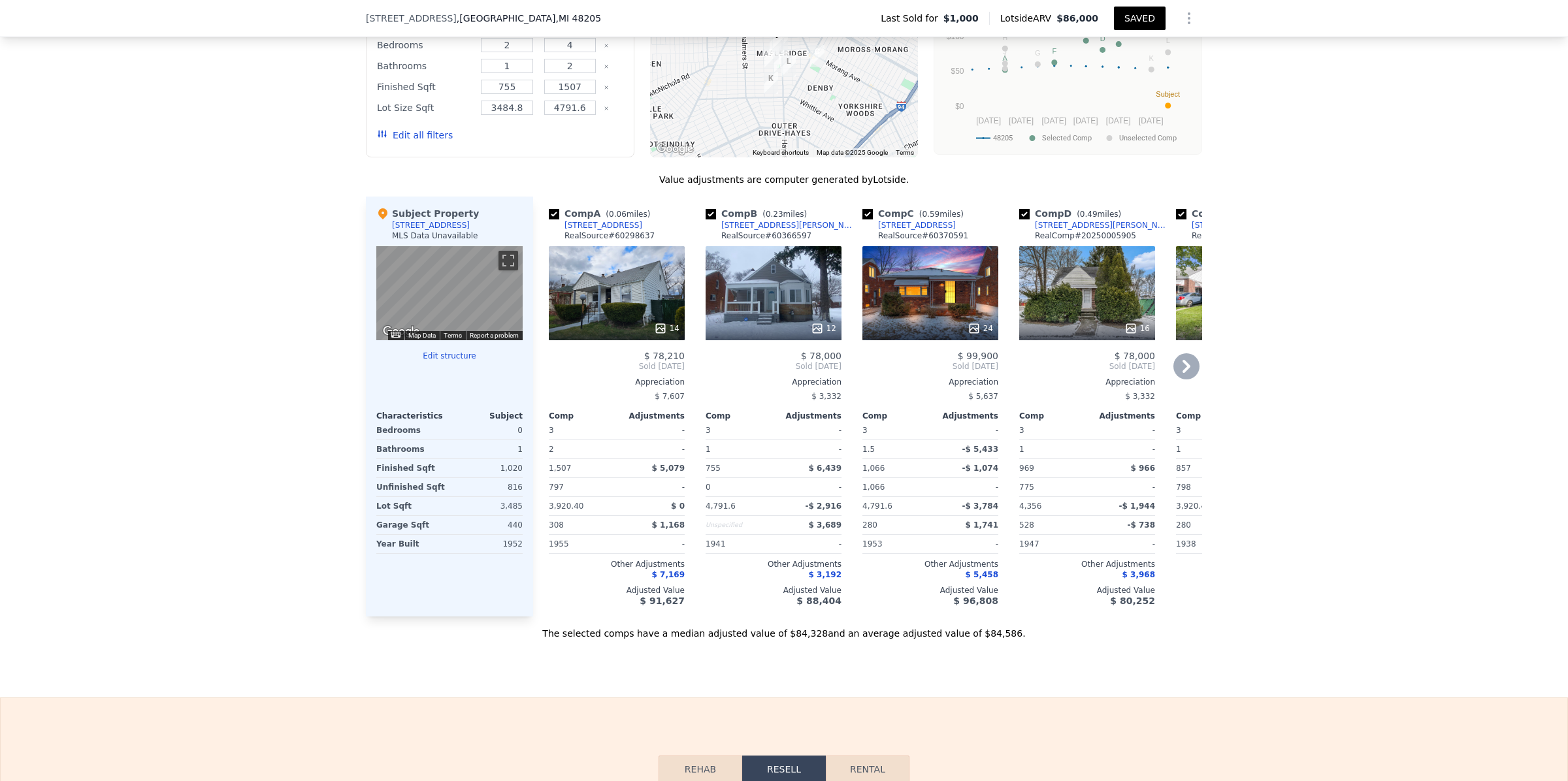
click at [908, 308] on div "24" at bounding box center [930, 293] width 136 height 94
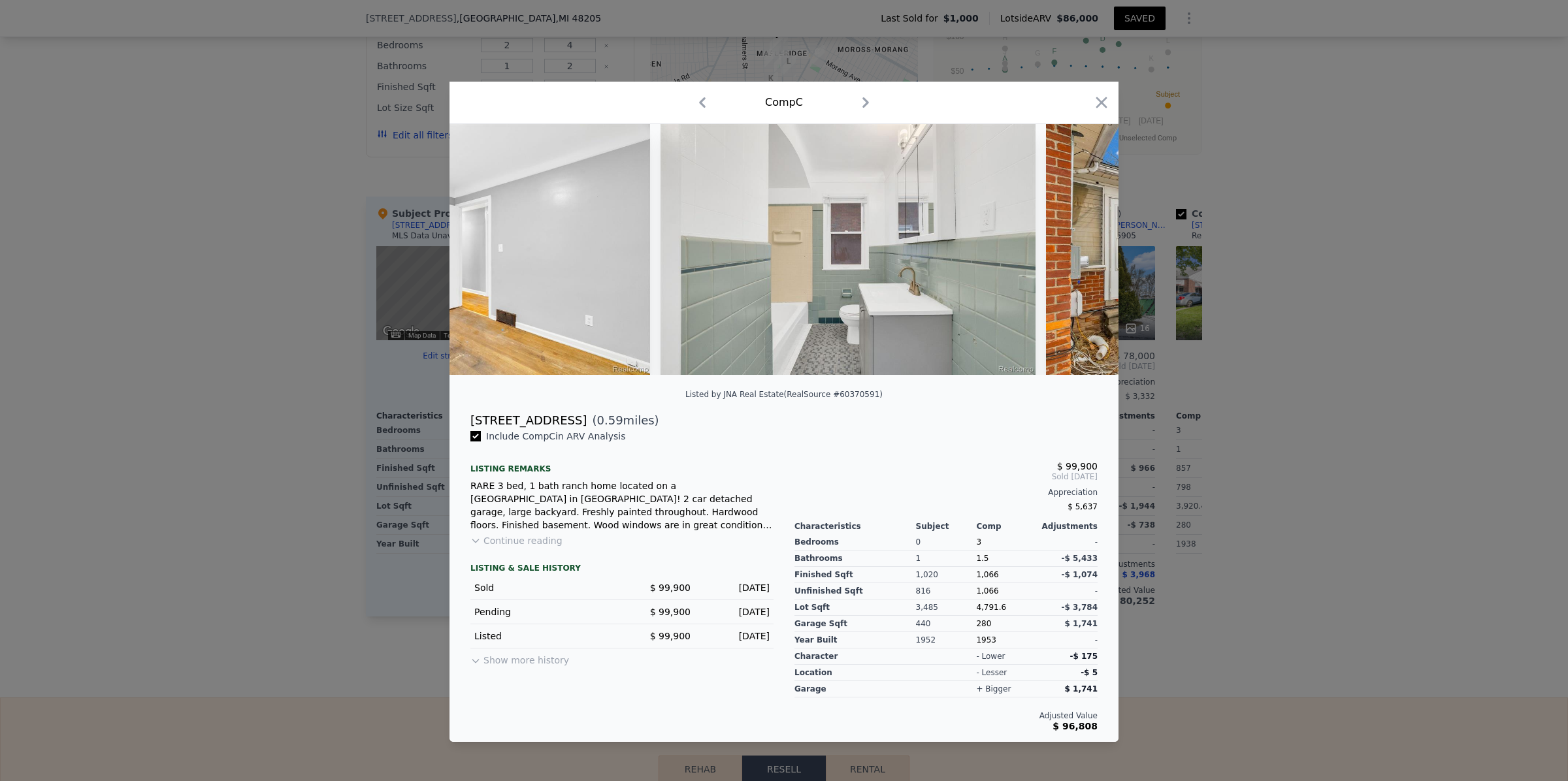
scroll to position [0, 7650]
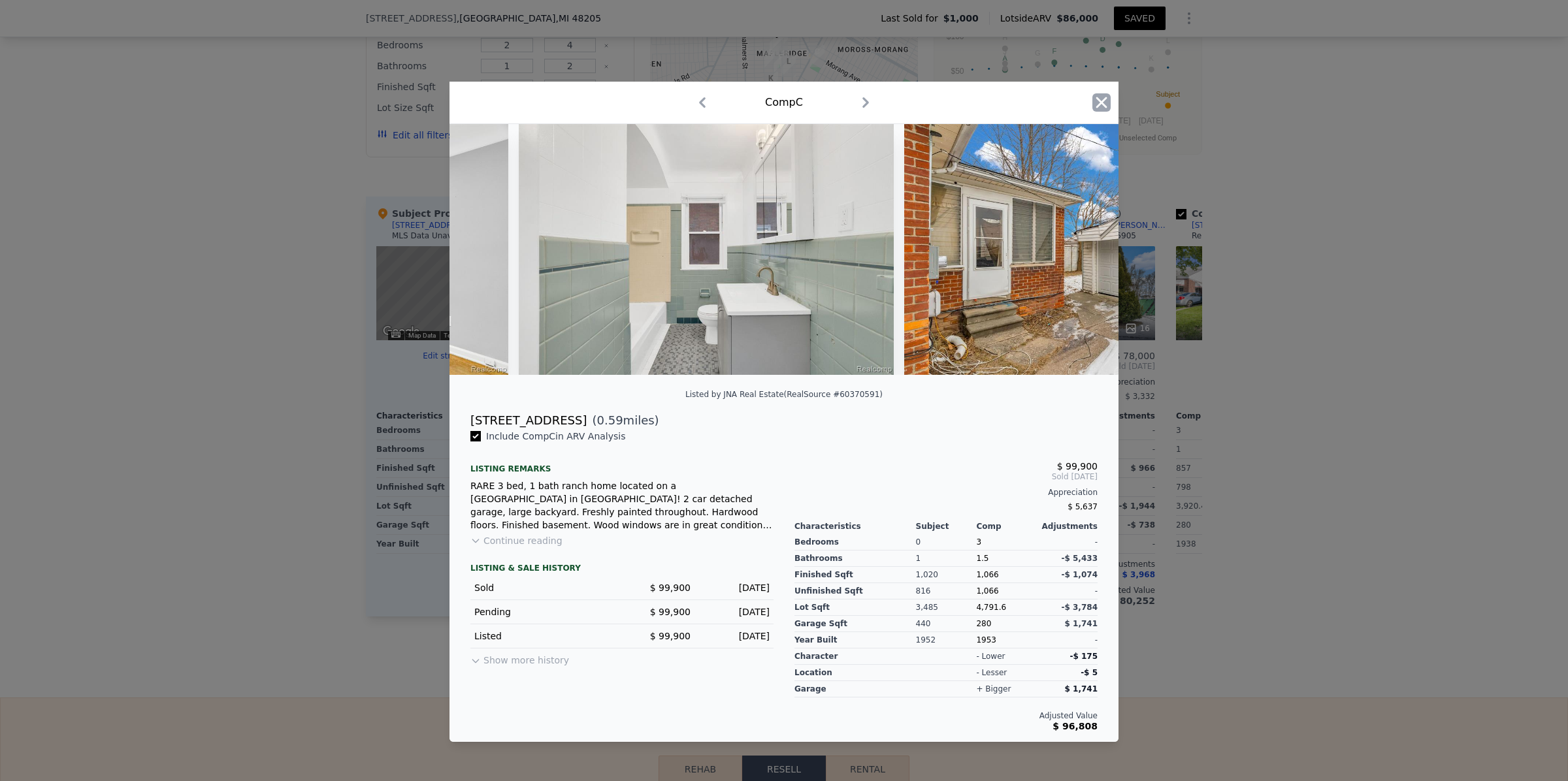
click at [1105, 96] on icon "button" at bounding box center [1101, 102] width 18 height 18
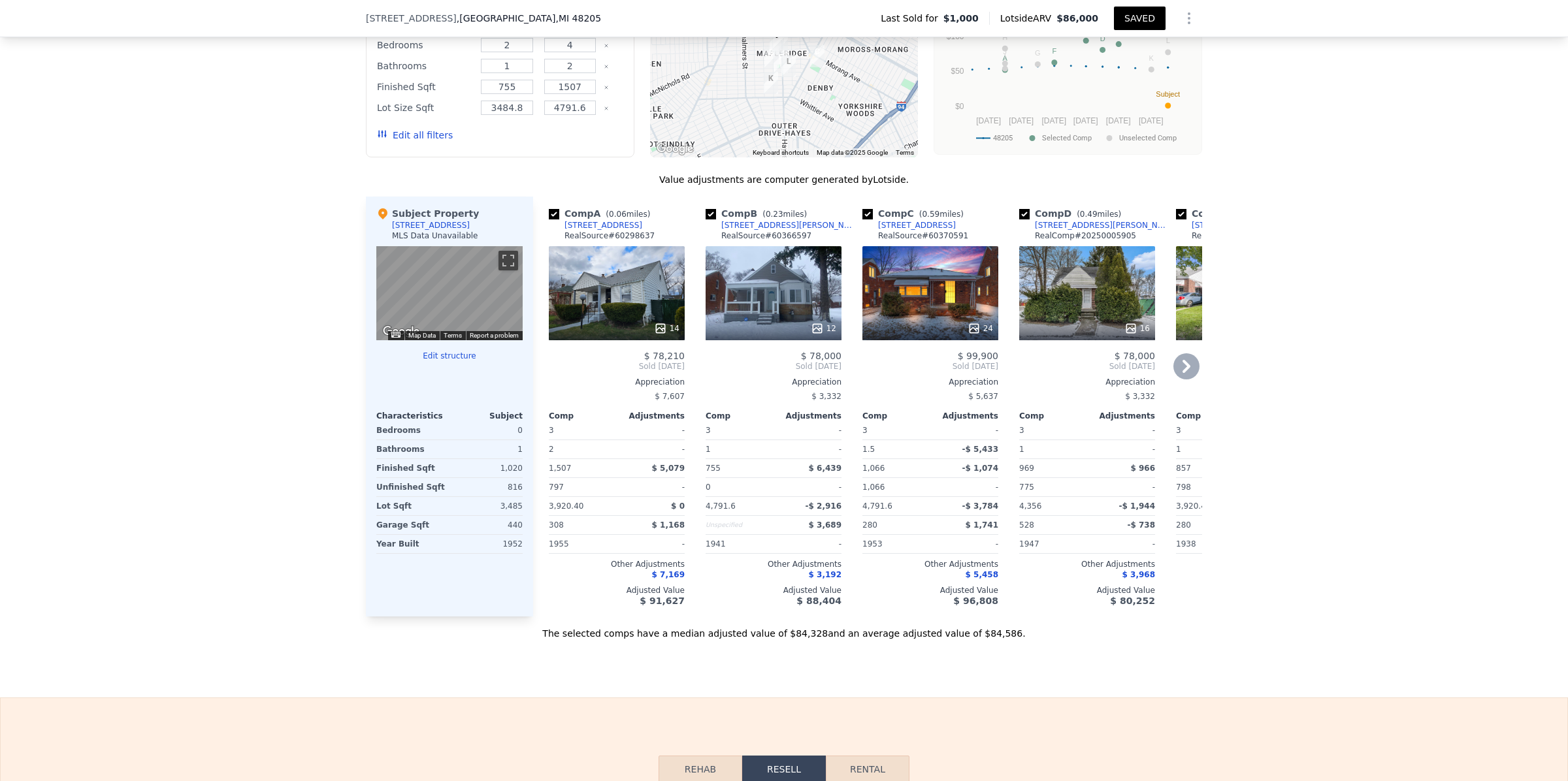
click at [1078, 319] on div "16" at bounding box center [1086, 293] width 136 height 94
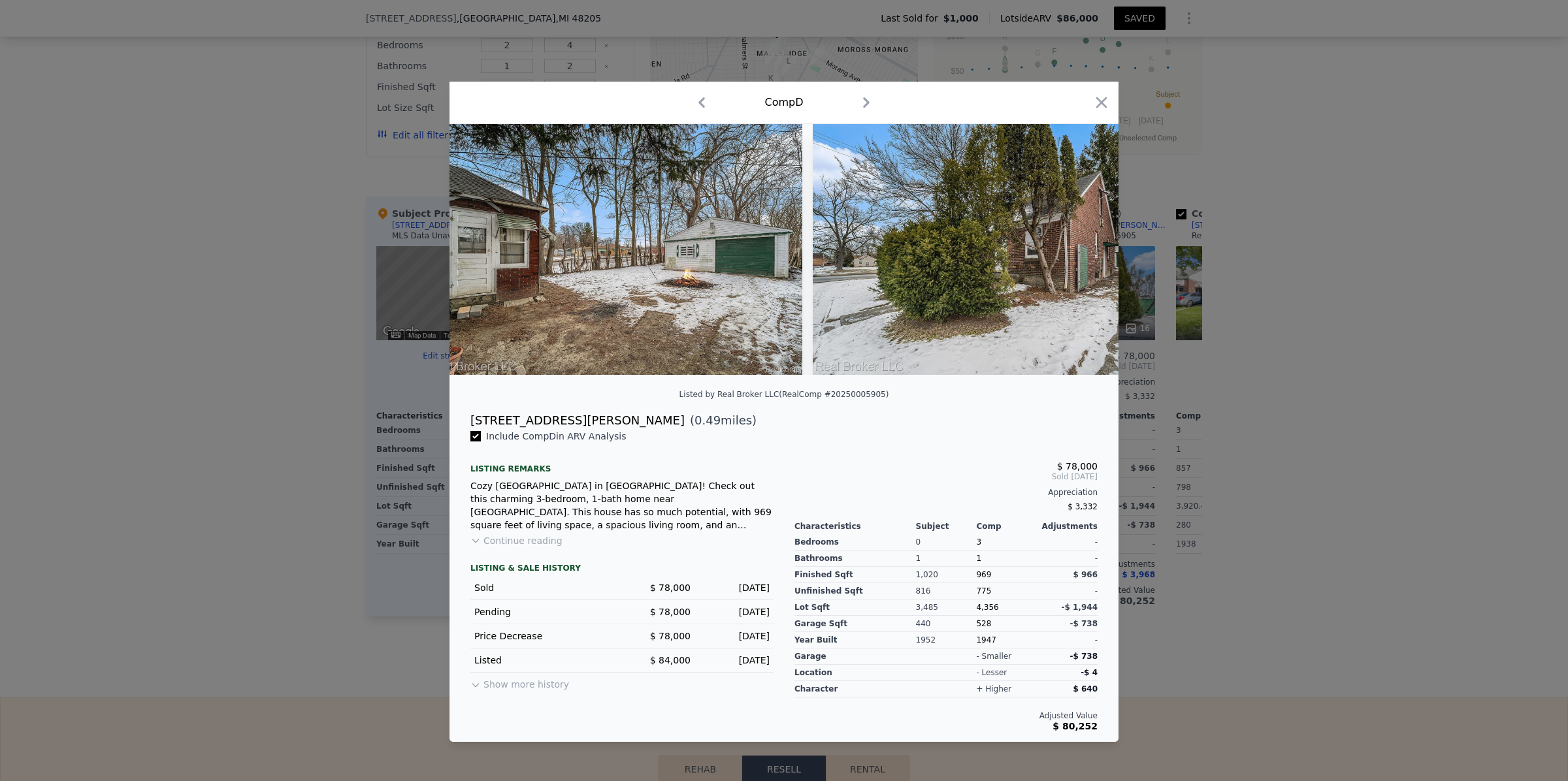
scroll to position [0, 5213]
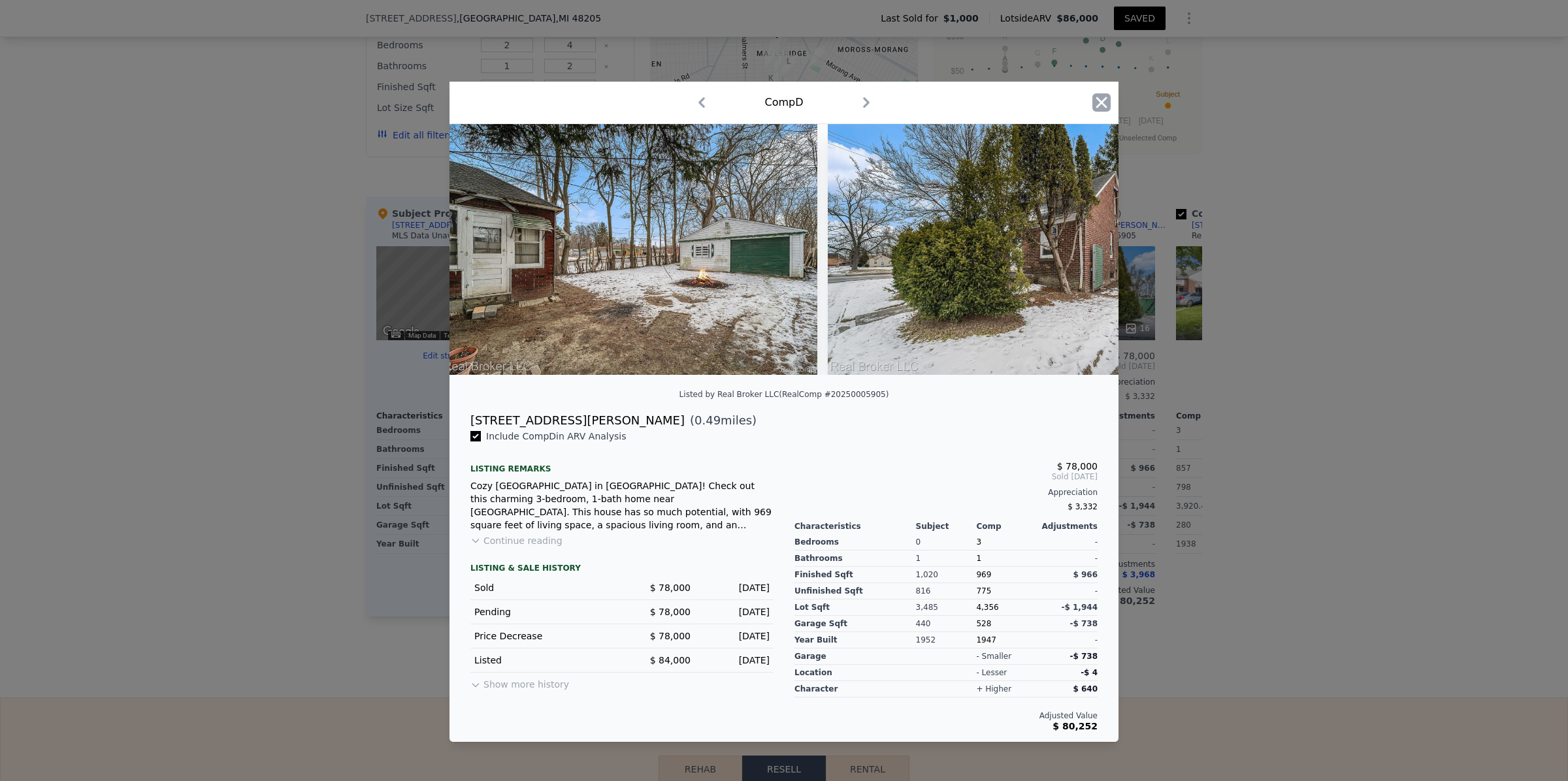
click at [1102, 93] on icon "button" at bounding box center [1101, 102] width 18 height 18
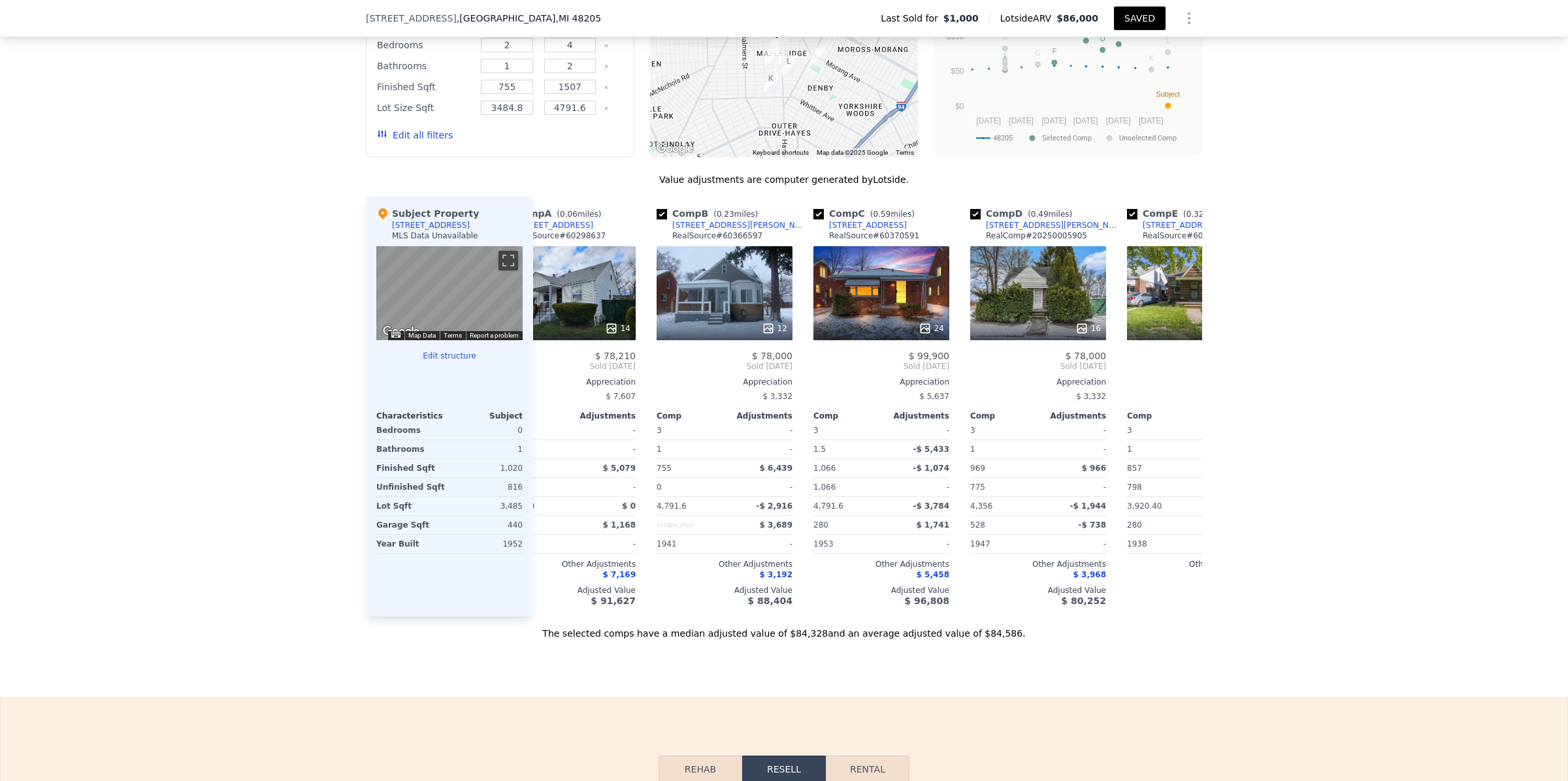
scroll to position [0, 54]
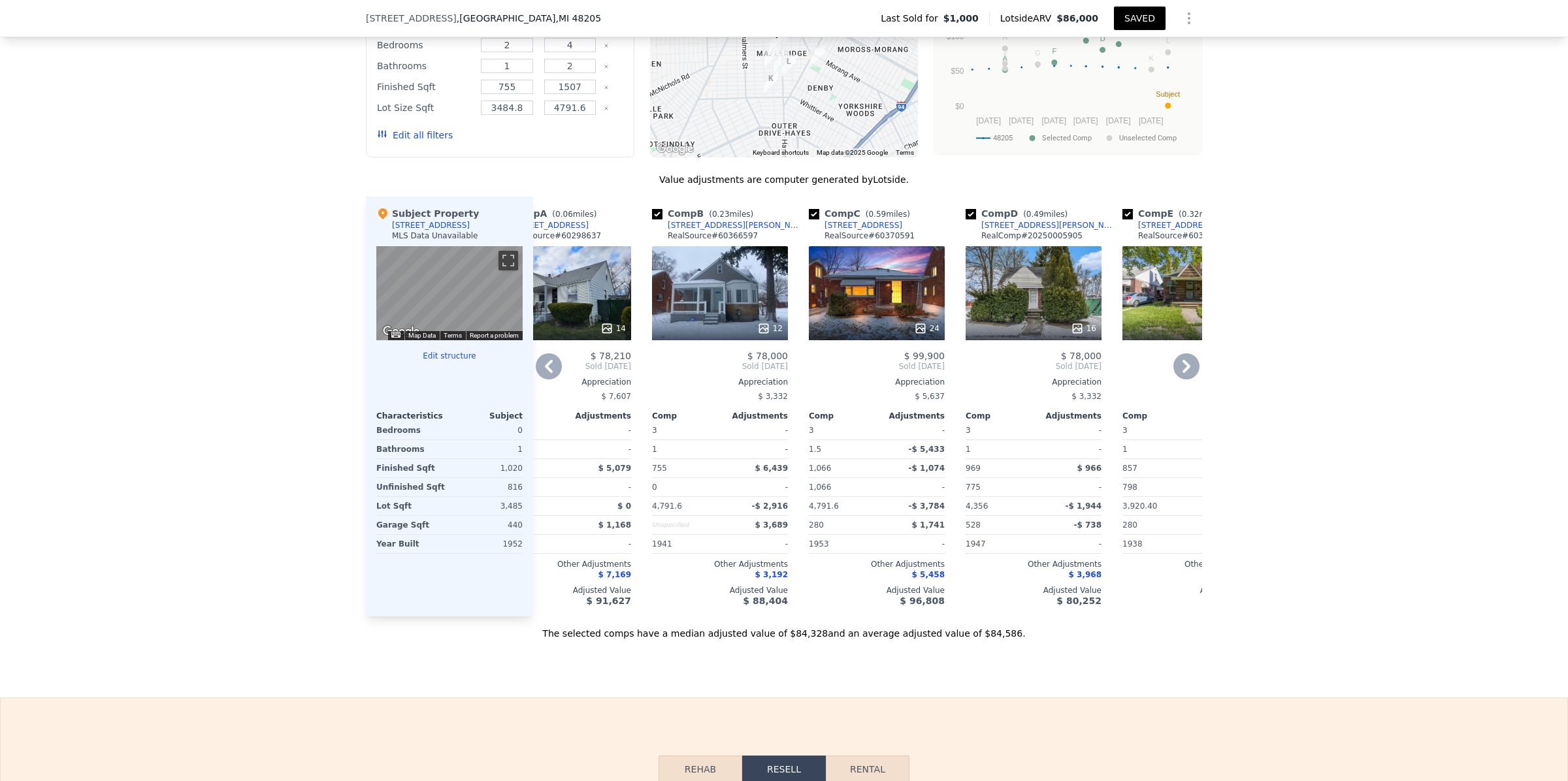
click at [809, 219] on input "checkbox" at bounding box center [814, 214] width 11 height 11
checkbox input "false"
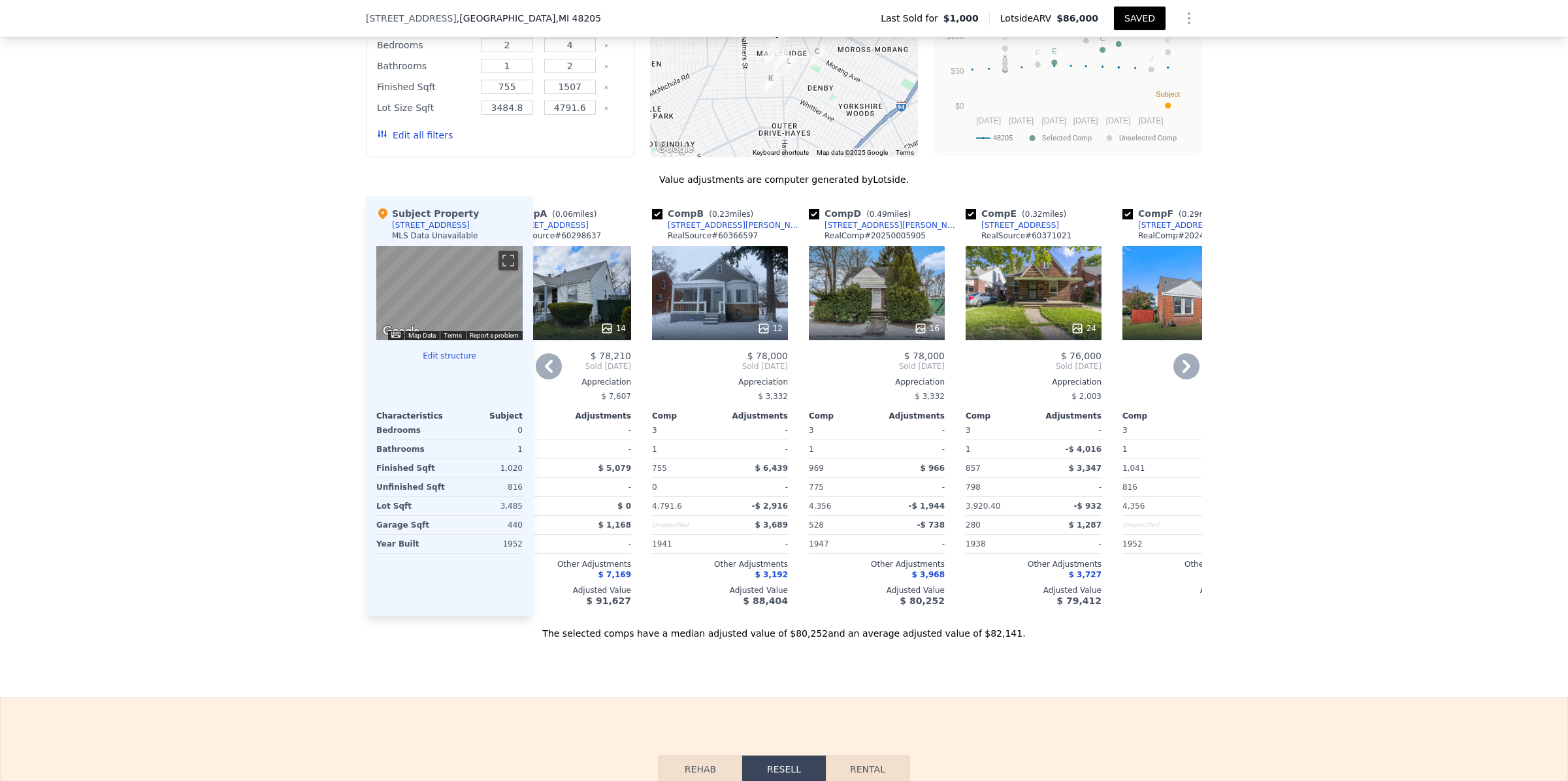
click at [1027, 303] on div "24" at bounding box center [1033, 293] width 136 height 94
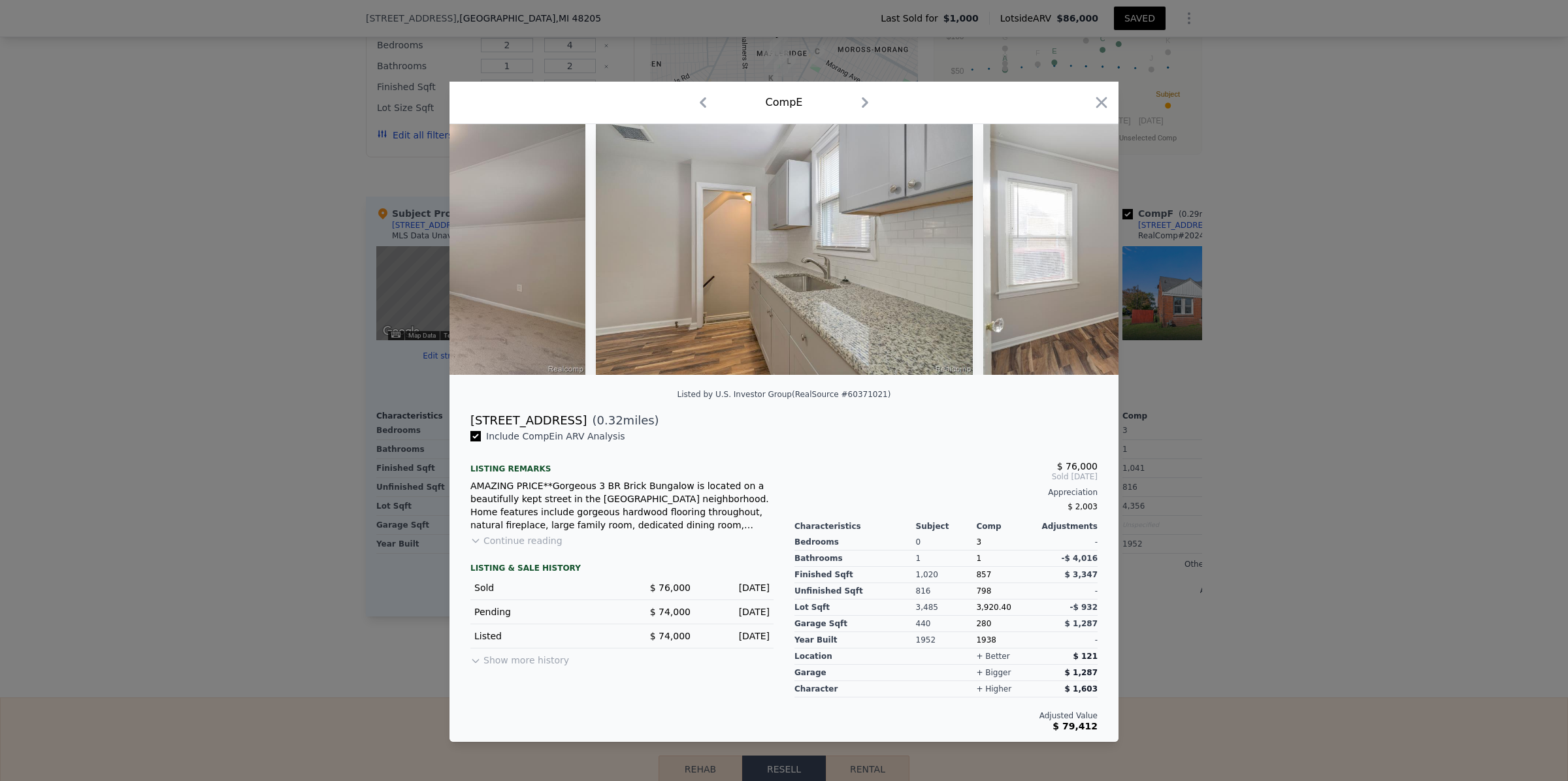
scroll to position [0, 4119]
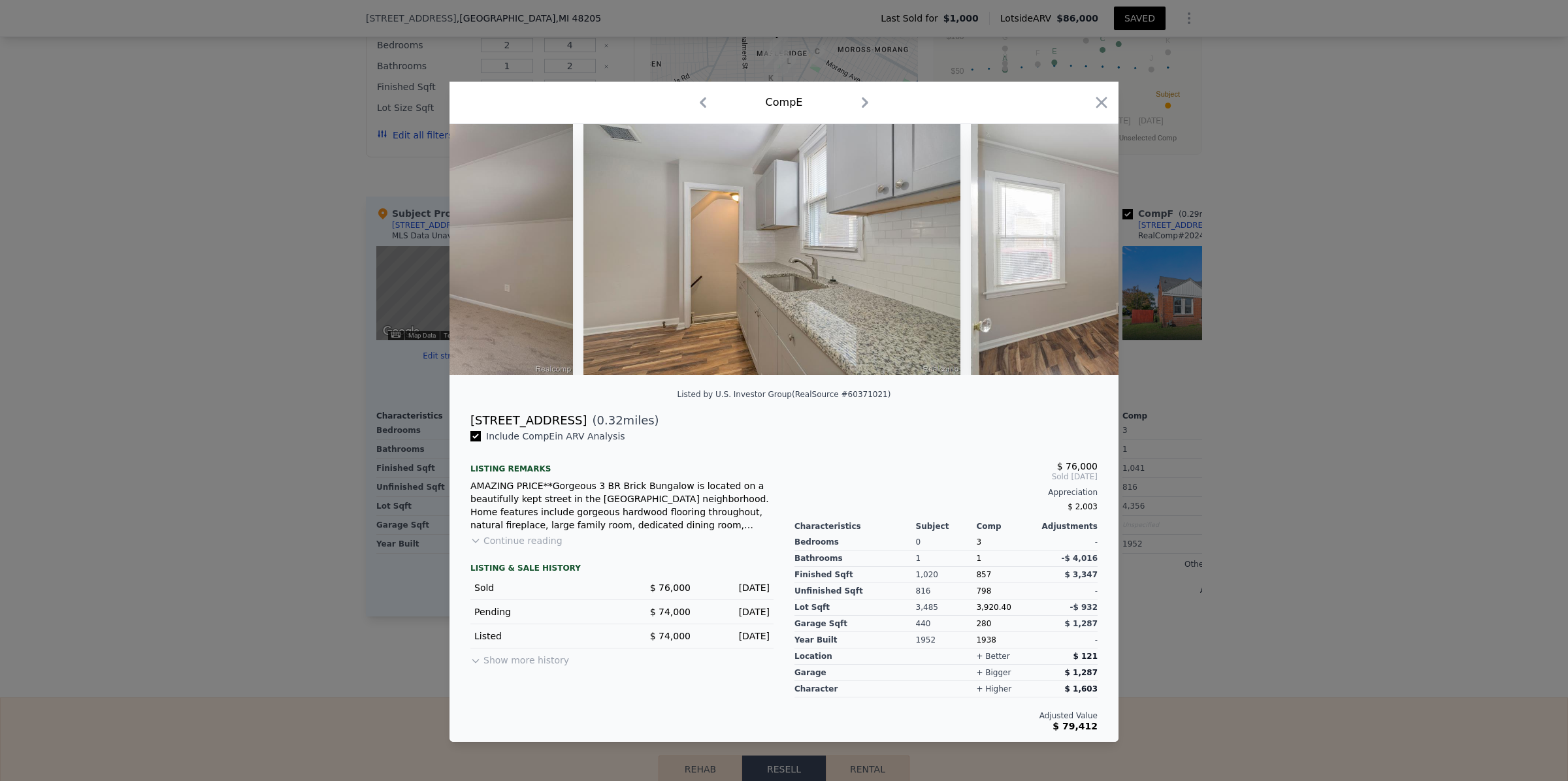
click at [1111, 91] on div "Comp E" at bounding box center [784, 103] width 669 height 42
click at [1100, 104] on icon "button" at bounding box center [1101, 102] width 18 height 18
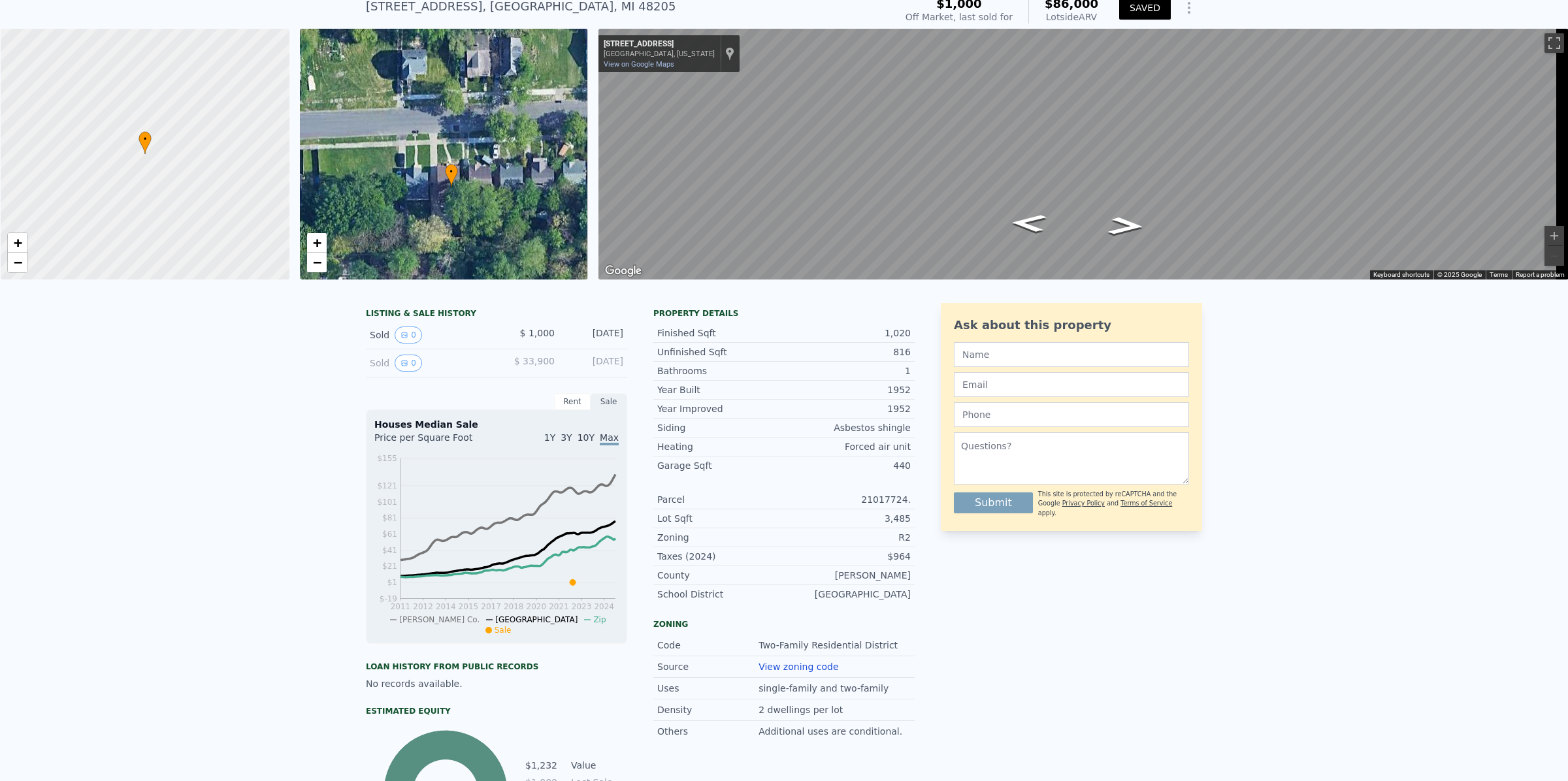
scroll to position [4, 0]
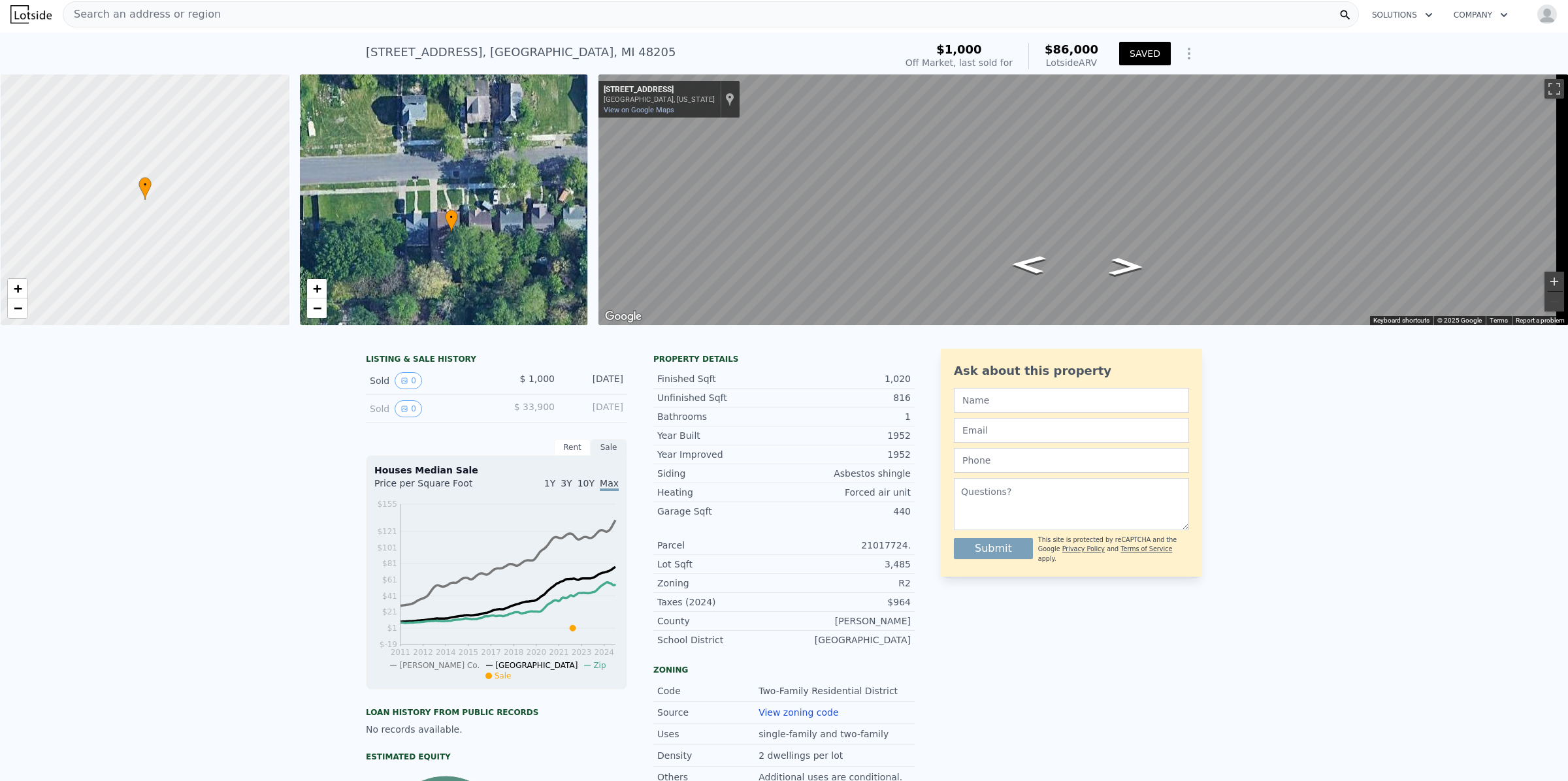
click at [1544, 279] on button "Zoom in" at bounding box center [1554, 282] width 19 height 19
click at [1544, 303] on button "Zoom out" at bounding box center [1554, 302] width 19 height 19
click at [1154, 51] on button "SAVED" at bounding box center [1144, 54] width 52 height 24
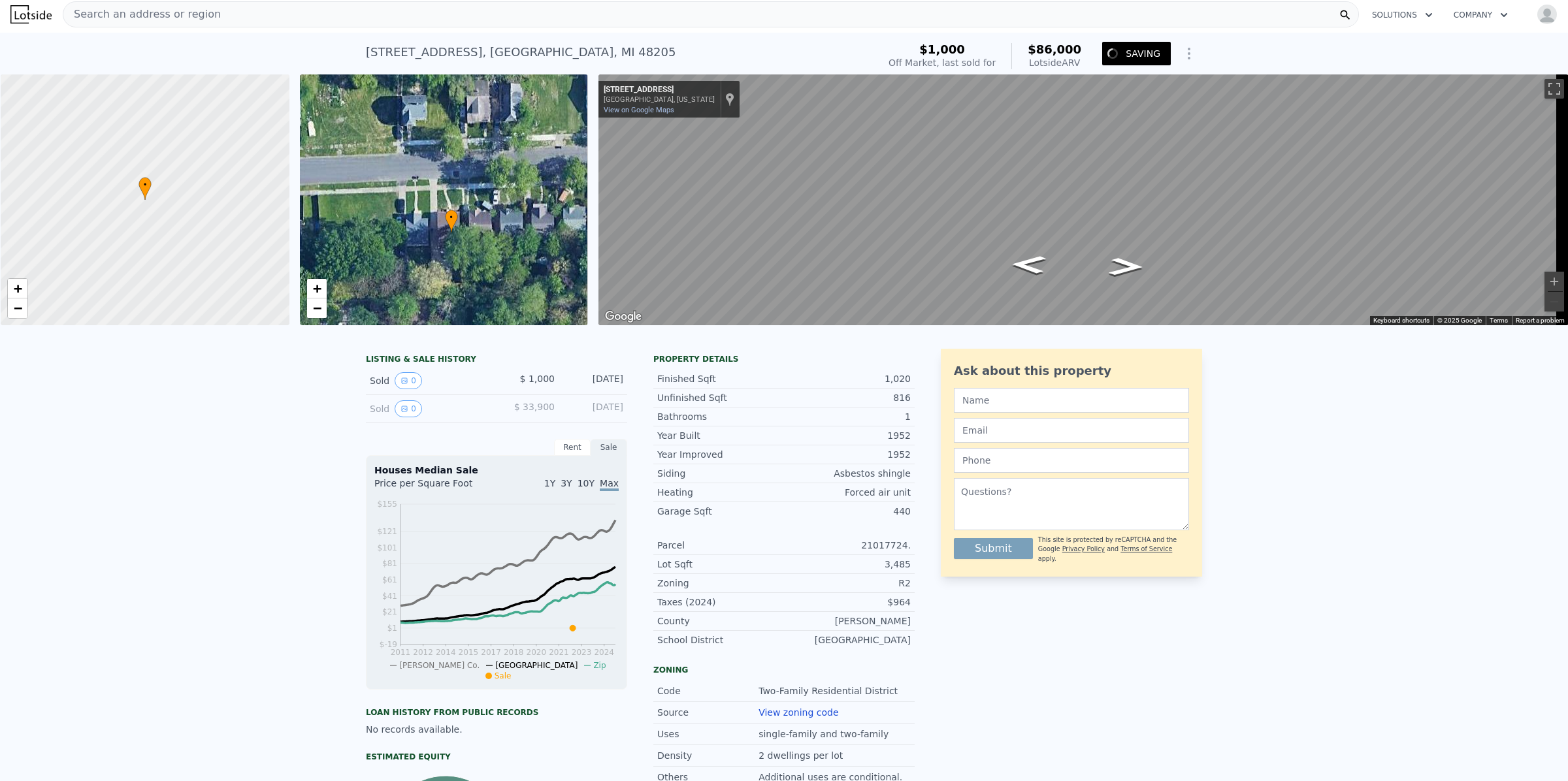
click at [1181, 56] on icon "Show Options" at bounding box center [1189, 54] width 16 height 16
click at [1121, 111] on div "Share Analysis" at bounding box center [1128, 114] width 147 height 26
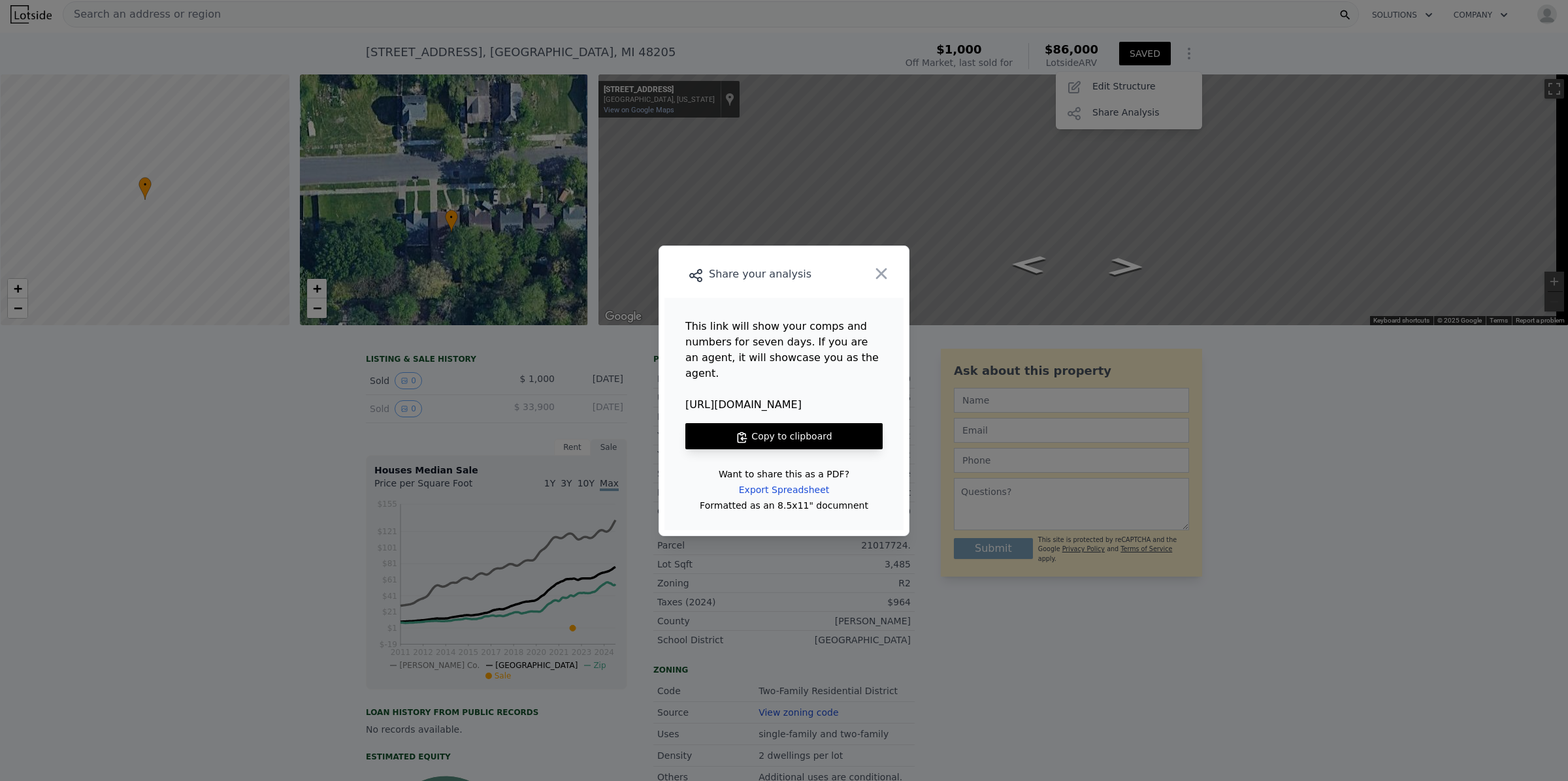
click at [777, 428] on button "Copy to clipboard" at bounding box center [784, 436] width 197 height 26
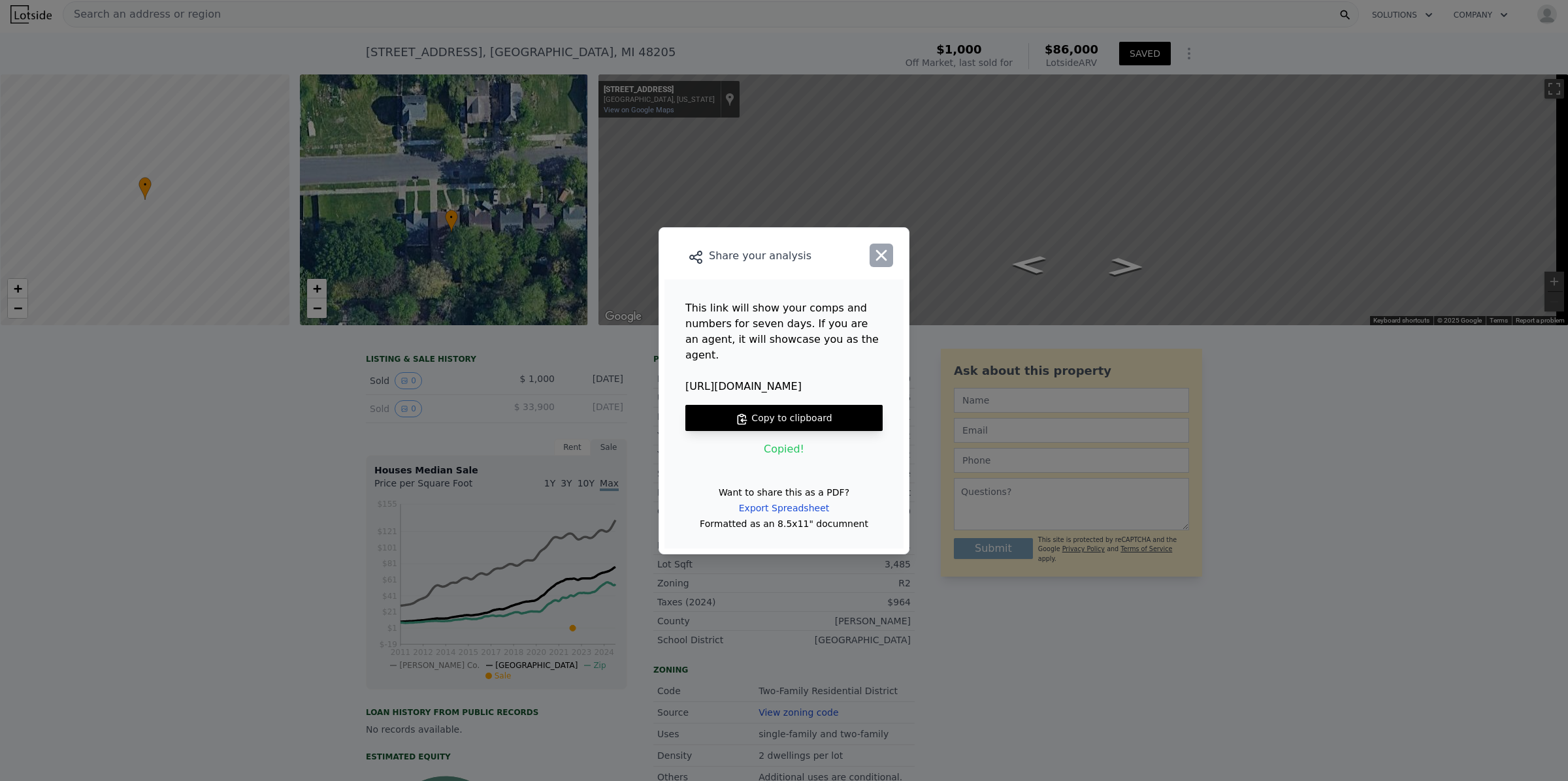
click at [891, 262] on button "button" at bounding box center [881, 255] width 24 height 24
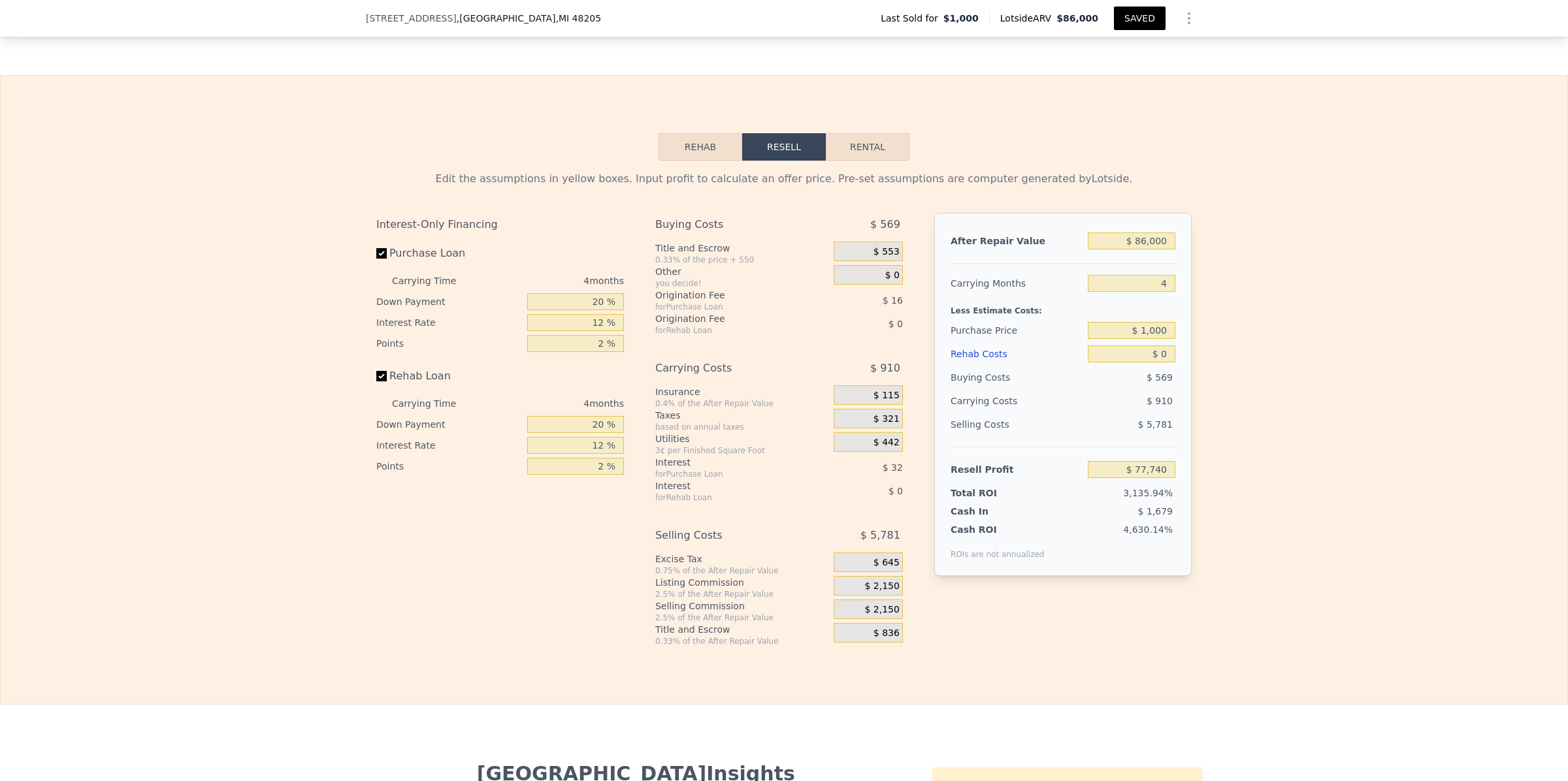
scroll to position [1795, 0]
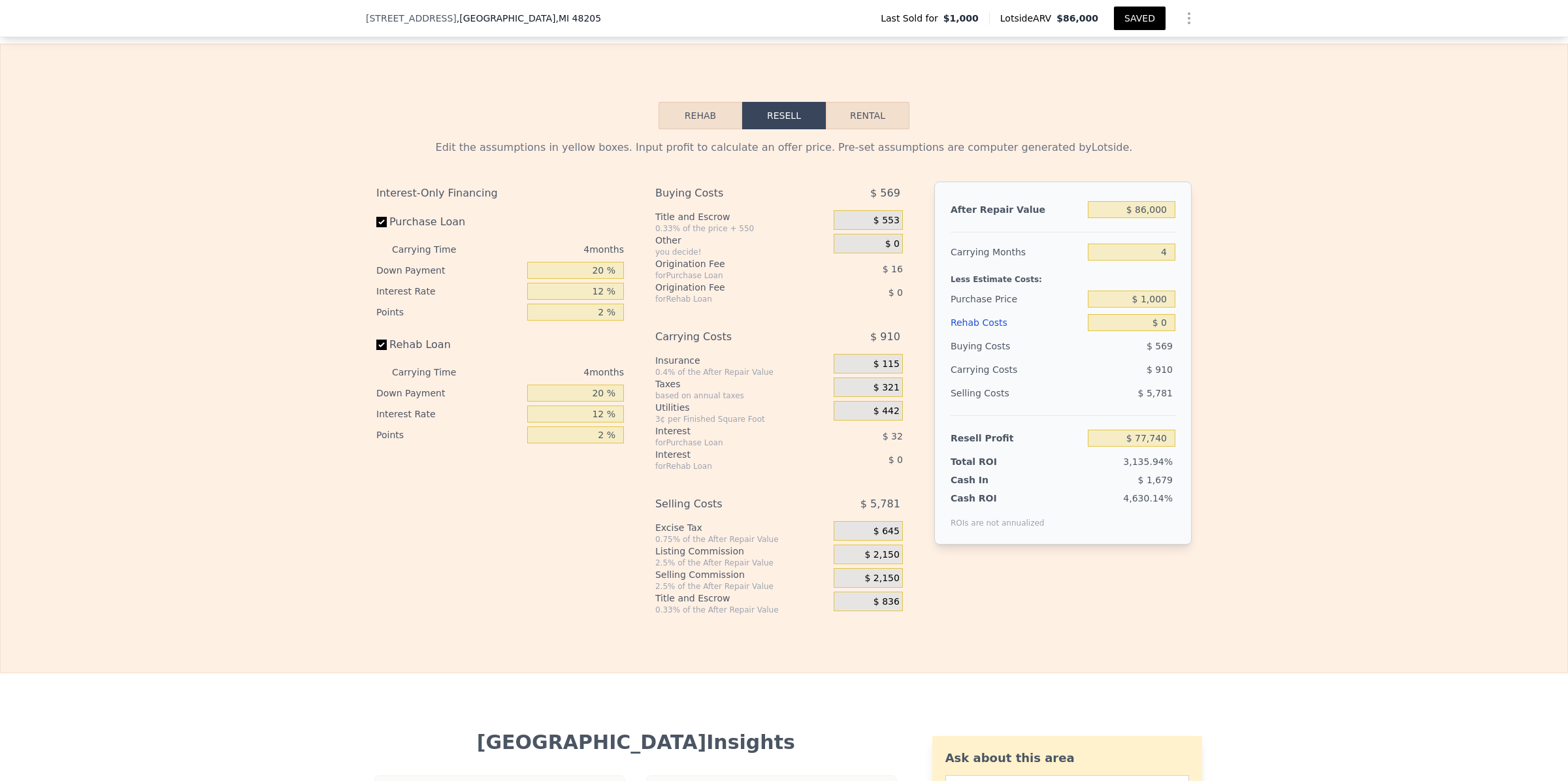
click at [706, 129] on button "Rehab" at bounding box center [699, 115] width 83 height 27
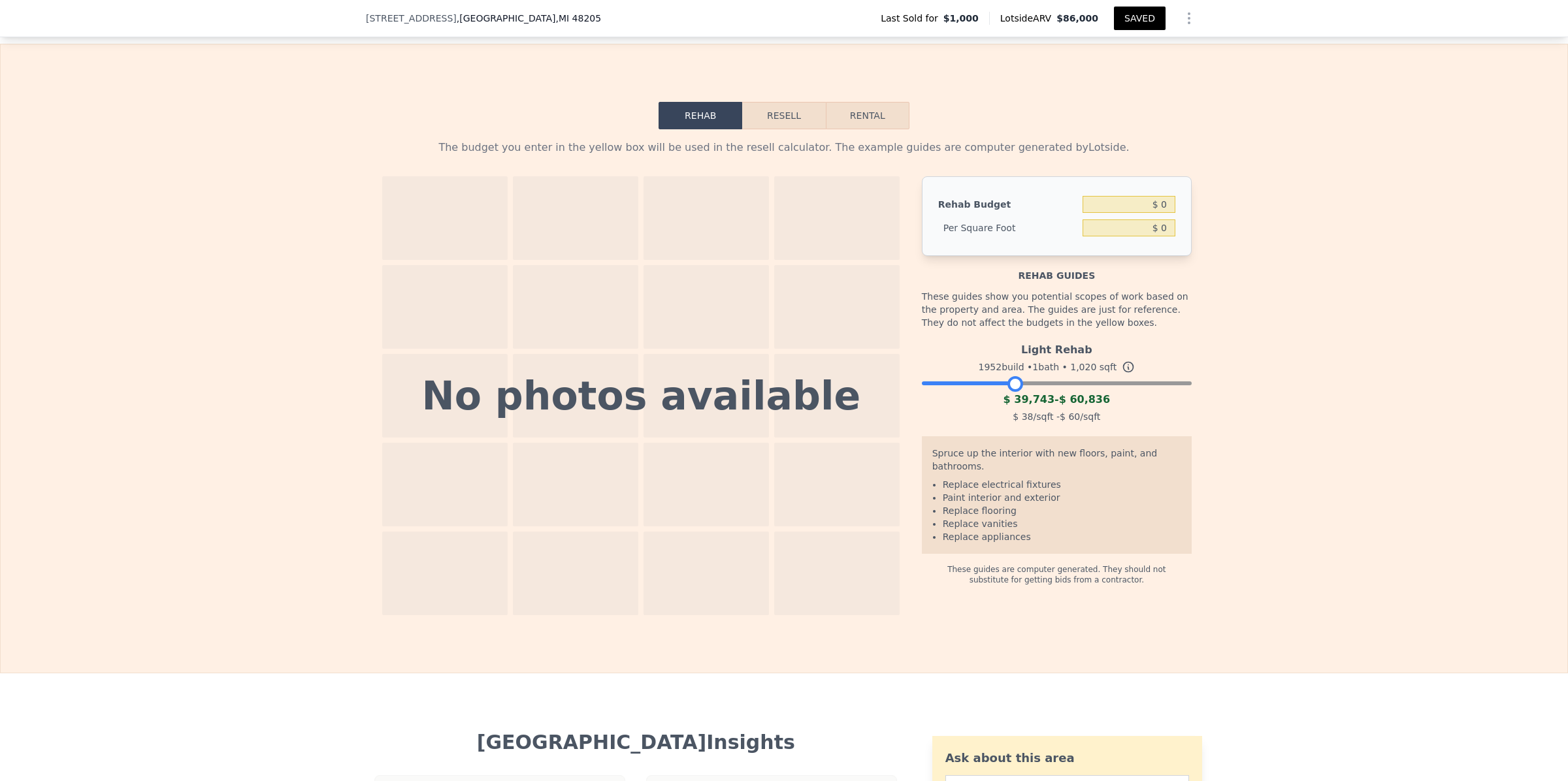
drag, startPoint x: 1172, startPoint y: 410, endPoint x: 1004, endPoint y: 412, distance: 168.0
click at [1007, 392] on div at bounding box center [1015, 384] width 16 height 16
click at [1163, 213] on input "$ 0" at bounding box center [1129, 204] width 93 height 17
type input "$ 45,000"
click at [1342, 347] on div "The budget you enter in the yellow box will be used in the resell calculator. T…" at bounding box center [784, 372] width 1566 height 486
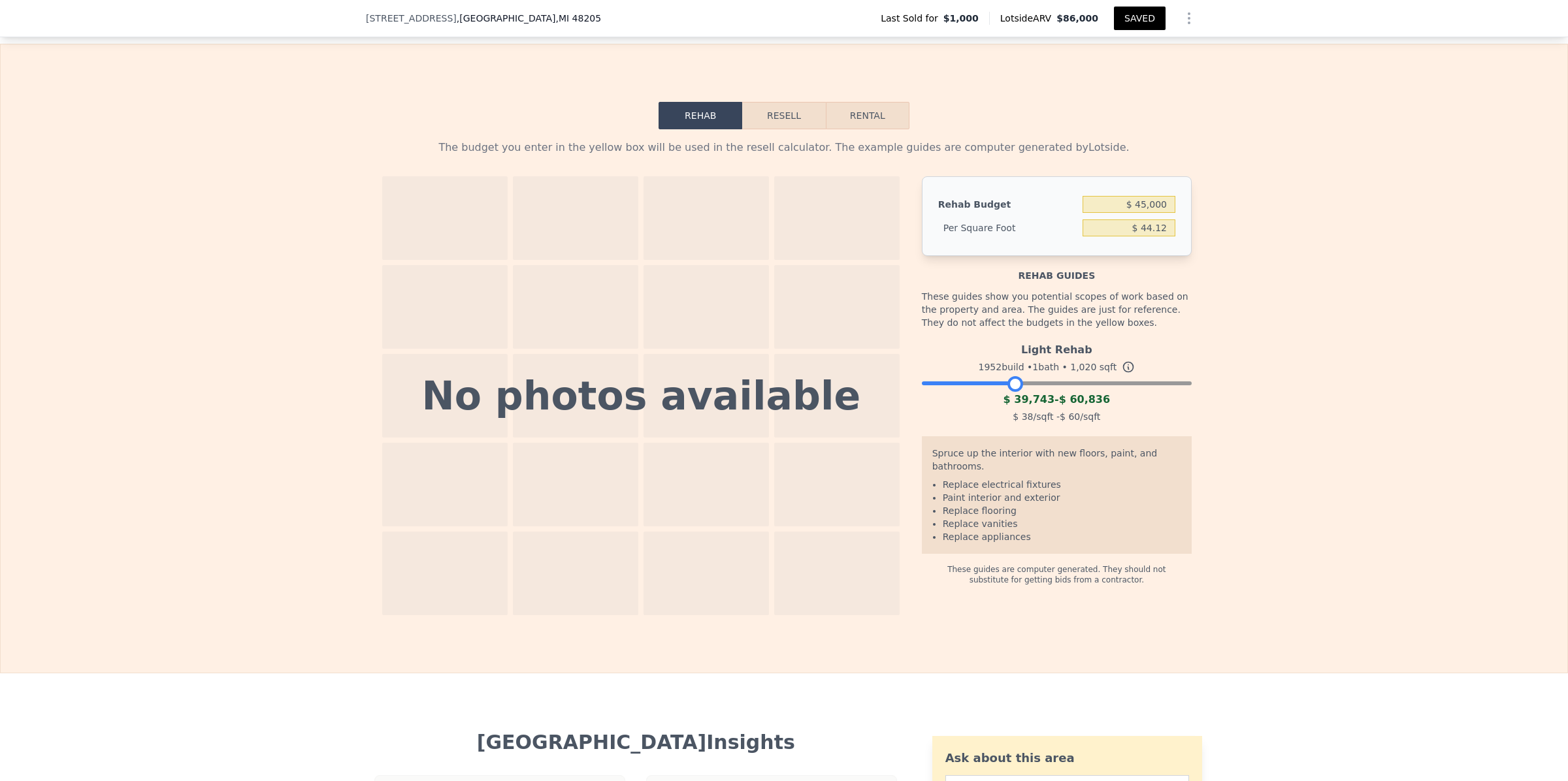
type input "$ 44.12"
click at [777, 129] on button "Resell" at bounding box center [784, 115] width 83 height 27
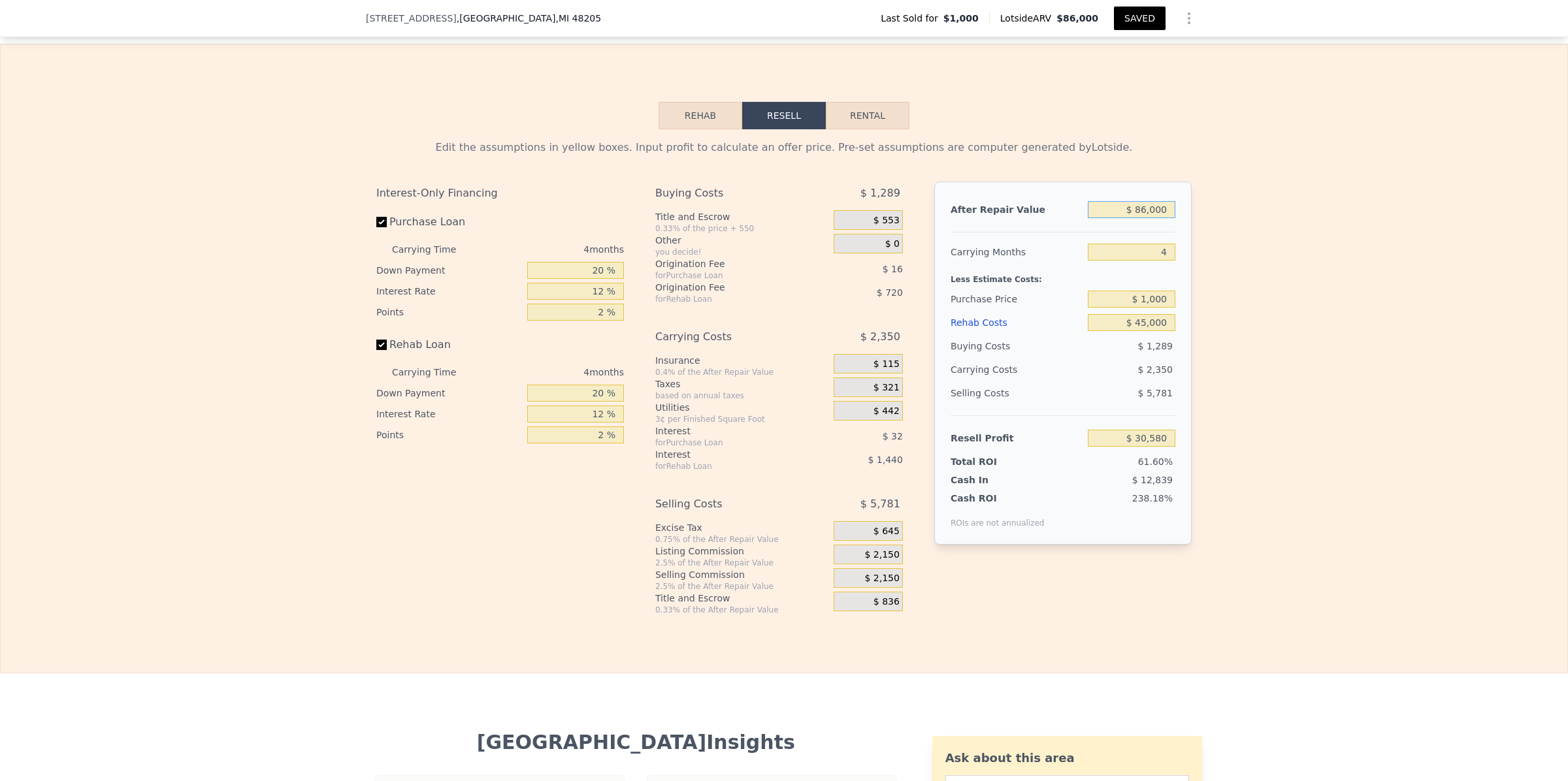
click at [1142, 219] on input "$ 86,000" at bounding box center [1131, 209] width 88 height 17
type input "$ 000"
type input "-$ 50,074"
type input "$ 7,000"
type input "-$ 43,509"
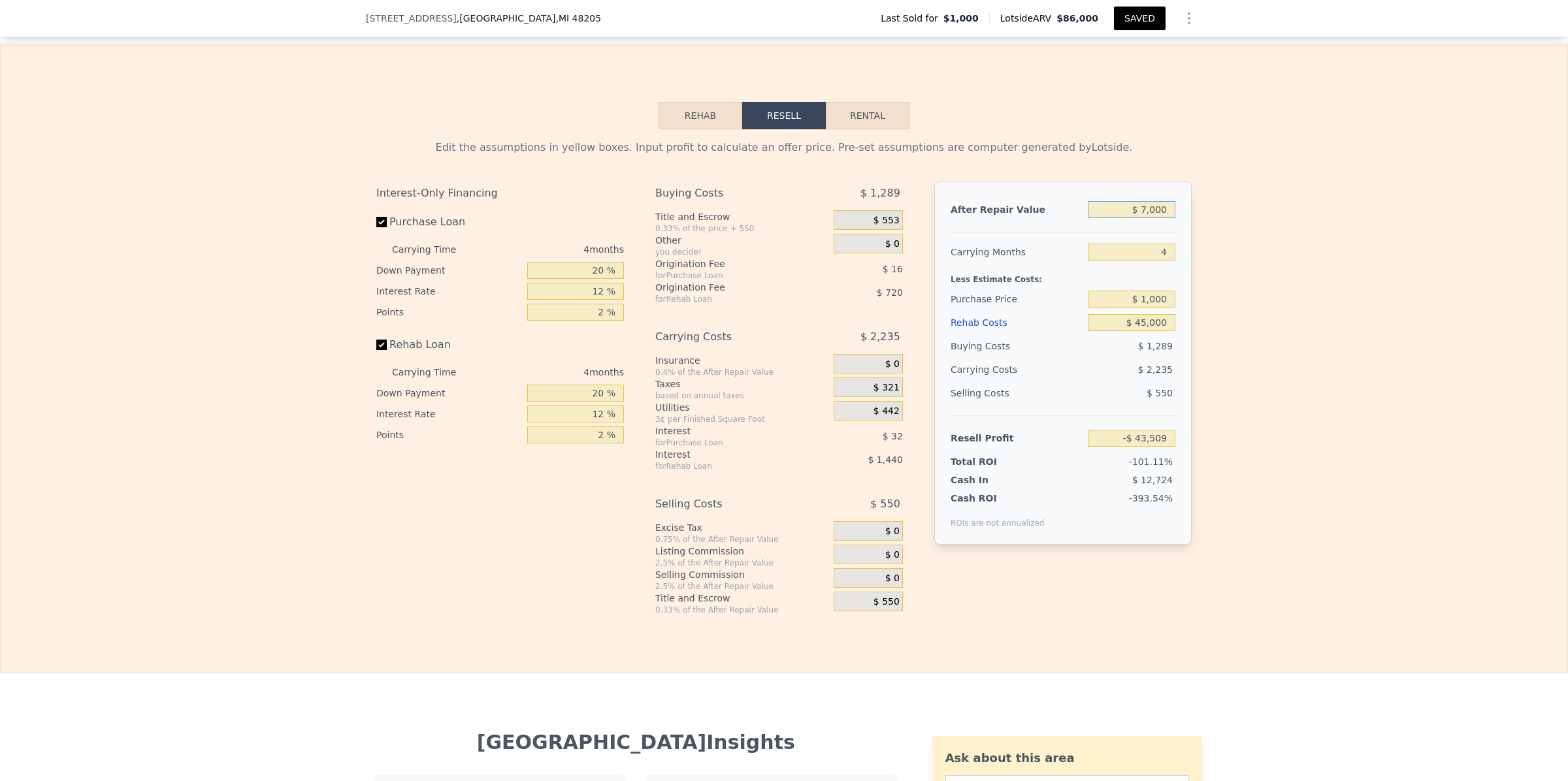
type input "$ 79,000"
type input "$ 24,015"
type input "$ 79,000"
click at [1221, 272] on div "Edit the assumptions in yellow boxes. Input profit to calculate an offer price.…" at bounding box center [784, 372] width 1566 height 486
click at [1164, 261] on input "4" at bounding box center [1131, 252] width 88 height 17
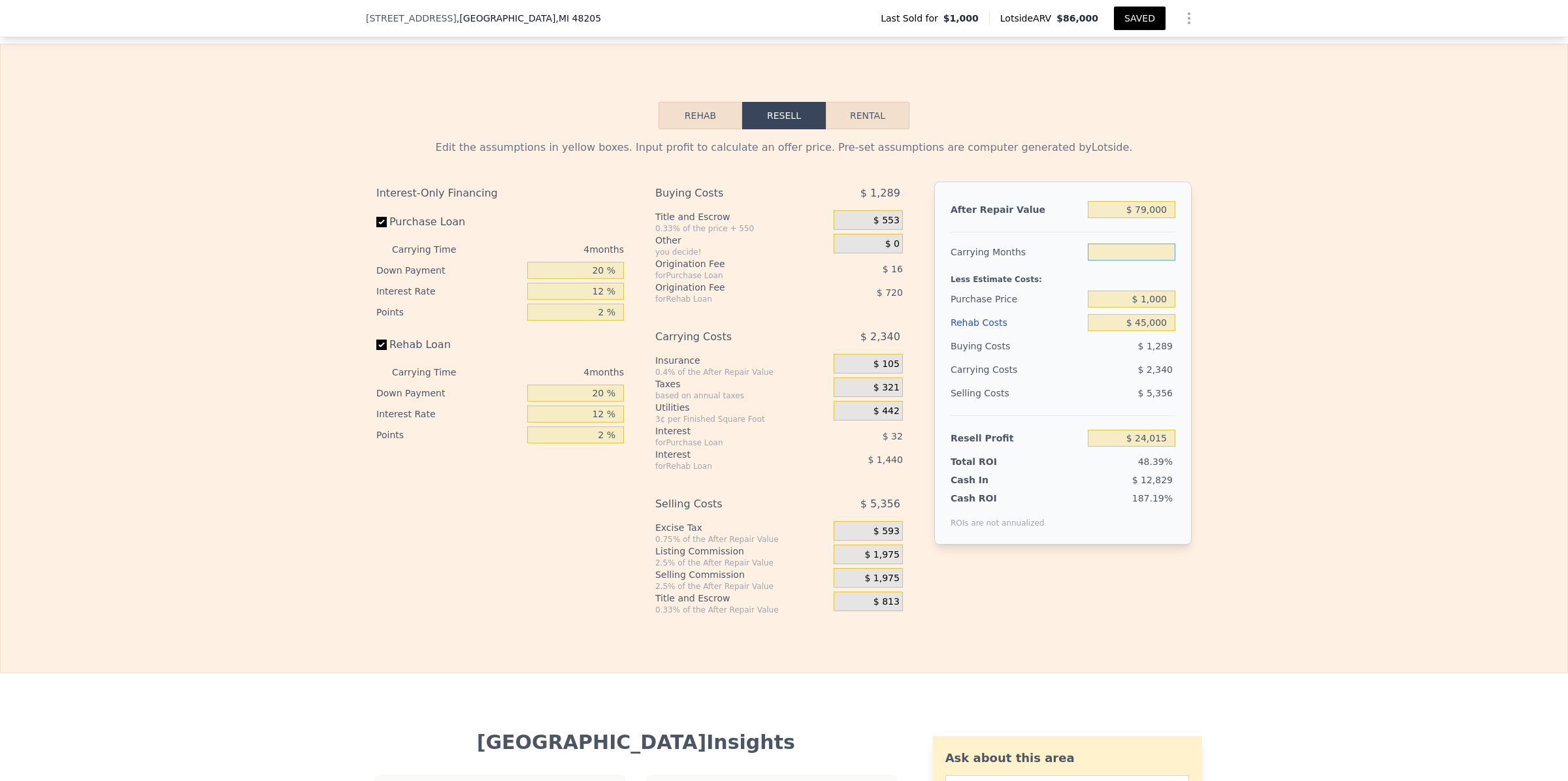
type input "3"
type input "$ 24,599"
type input "3"
click at [1238, 321] on div "Edit the assumptions in yellow boxes. Input profit to calculate an offer price.…" at bounding box center [784, 372] width 1566 height 486
click at [1161, 308] on input "$ 1,000" at bounding box center [1131, 298] width 88 height 17
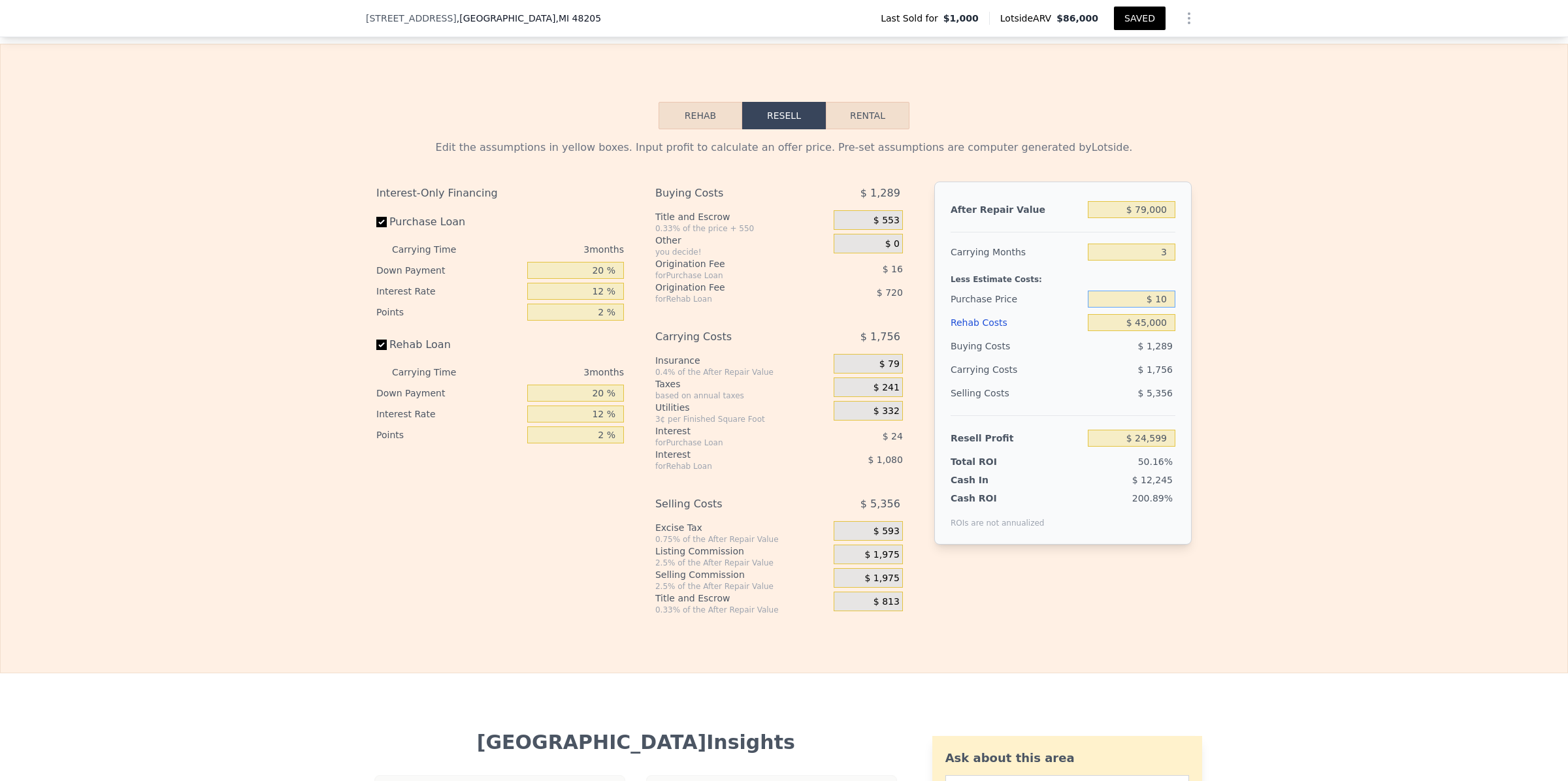
type input "$ 1"
type input "$ 25,000"
click at [1438, 326] on div "Edit the assumptions in yellow boxes. Input profit to calculate an offer price.…" at bounding box center [784, 372] width 1566 height 486
type input "-$ 441"
click at [1158, 308] on input "$ 25,000" at bounding box center [1131, 298] width 88 height 17
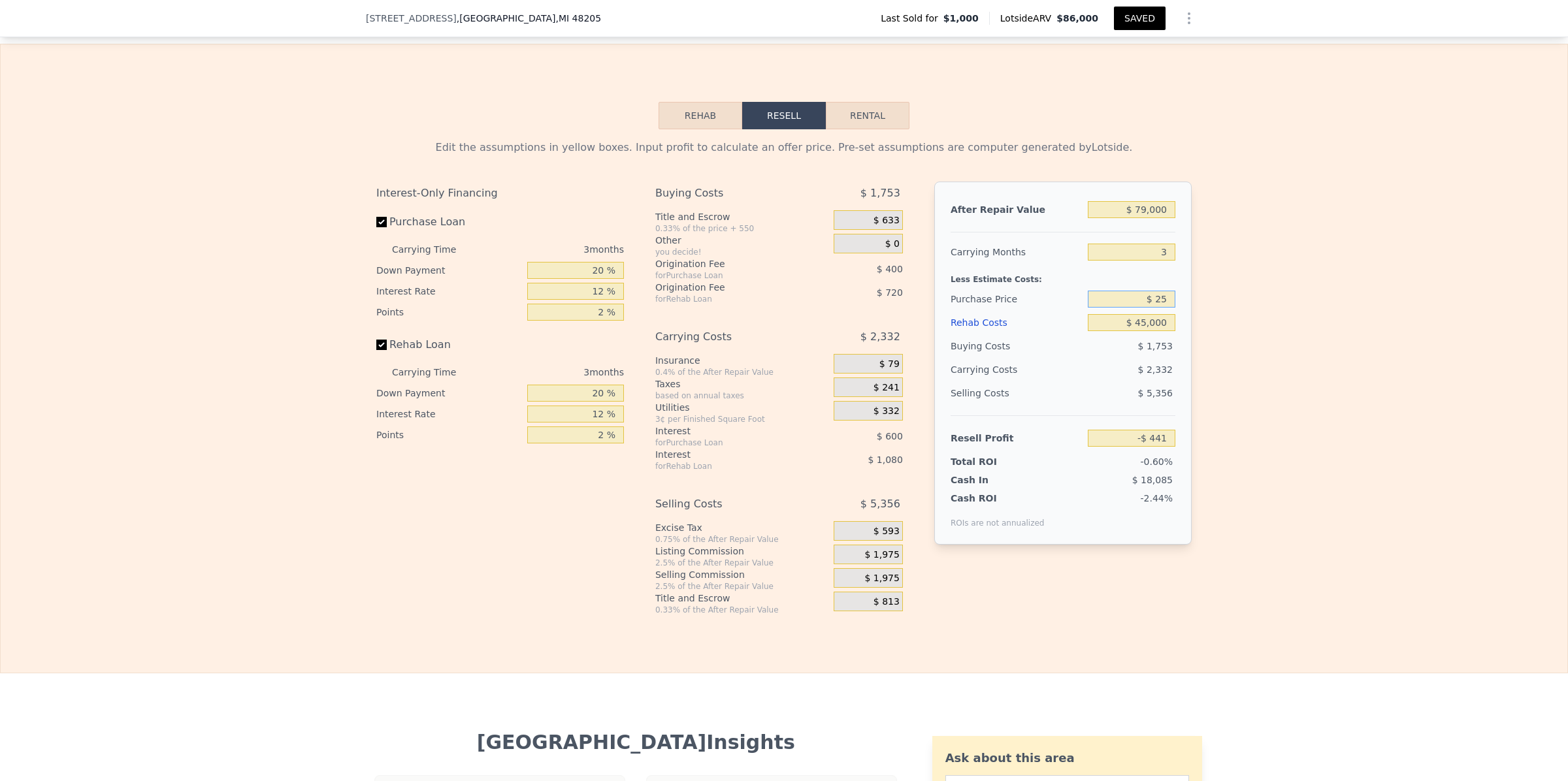
type input "$ 2"
type input "$ 15,000"
click at [1233, 326] on div "Edit the assumptions in yellow boxes. Input profit to calculate an offer price.…" at bounding box center [784, 372] width 1566 height 486
type input "$ 9,992"
click at [1166, 308] on input "$ 15,000" at bounding box center [1131, 298] width 88 height 17
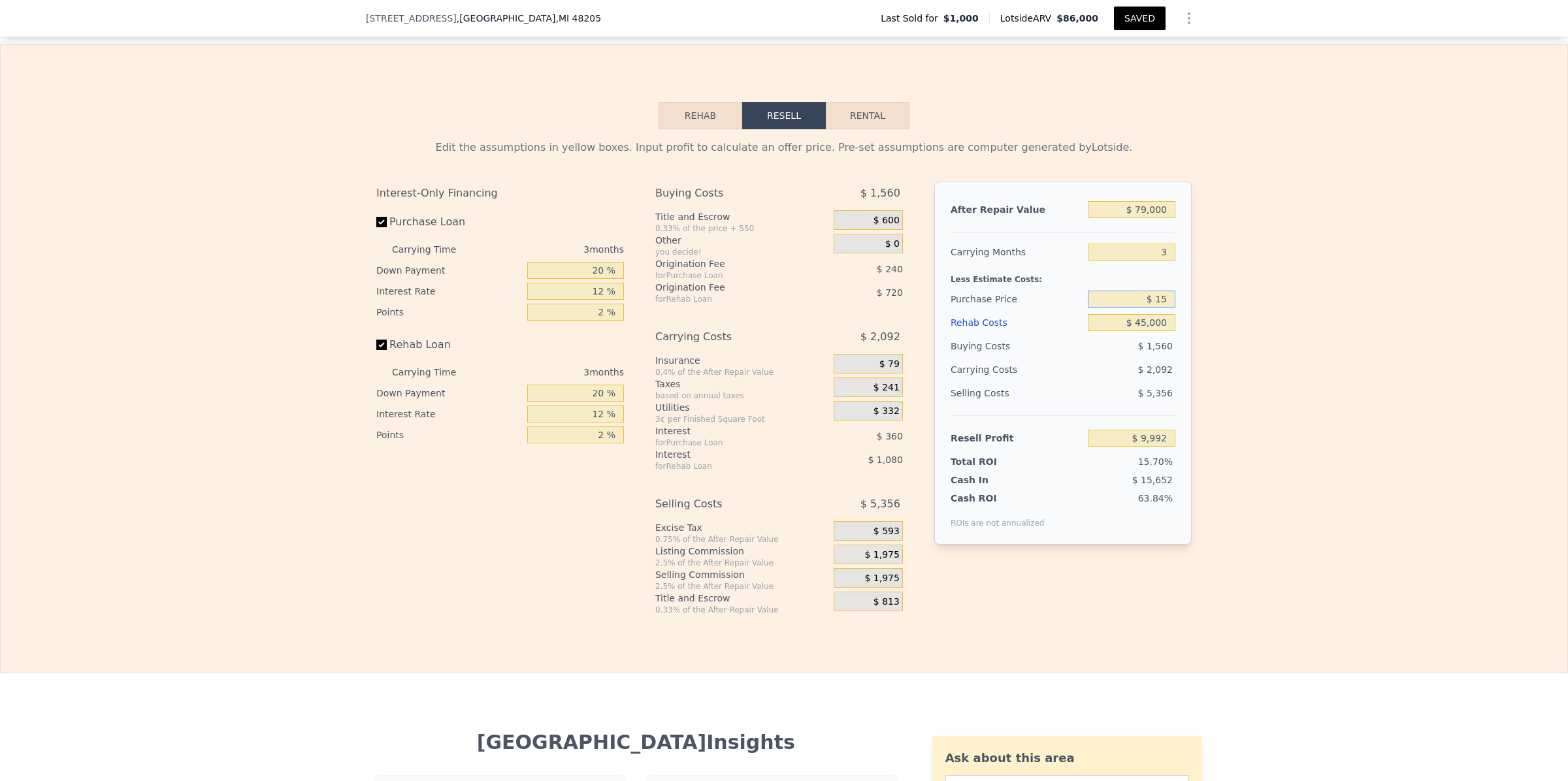
type input "$ 1"
type input "$ 10,000"
click at [1257, 319] on div "Edit the assumptions in yellow boxes. Input profit to calculate an offer price.…" at bounding box center [784, 372] width 1566 height 486
type input "$ 15,209"
click at [1285, 456] on div "Edit the assumptions in yellow boxes. Input profit to calculate an offer price.…" at bounding box center [784, 372] width 1566 height 486
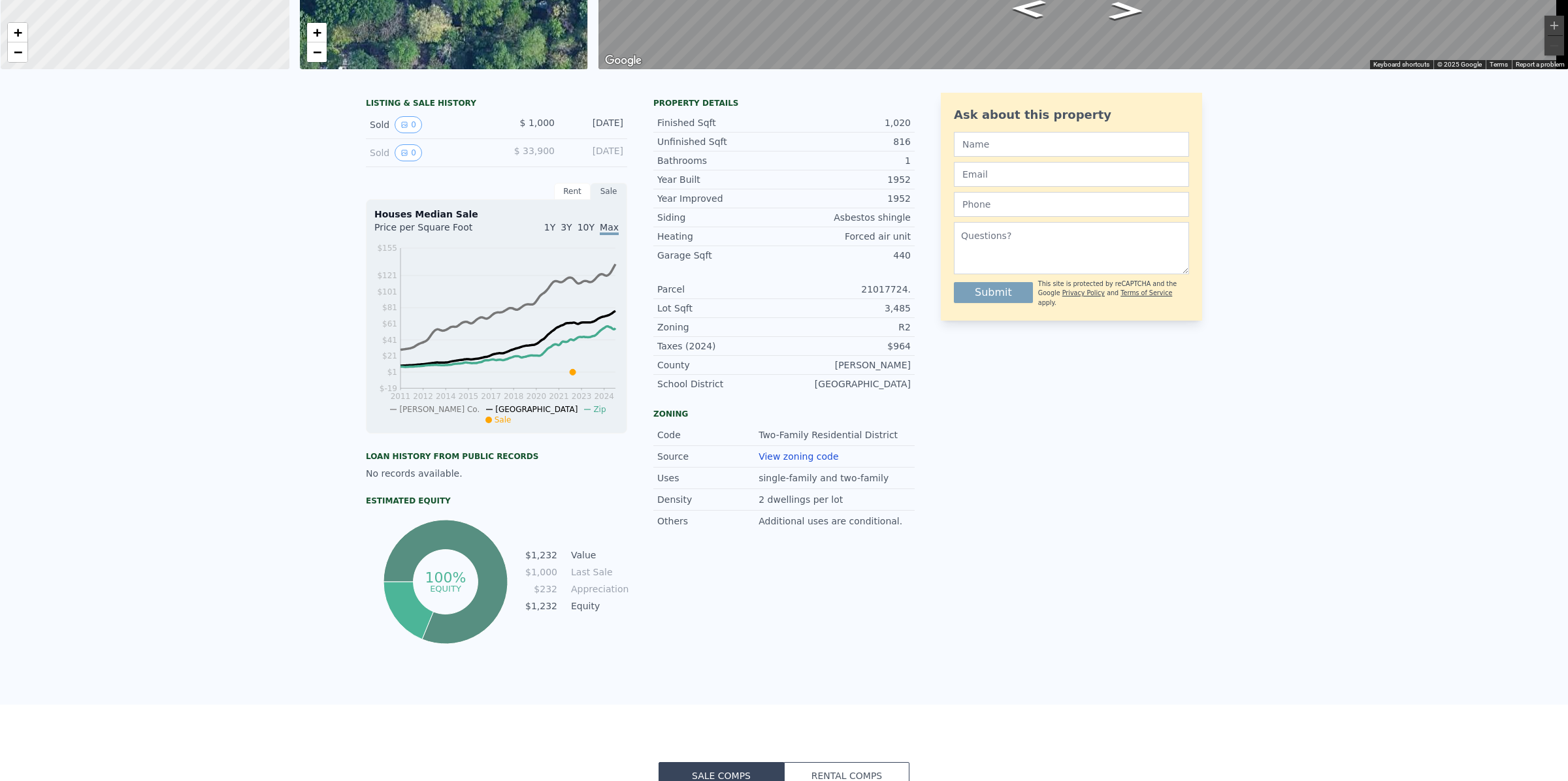
scroll to position [4, 0]
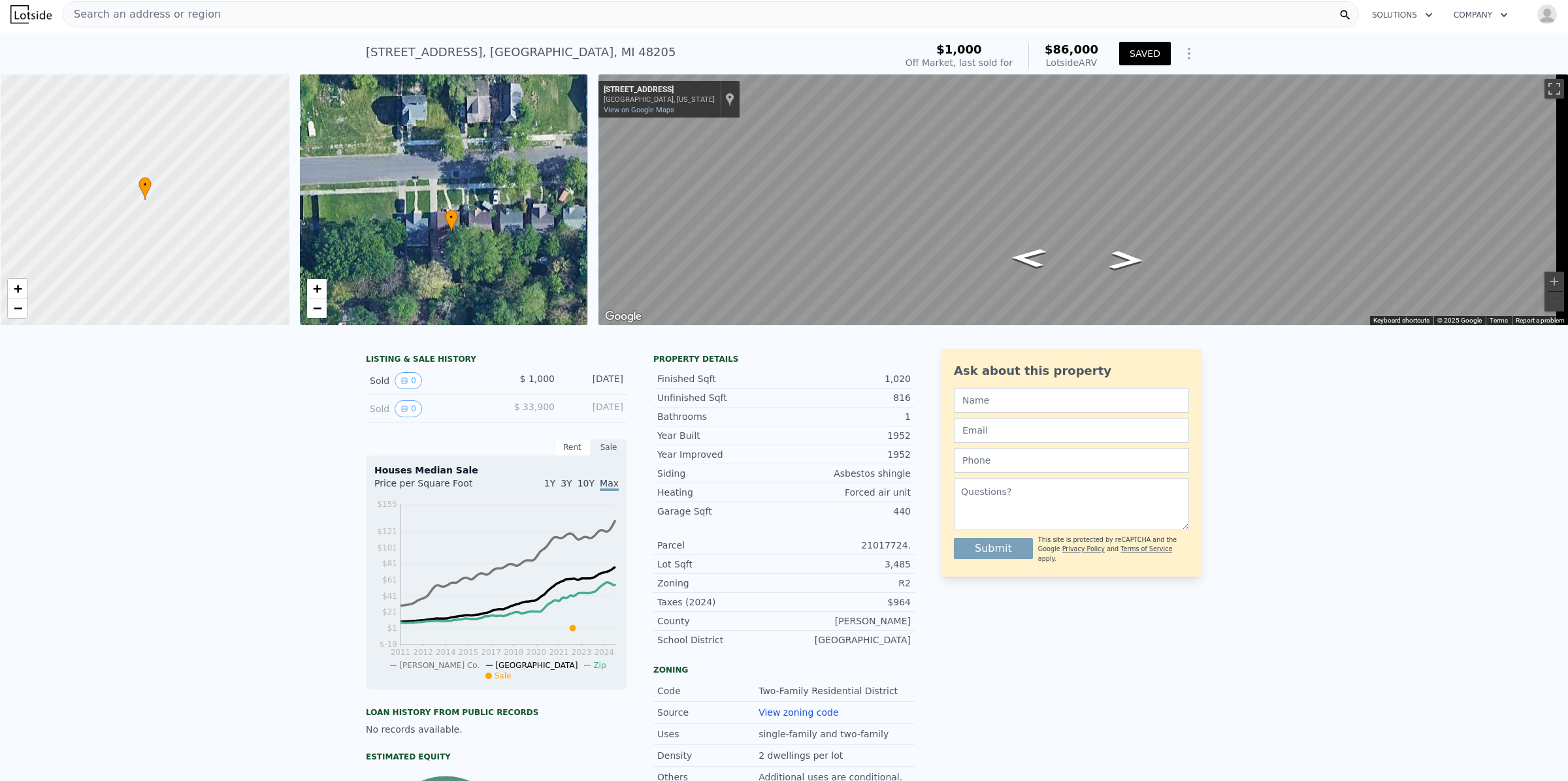
click at [447, 210] on icon at bounding box center [451, 221] width 13 height 23
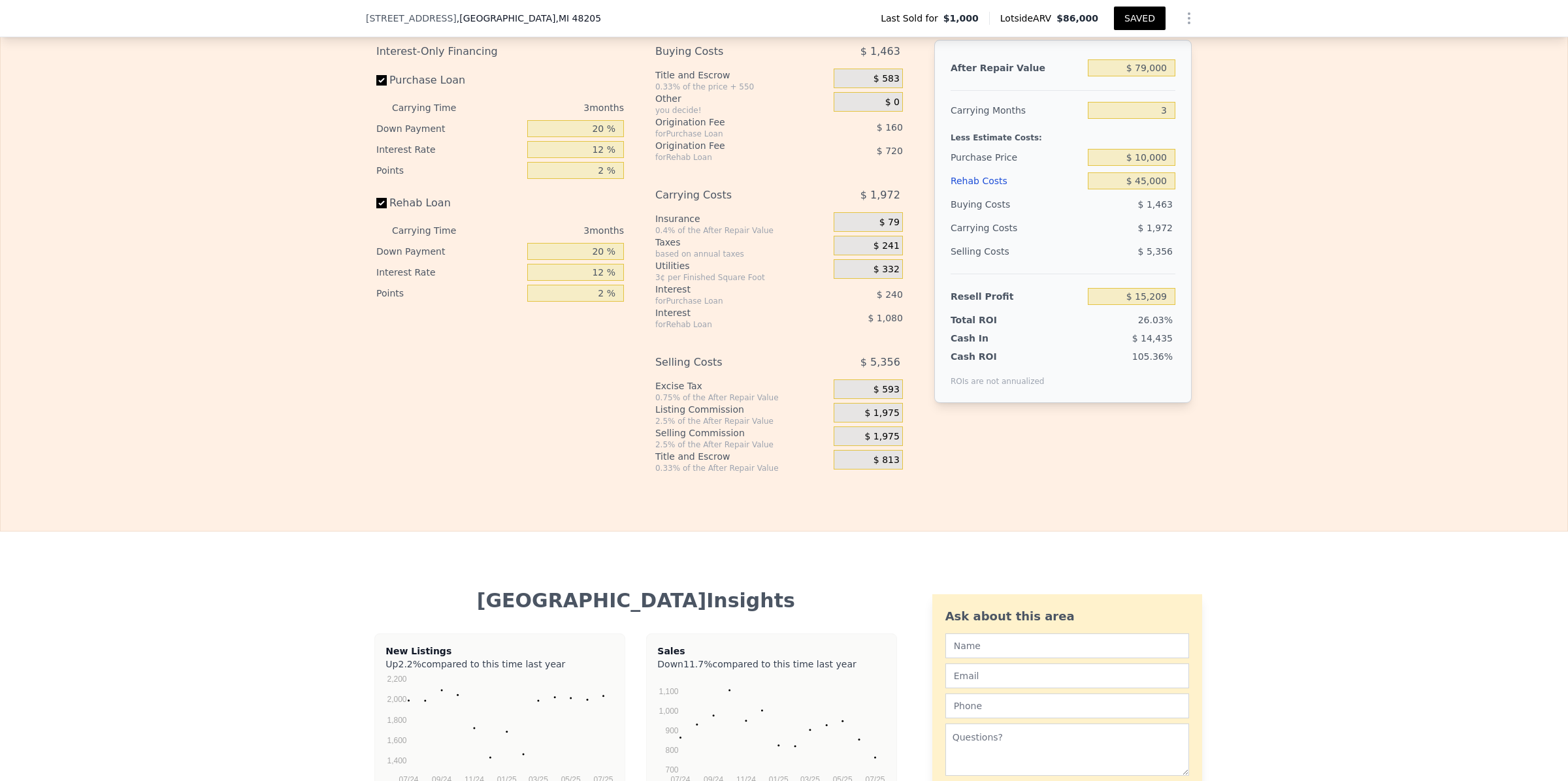
scroll to position [1791, 0]
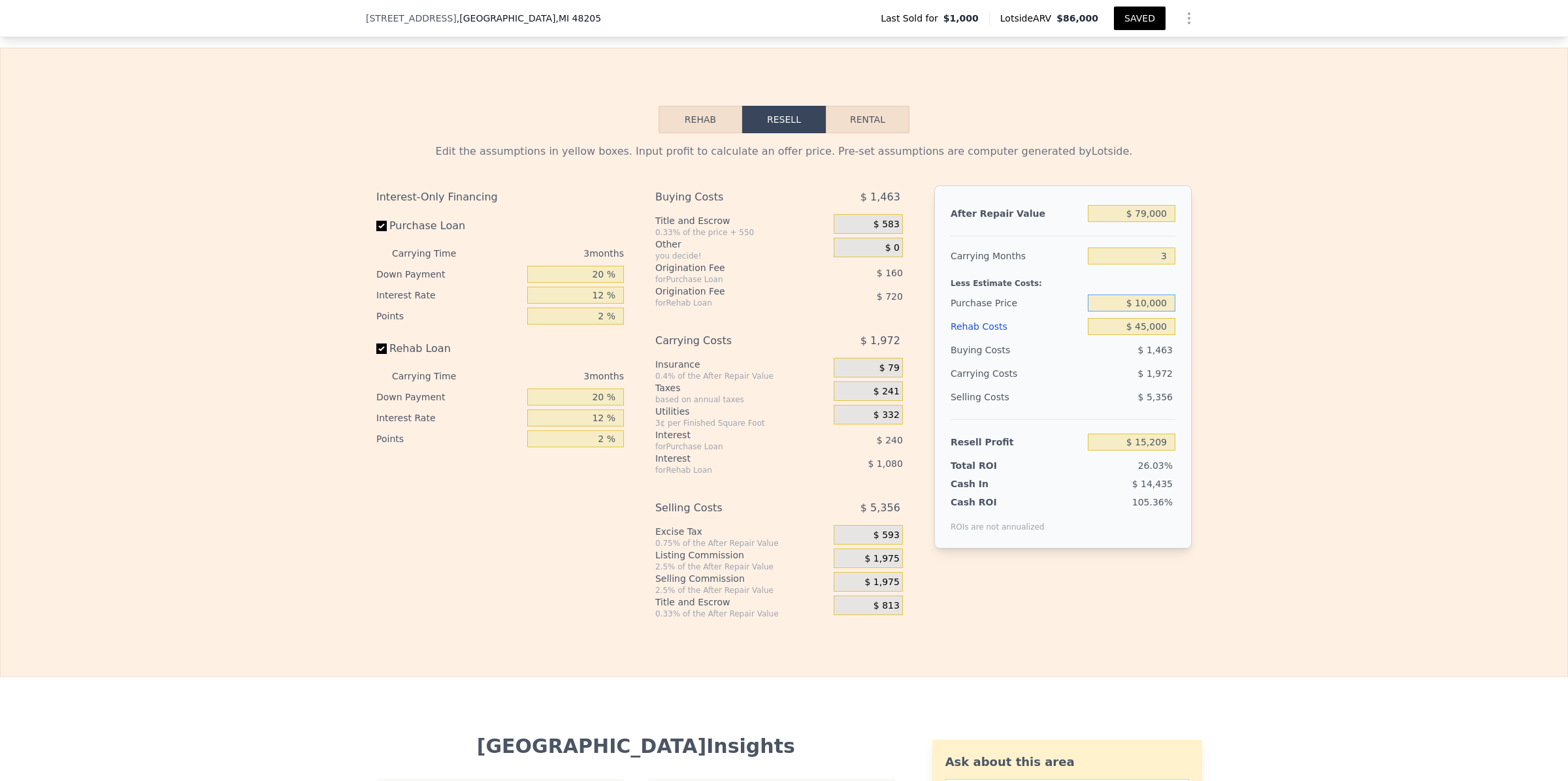
drag, startPoint x: 1167, startPoint y: 321, endPoint x: 1135, endPoint y: 321, distance: 32.0
click at [1135, 312] on input "$ 10,000" at bounding box center [1131, 303] width 88 height 17
type input "$ 7,500"
click at [1223, 337] on div "Edit the assumptions in yellow boxes. Input profit to calculate an offer price.…" at bounding box center [784, 376] width 1566 height 486
type input "$ 17,817"
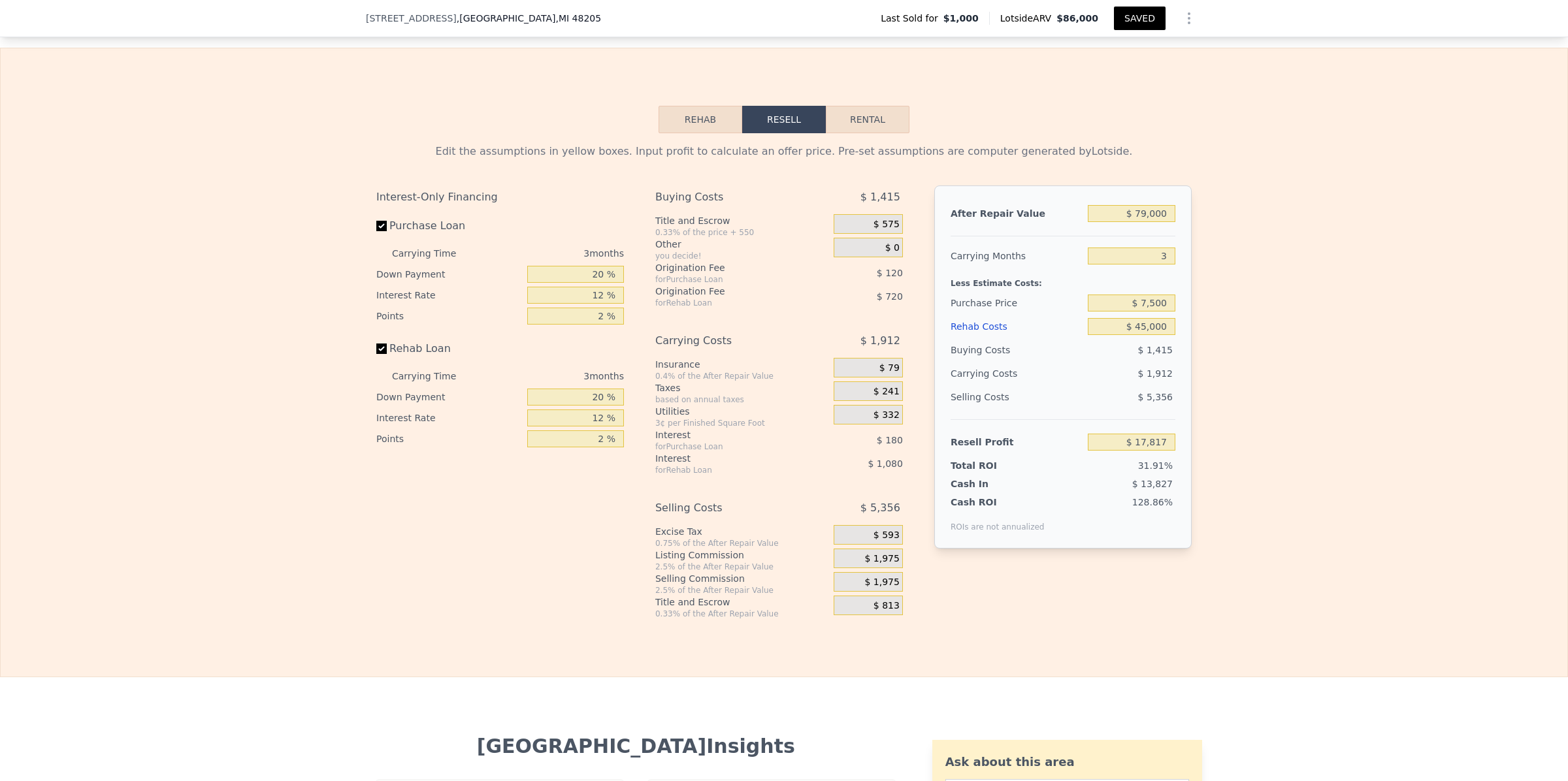
click at [1135, 20] on button "SAVED" at bounding box center [1139, 18] width 52 height 24
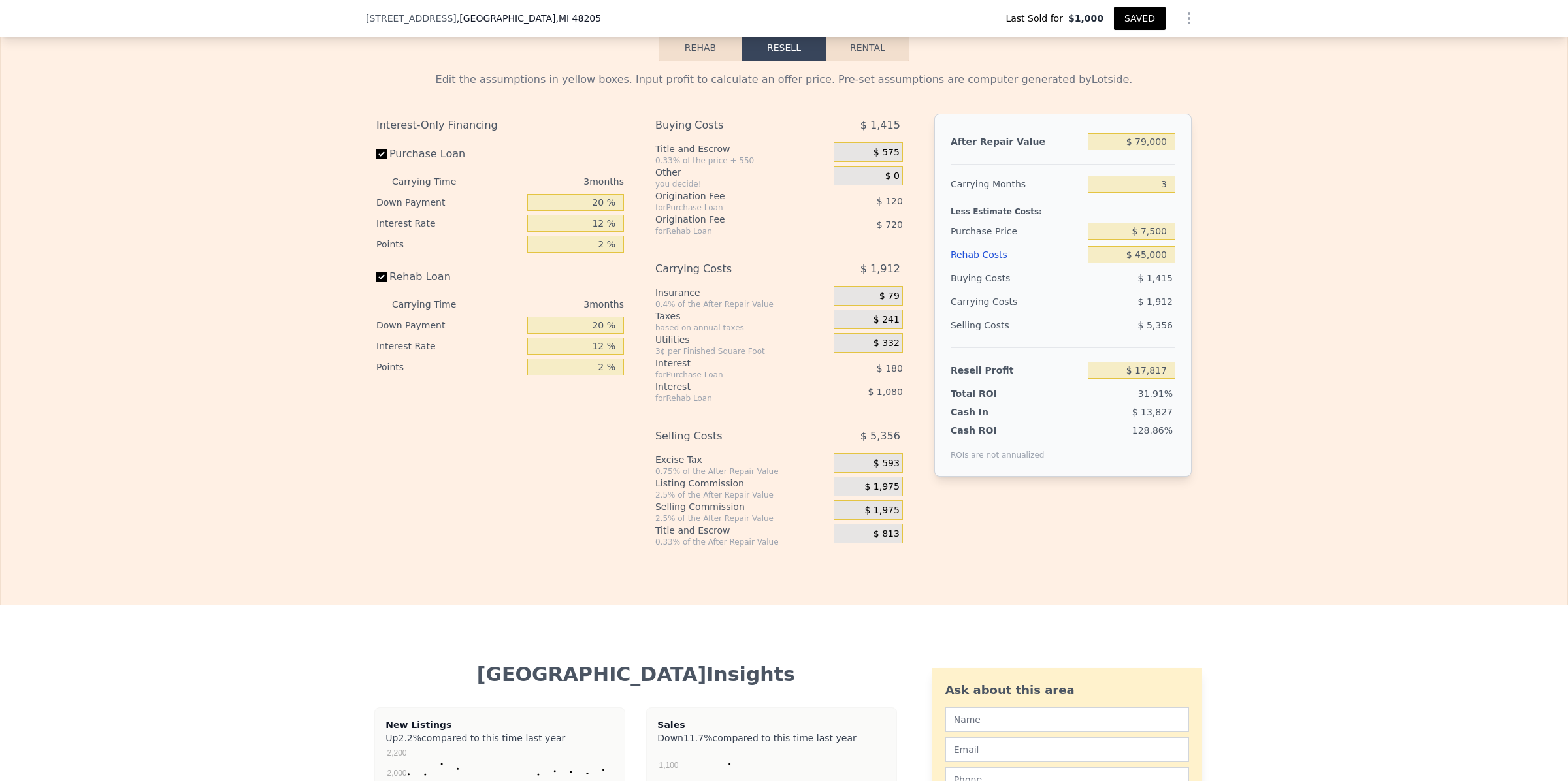
scroll to position [1877, 0]
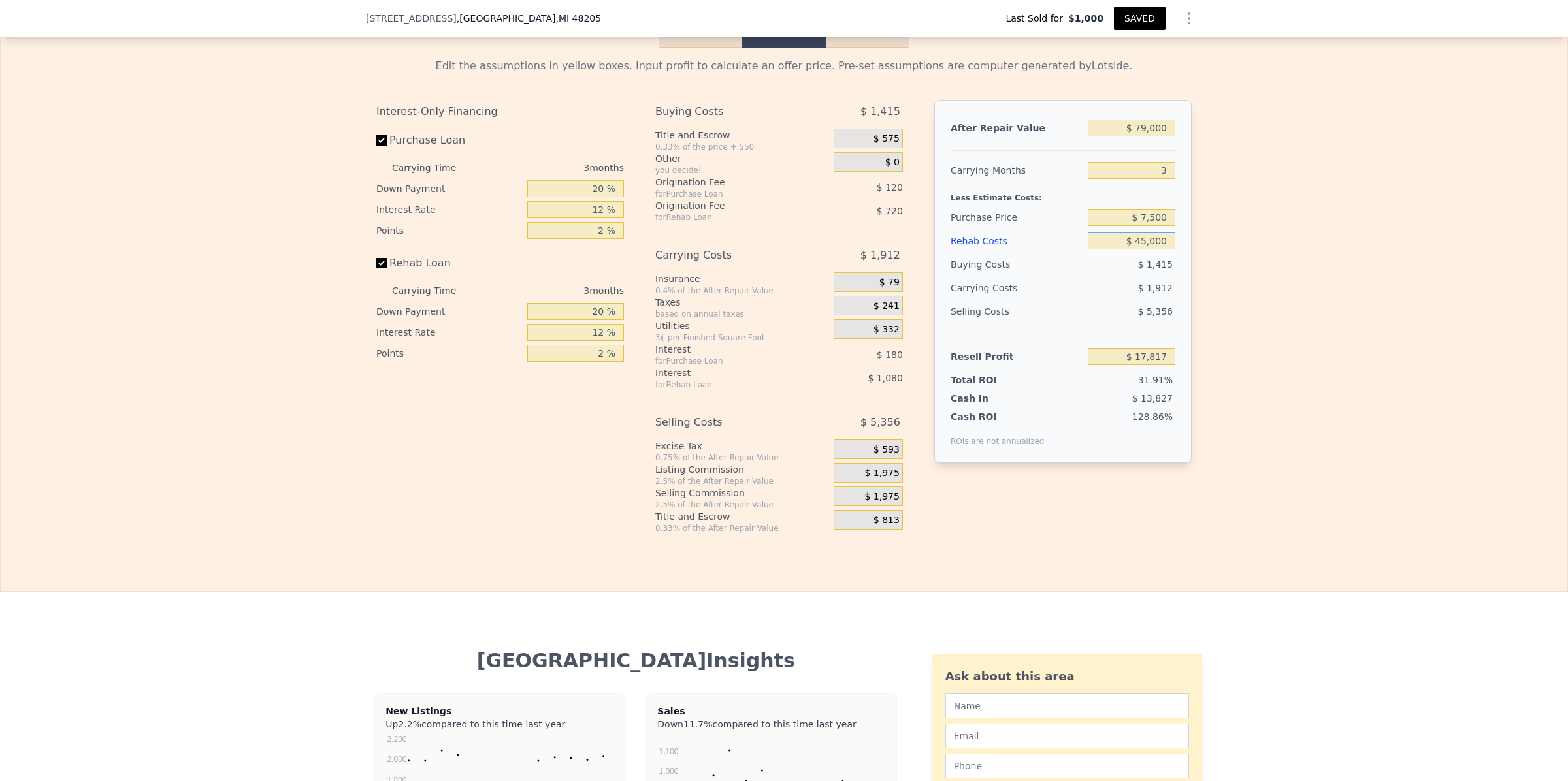
click at [1136, 249] on input "$ 45,000" at bounding box center [1131, 240] width 88 height 17
type input "$ 5,000"
type input "$ 59,417"
type input "$ 35,000"
type input "$ 28,217"
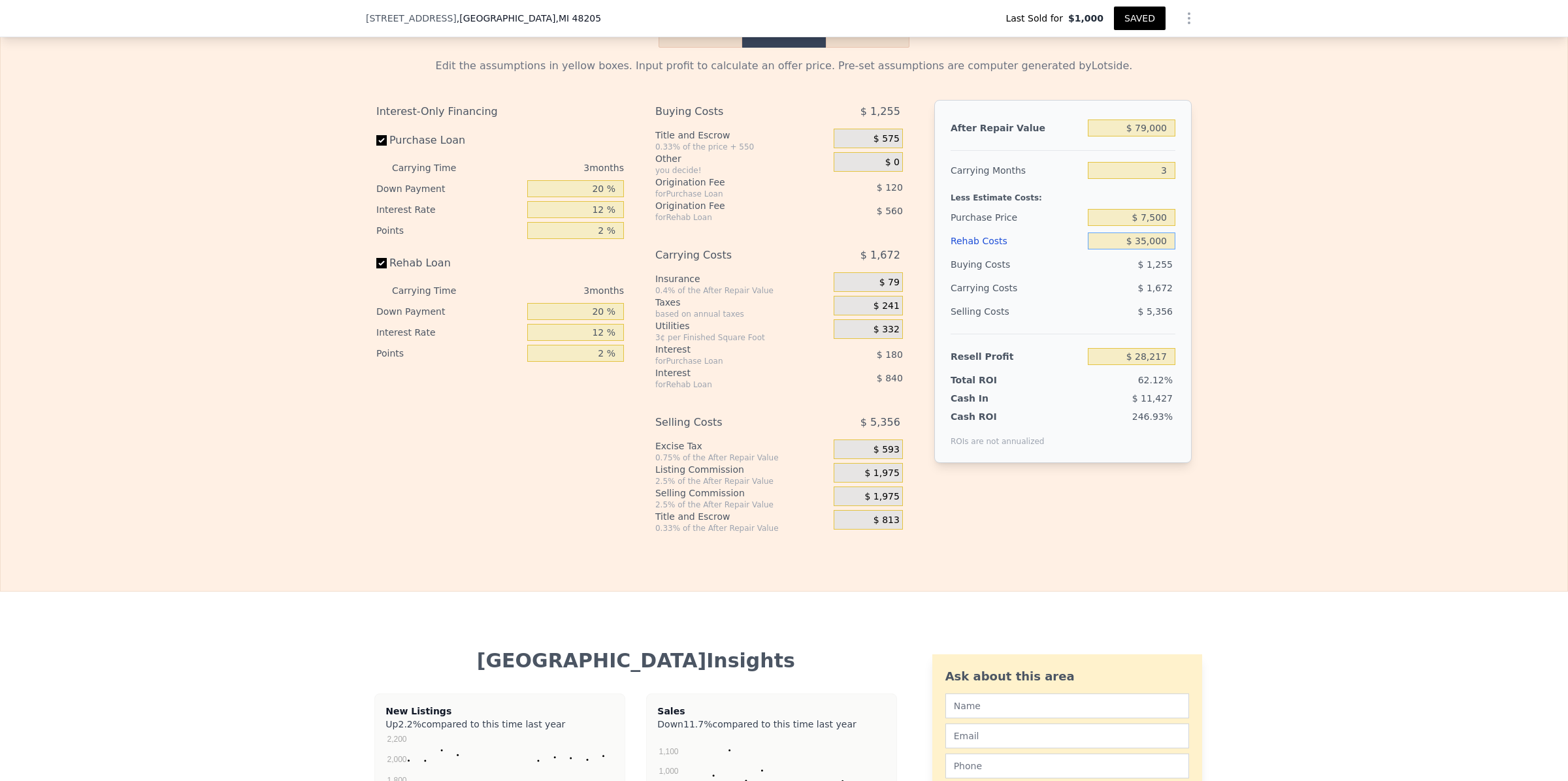
type input "$ 35,000"
click at [1297, 314] on div "Edit the assumptions in yellow boxes. Input profit to calculate an offer price.…" at bounding box center [784, 290] width 1566 height 486
click at [1128, 17] on button "SAVED" at bounding box center [1139, 18] width 52 height 24
click at [1181, 21] on icon "Show Options" at bounding box center [1189, 18] width 16 height 16
click at [1125, 79] on div "Share Analysis" at bounding box center [1128, 78] width 147 height 26
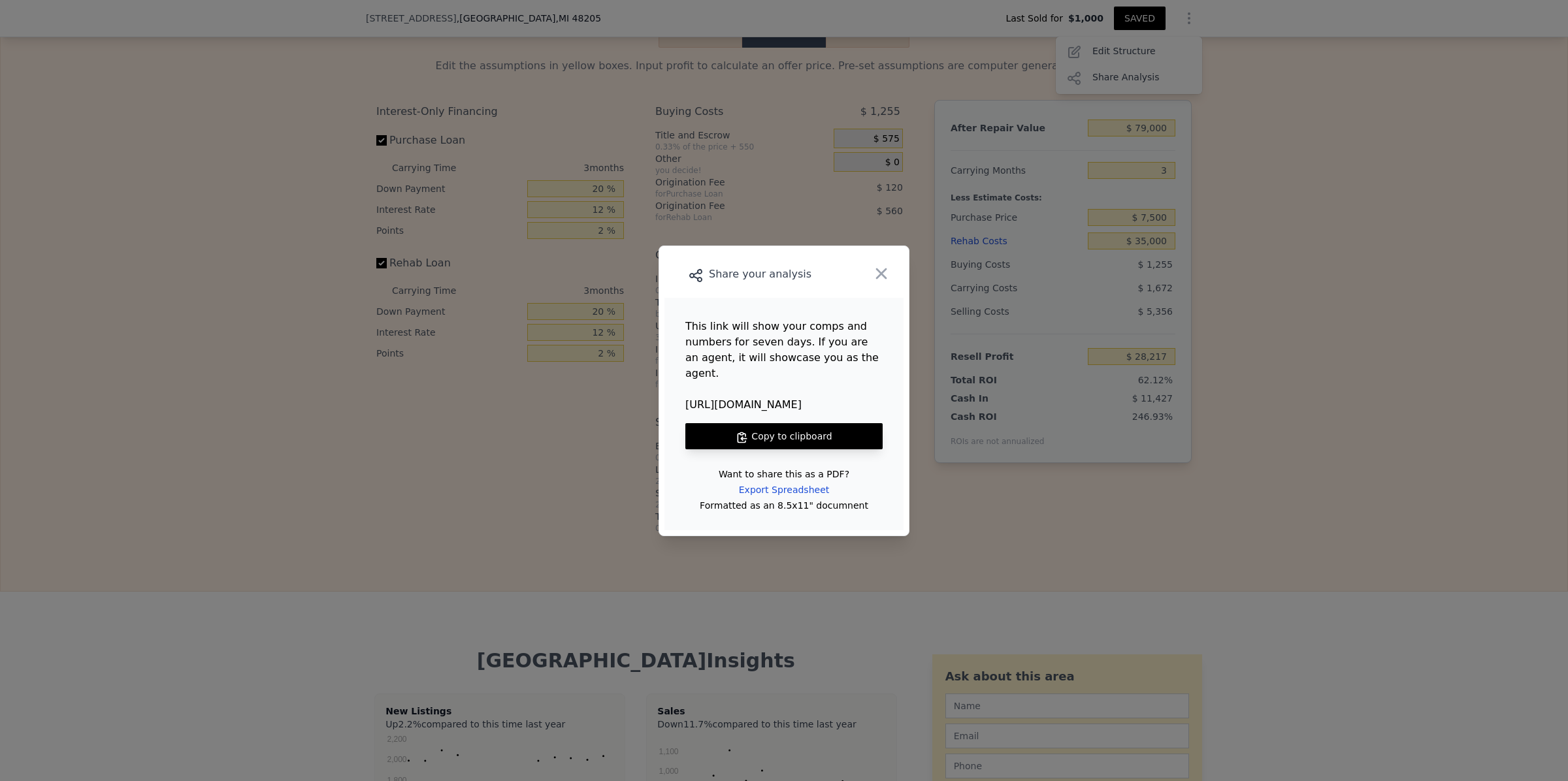
click at [794, 428] on button "Copy to clipboard" at bounding box center [784, 436] width 197 height 26
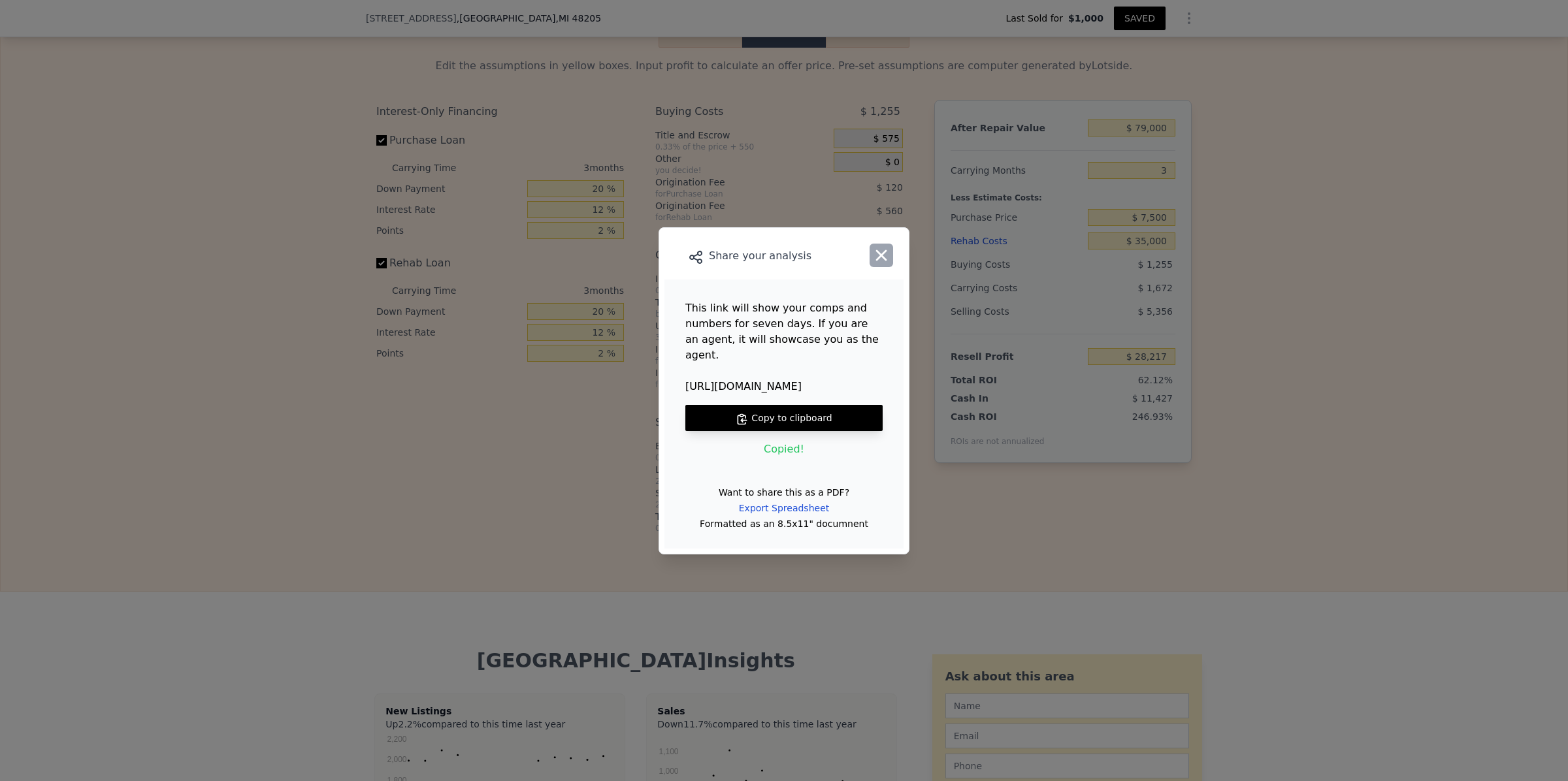
click at [872, 260] on icon "button" at bounding box center [881, 255] width 18 height 18
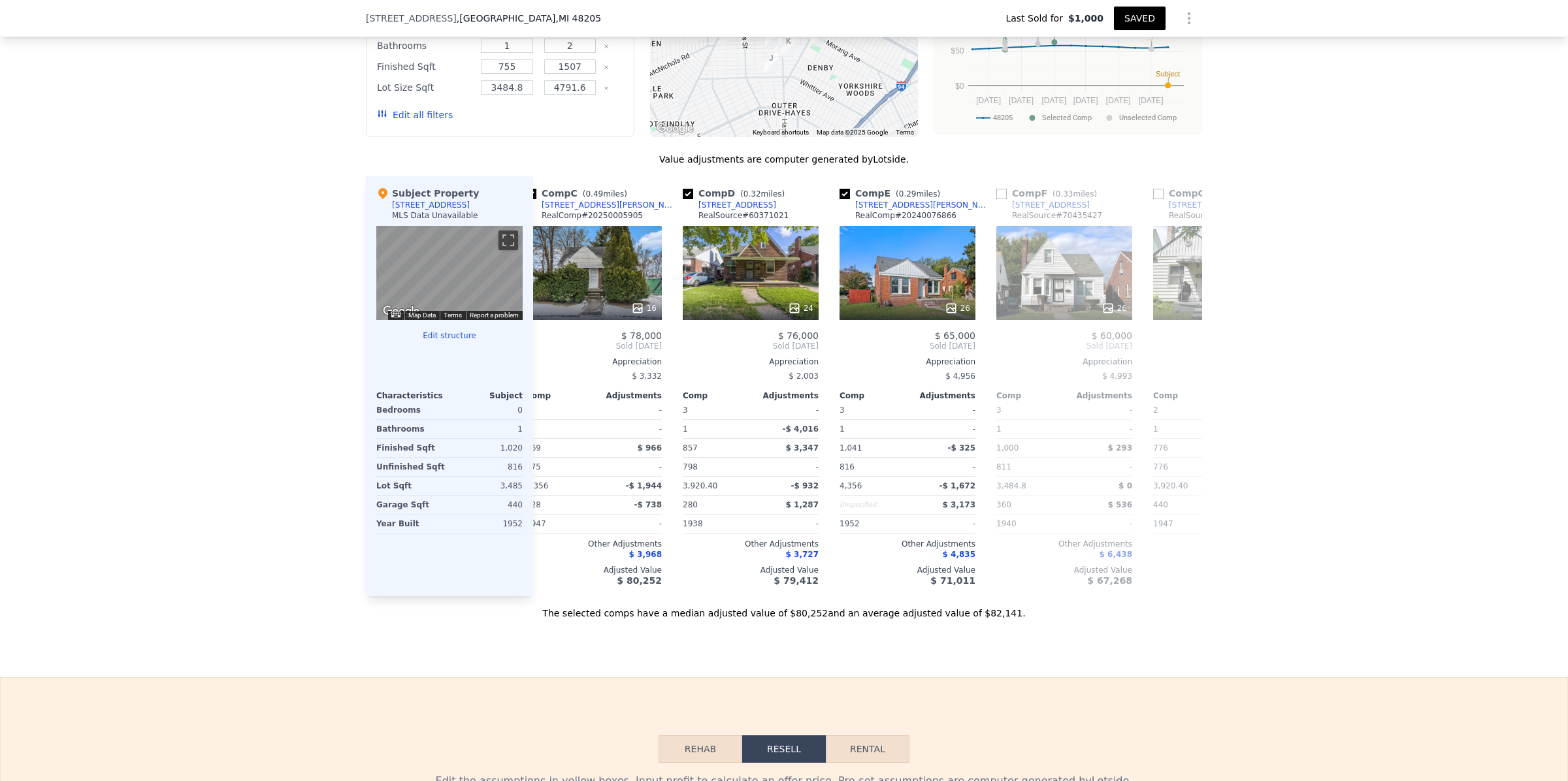
scroll to position [0, 348]
